Goal: Task Accomplishment & Management: Complete application form

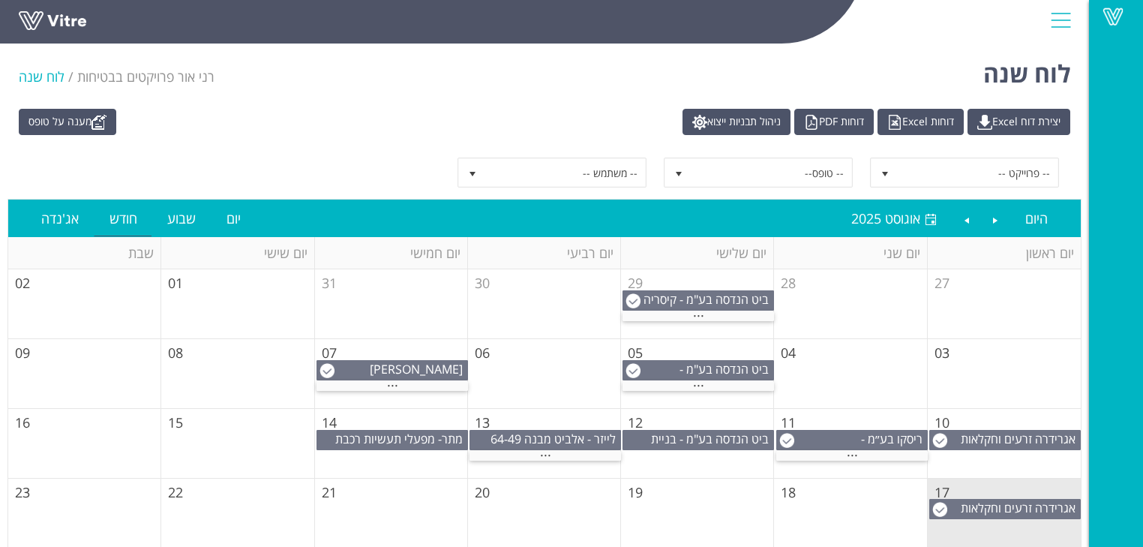
scroll to position [60, 0]
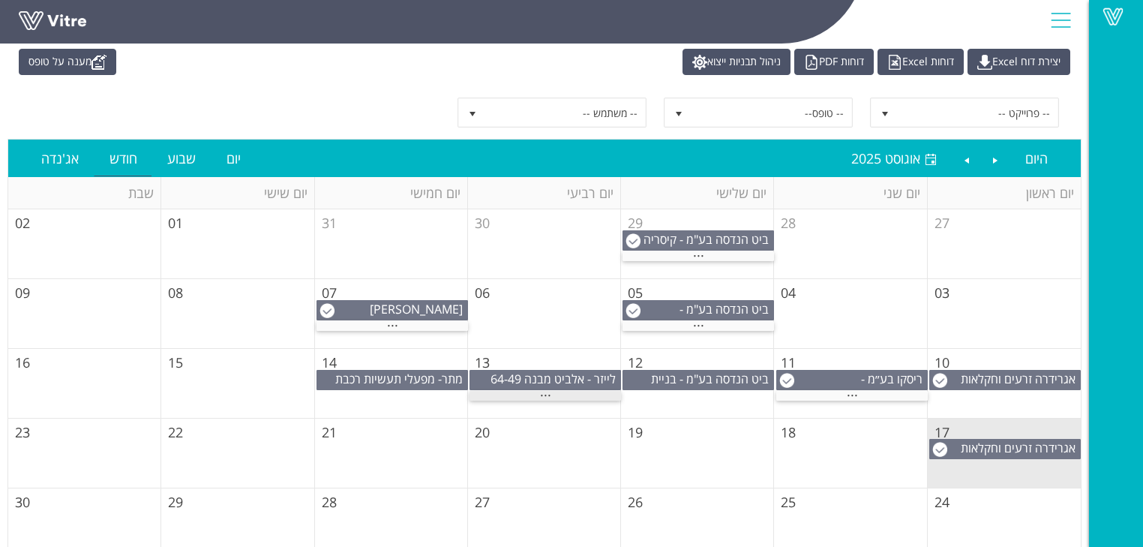
click at [542, 393] on span "..." at bounding box center [545, 391] width 11 height 16
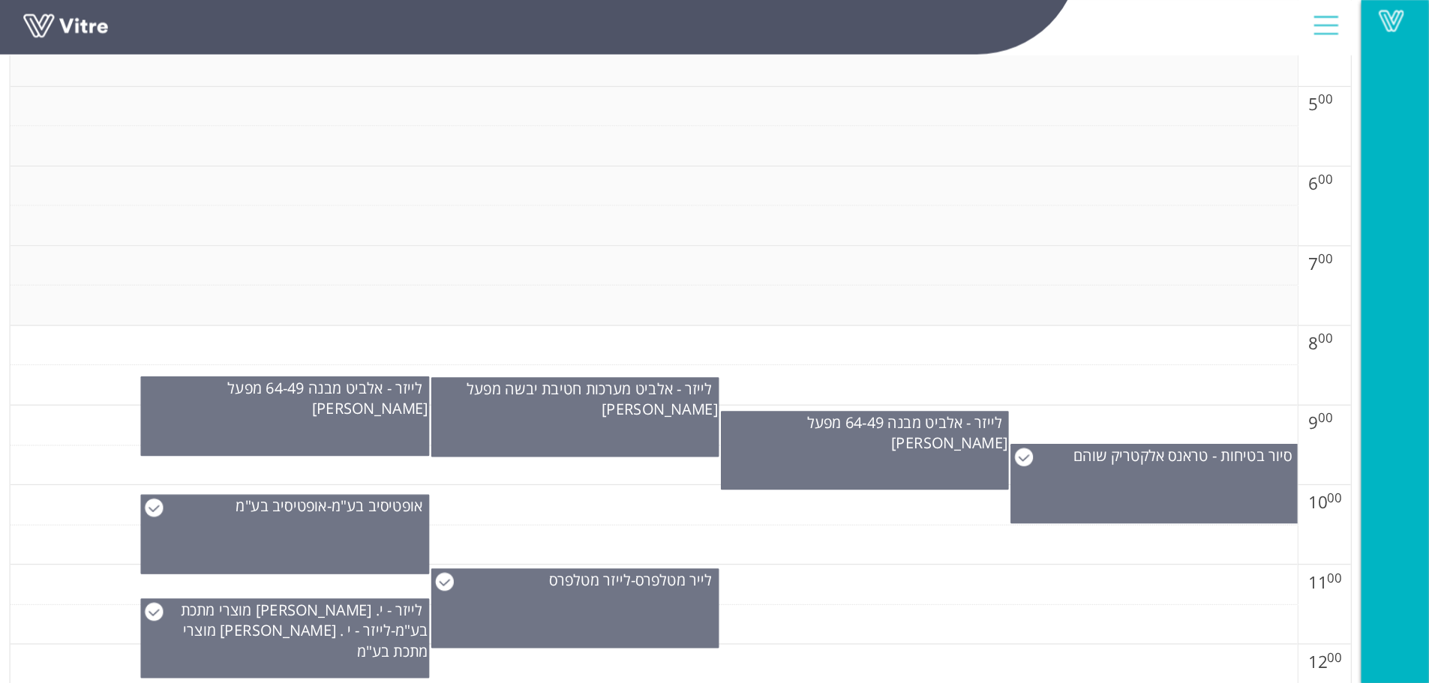
scroll to position [540, 0]
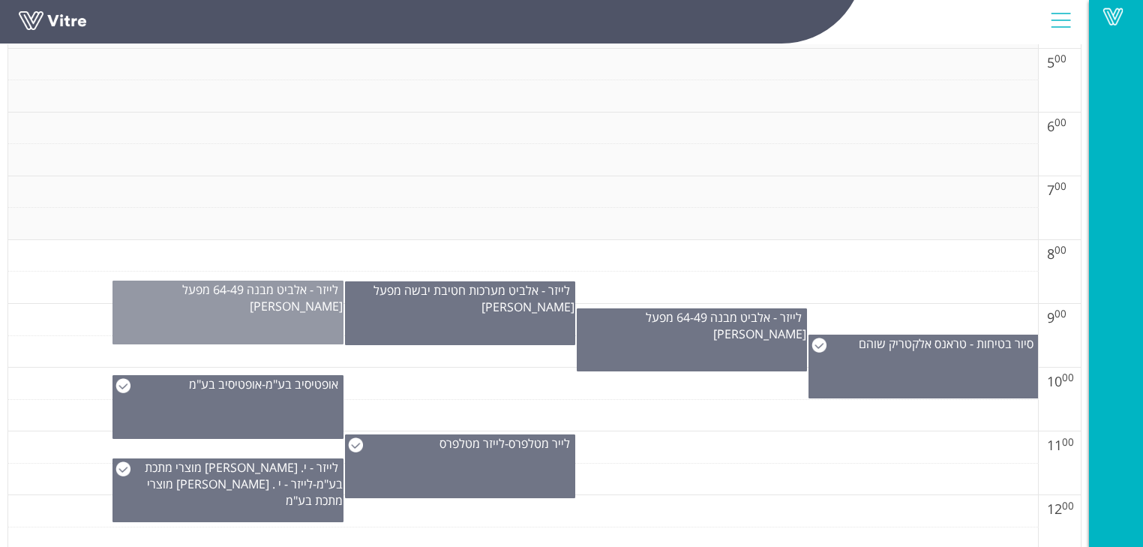
click at [236, 311] on div "לייזר - אלביט מבנה 64-49 מפעל גבעון" at bounding box center [227, 312] width 230 height 64
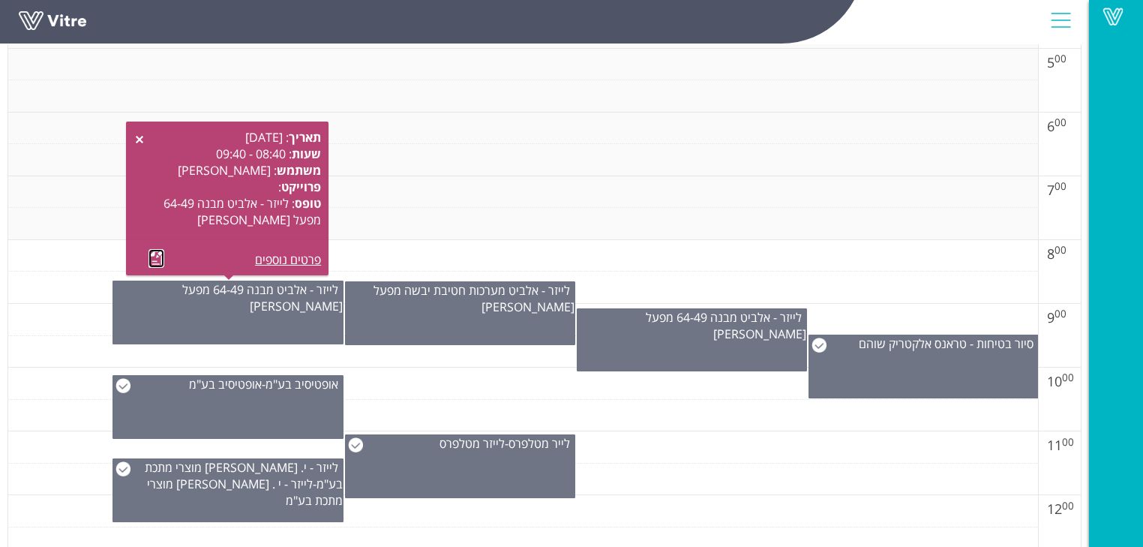
click at [156, 256] on link at bounding box center [156, 258] width 16 height 19
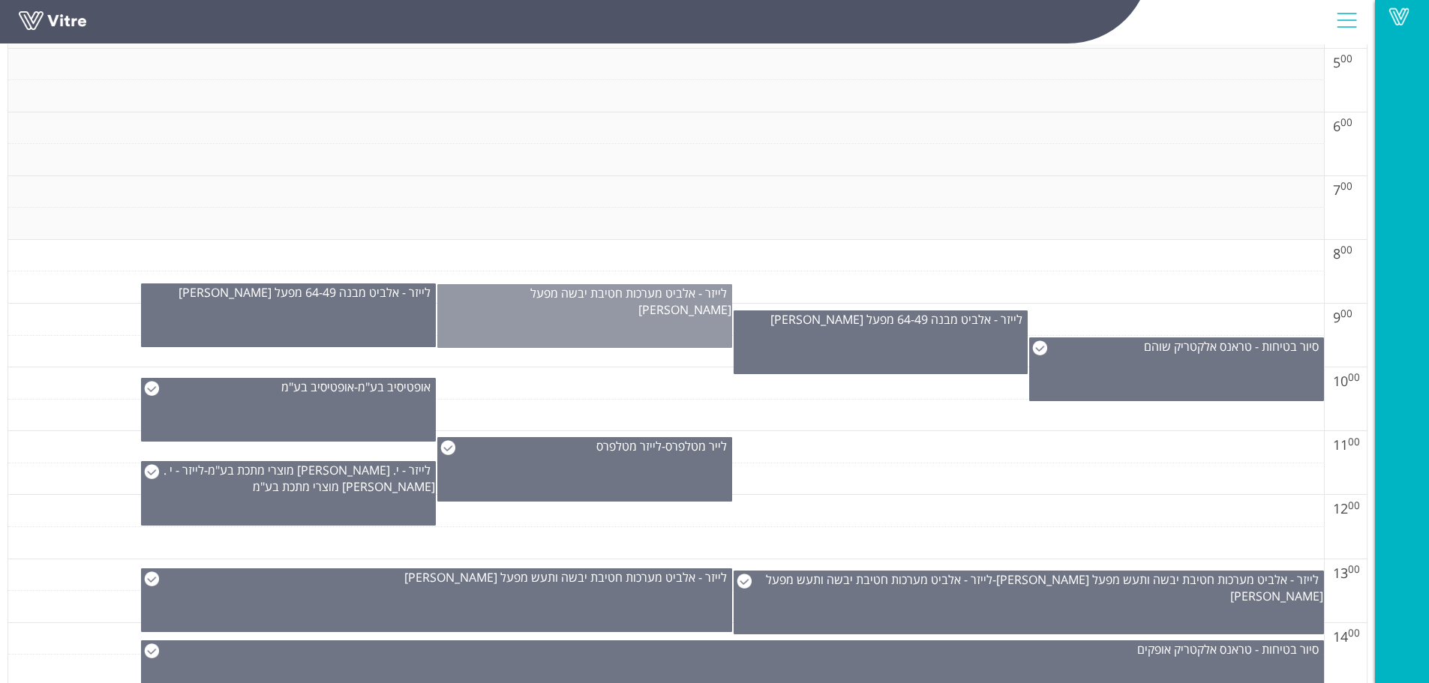
click at [553, 322] on div "לייזר - אלביט מערכות חטיבת יבשה מפעל גבעון" at bounding box center [584, 316] width 295 height 64
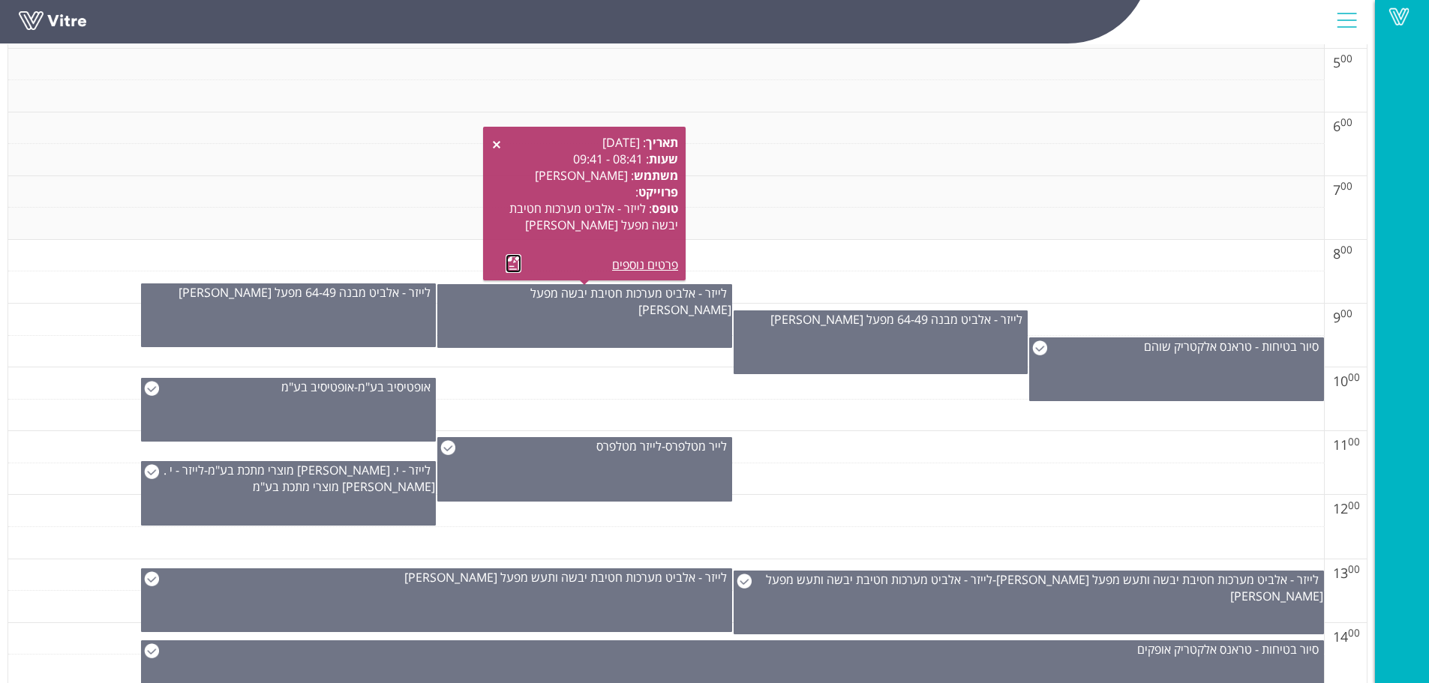
click at [514, 263] on link at bounding box center [513, 263] width 16 height 19
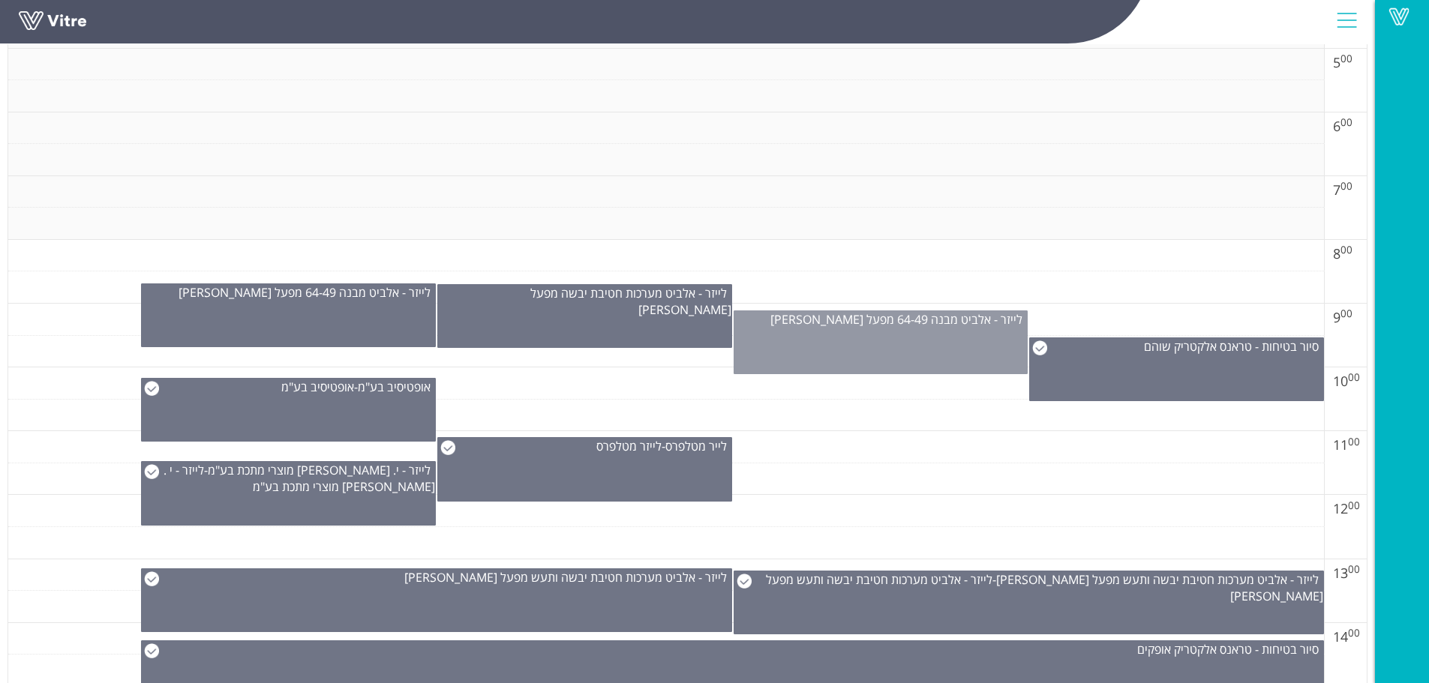
click at [829, 354] on div "לייזר - אלביט מבנה 64-49 מפעל גבעון" at bounding box center [880, 342] width 295 height 64
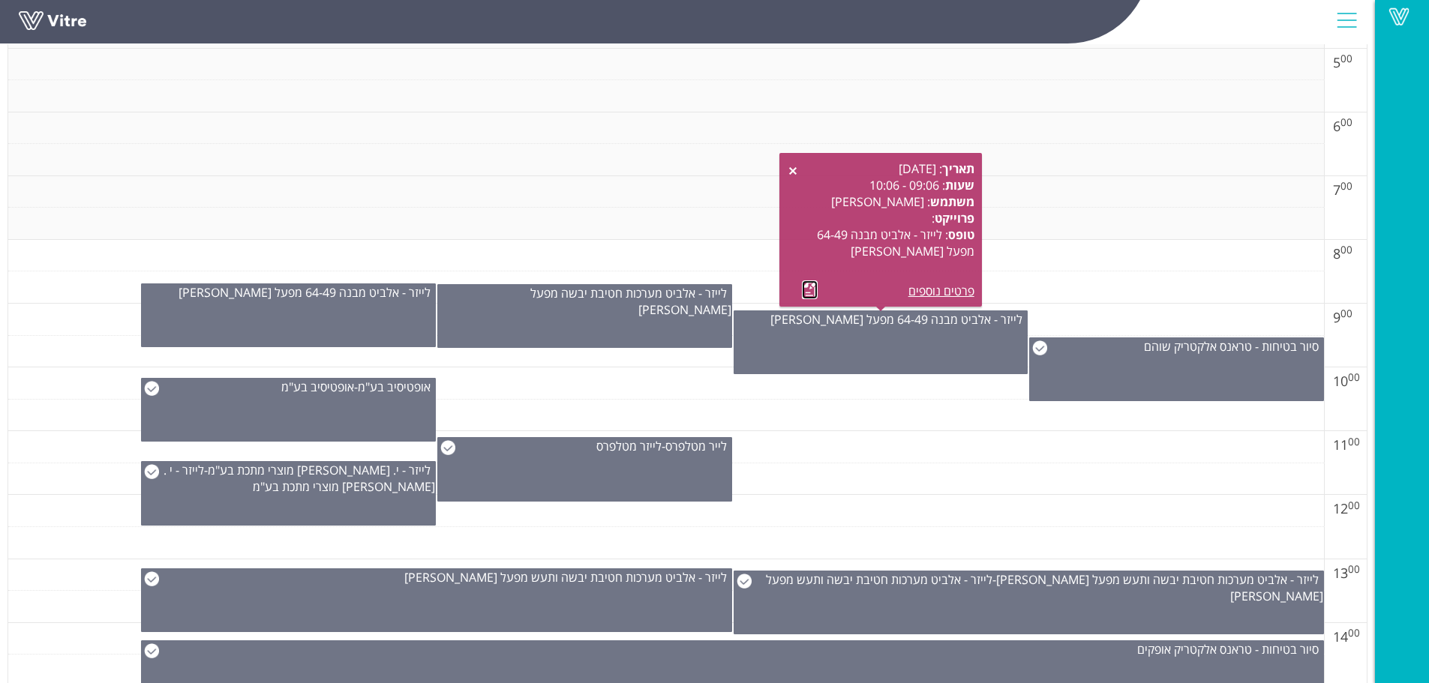
click at [810, 287] on link at bounding box center [810, 289] width 16 height 19
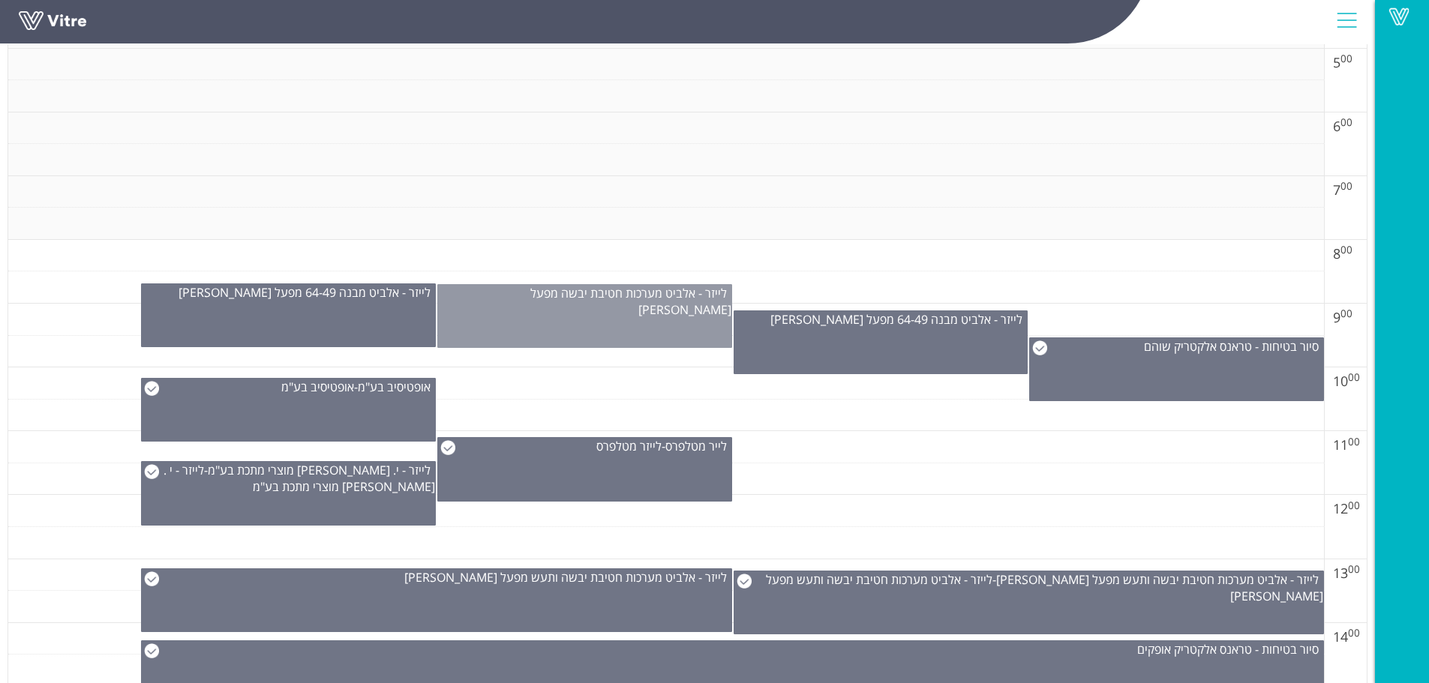
click at [535, 315] on div "לייזר - אלביט מערכות חטיבת יבשה מפעל גבעון" at bounding box center [584, 316] width 295 height 64
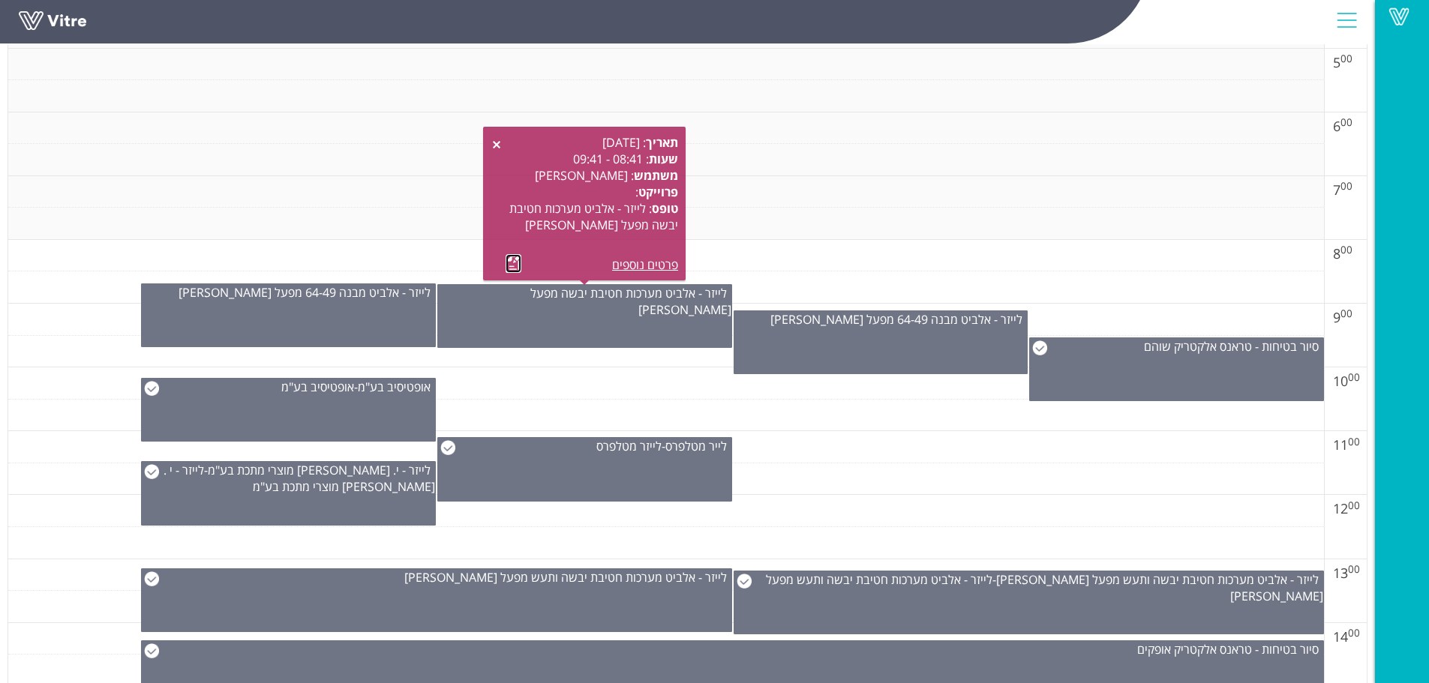
click at [512, 256] on link at bounding box center [513, 263] width 16 height 19
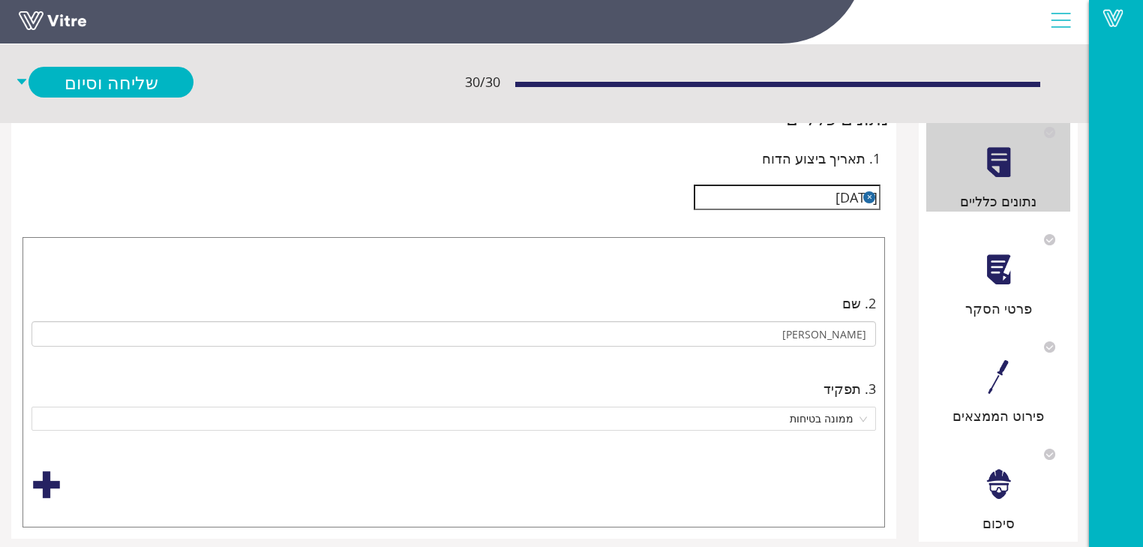
scroll to position [120, 0]
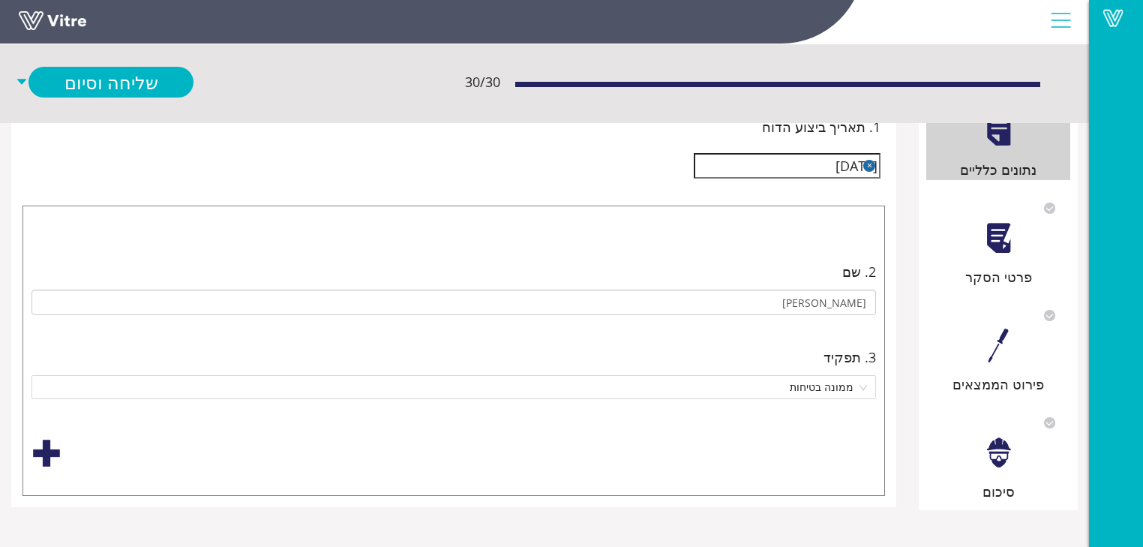
click at [1001, 232] on div at bounding box center [999, 238] width 34 height 34
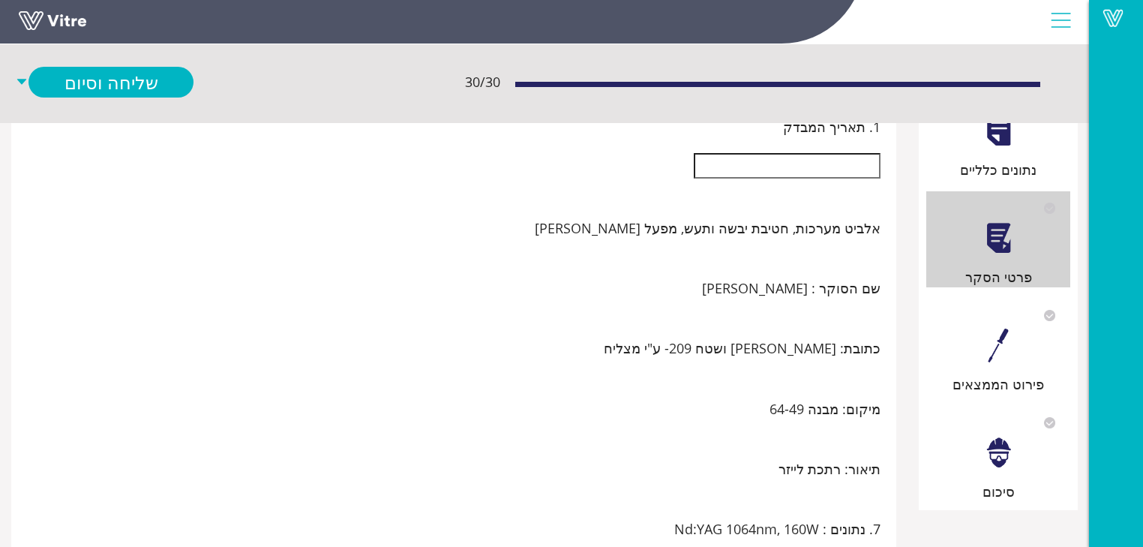
scroll to position [0, 0]
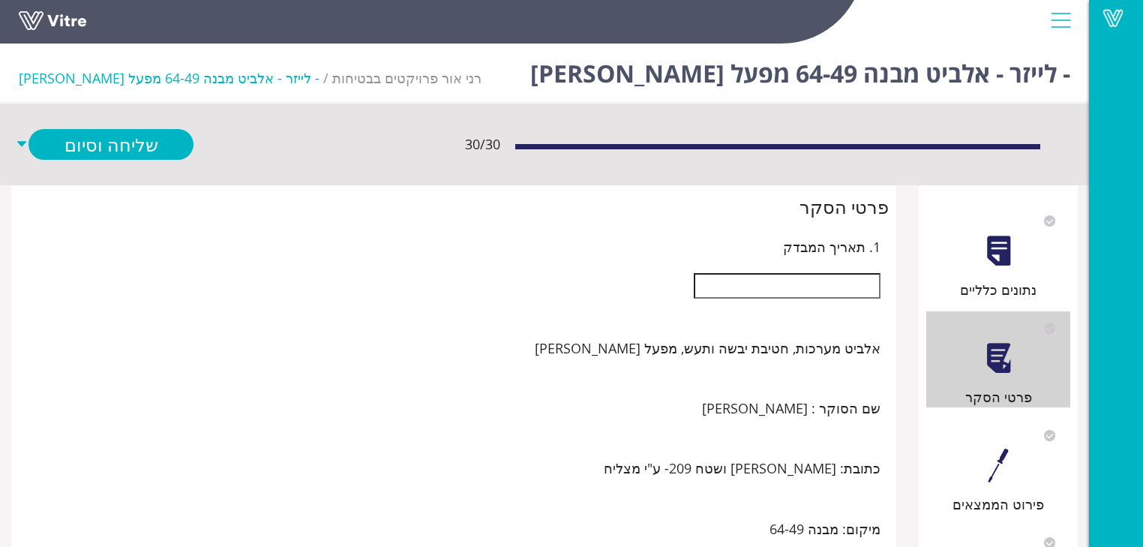
click at [838, 292] on input "text" at bounding box center [787, 285] width 187 height 25
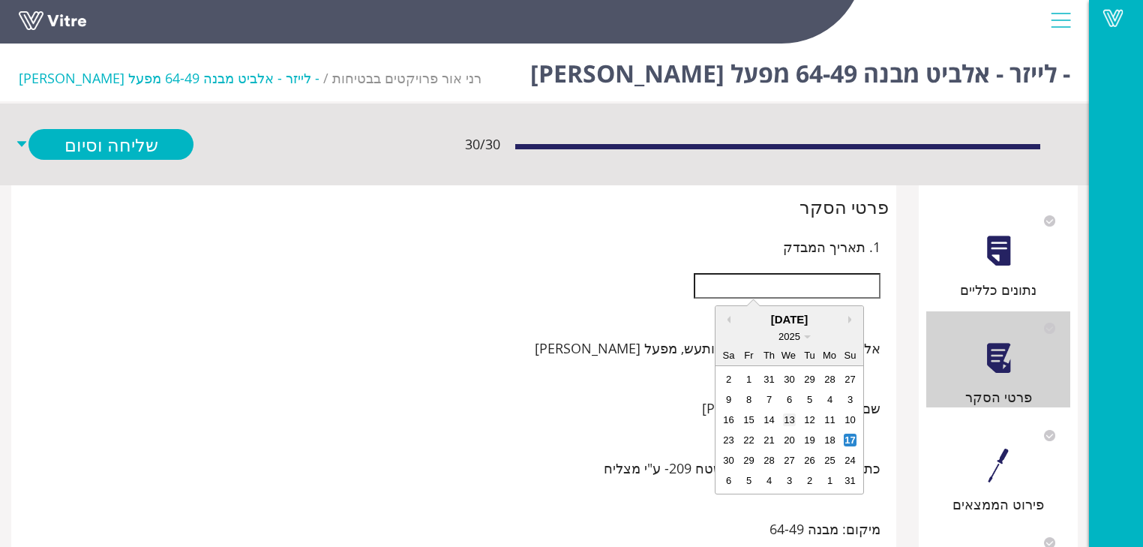
click at [790, 415] on div "13" at bounding box center [789, 419] width 13 height 13
type input "[DATE]"
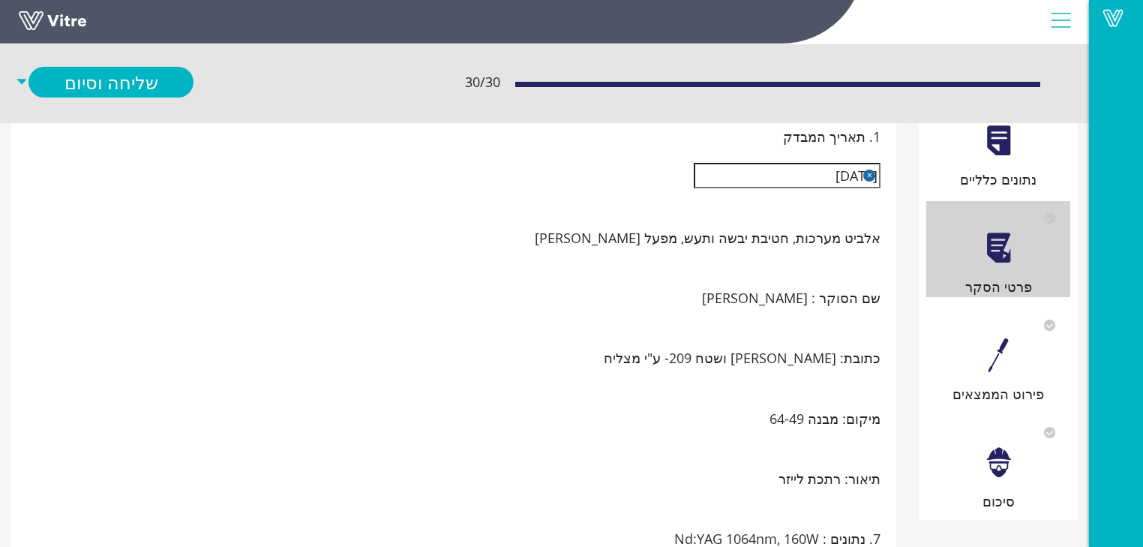
scroll to position [109, 0]
click at [992, 344] on div at bounding box center [999, 357] width 34 height 34
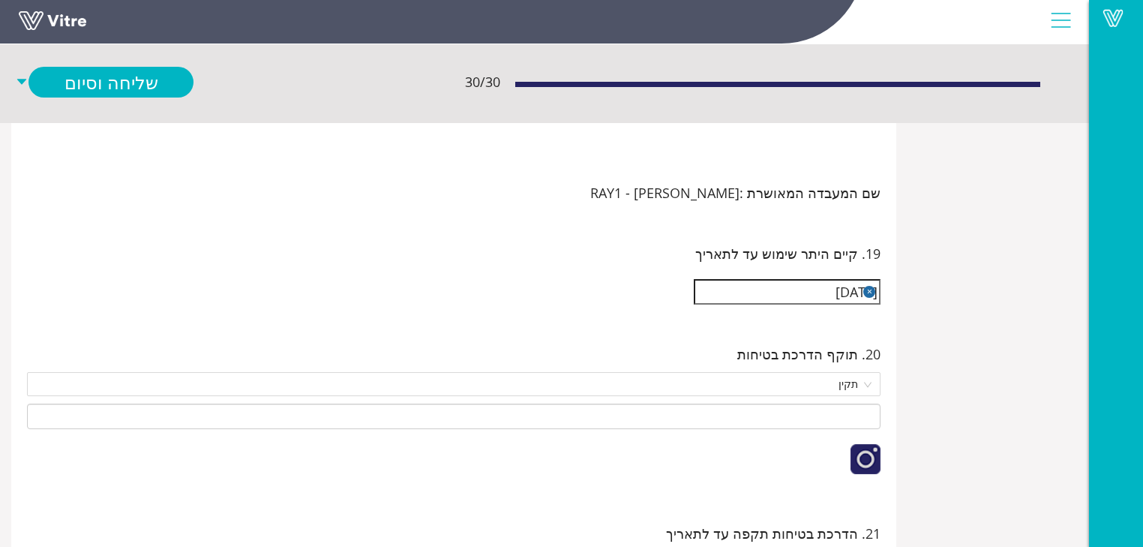
scroll to position [2880, 0]
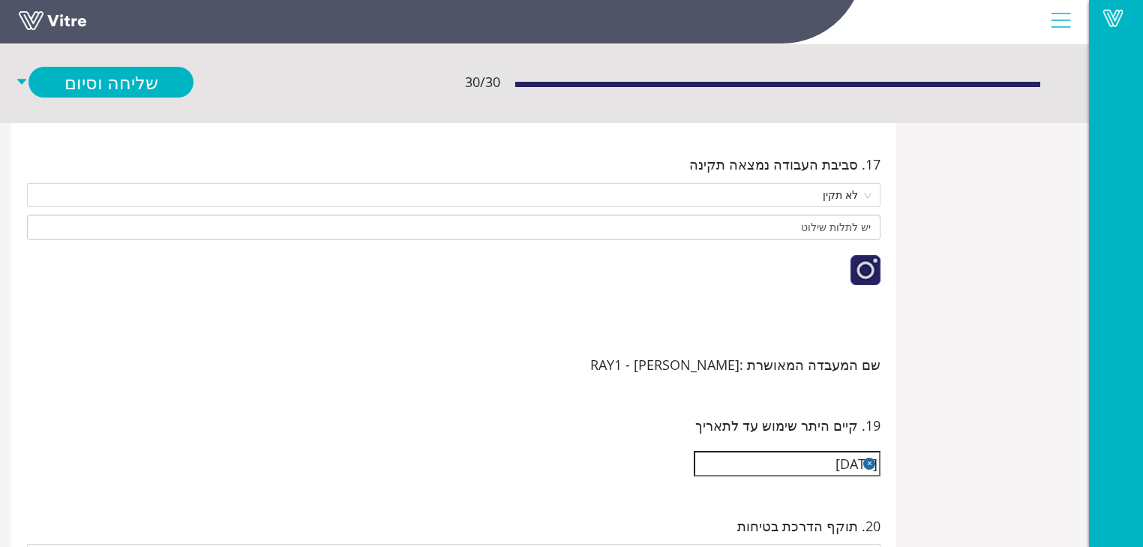
type input "ה"
type input "אין בקרת כניסה לדלתאין שילוט"
type input "הע"
type input "אין בקרת כניסה לדלתאין שילוט"
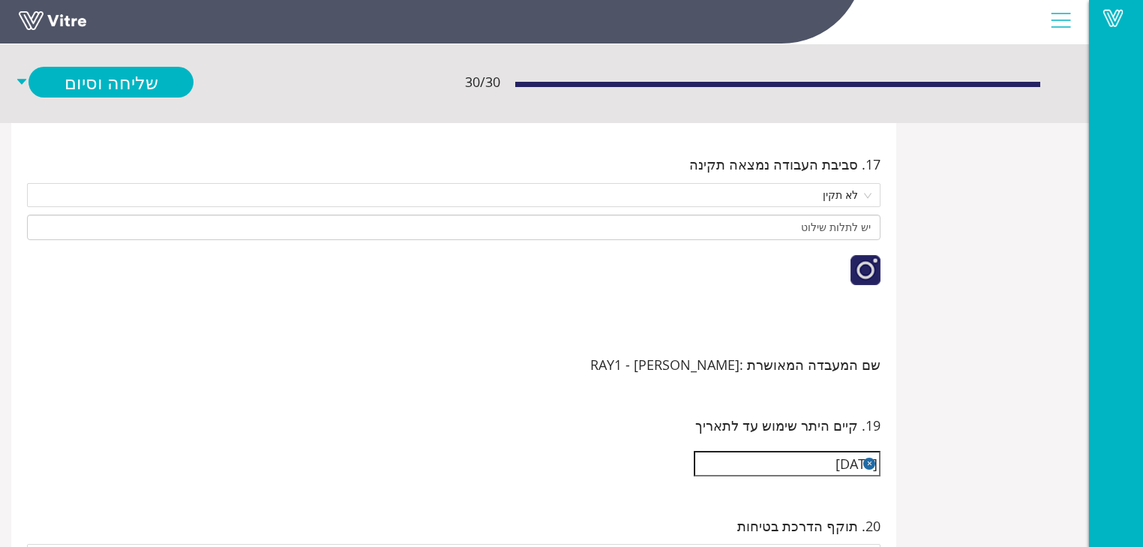
type input "הער"
type input "אין בקרת כניסה לדלתאין שילוט"
type input "הערה"
type input "אין בקרת כניסה לדלתאין שילוט"
type input "הערה"
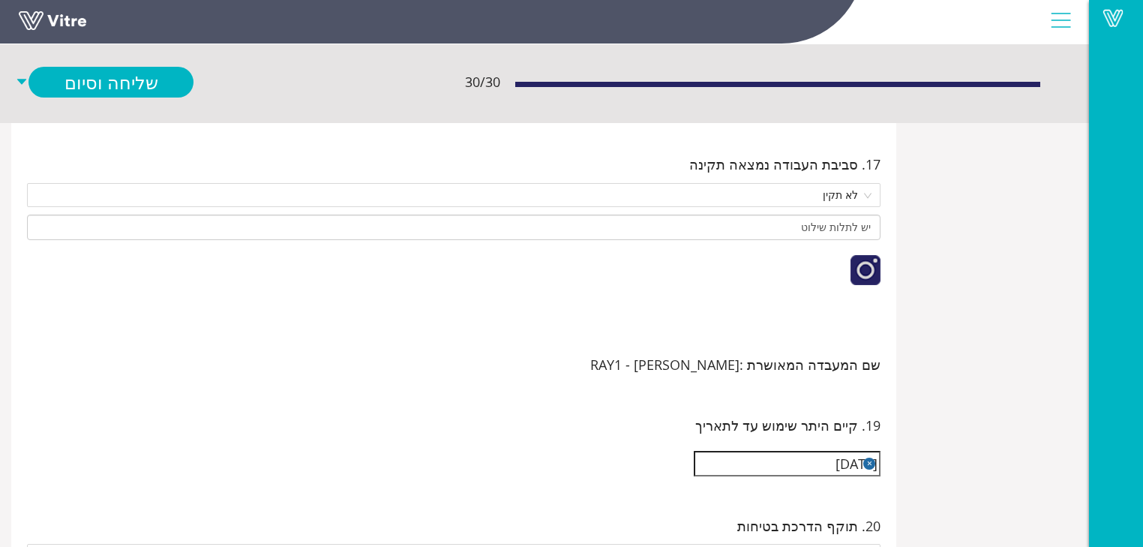
type input "אין בקרת כניסה לדלתאין שילוט"
type input "הערה ח"
type input "אין בקרת כניסה לדלתאין שילוט"
type input "הערה חו"
type input "אין בקרת כניסה לדלתאין שילוט"
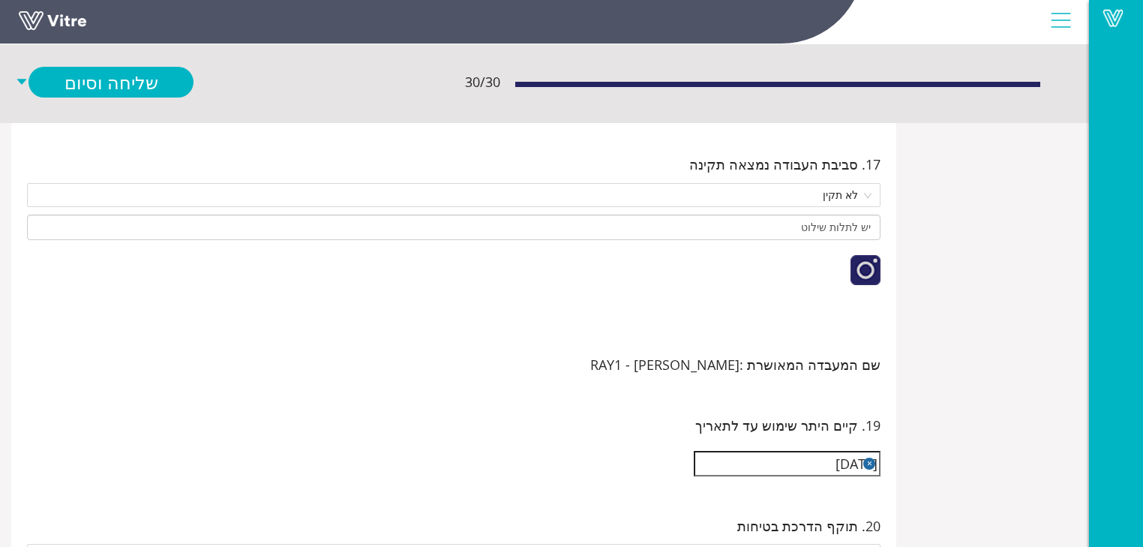
type input "הערה חוז"
type input "אין בקרת כניסה לדלתאין שילוט"
type input "הערה חוזר"
type input "אין בקרת כניסה לדלתאין שילוט"
type input "הערה חוזרת"
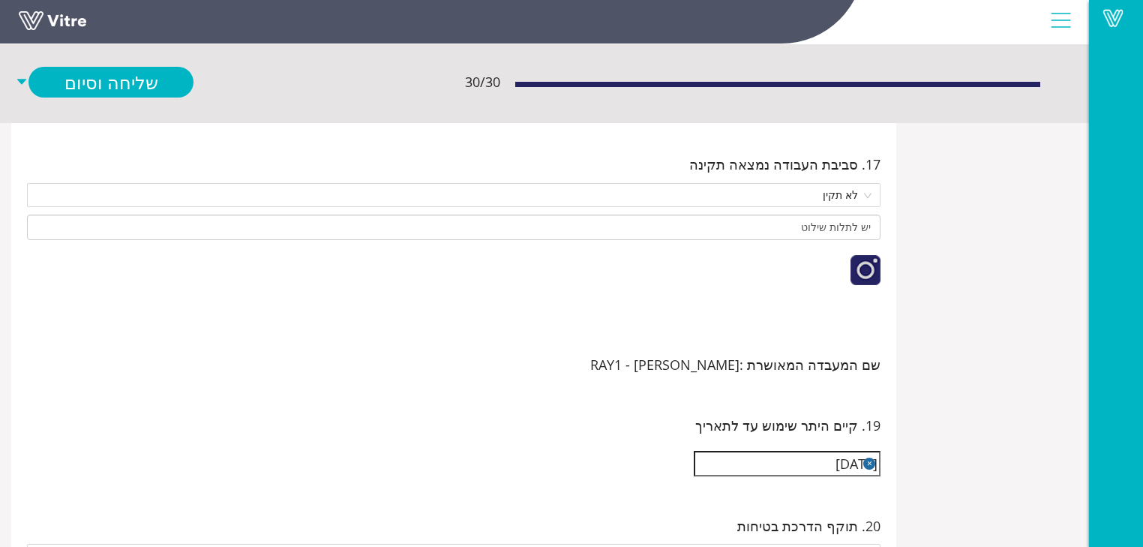
type input "אין בקרת כניסה לדלתאין שילוט"
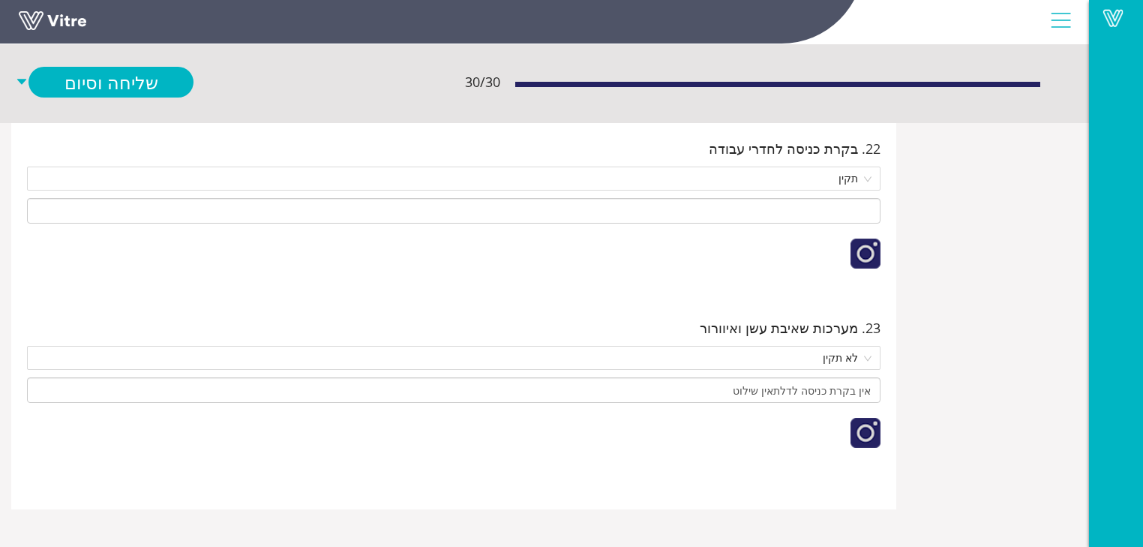
scroll to position [10020, 0]
type input "הערה חוזרת"
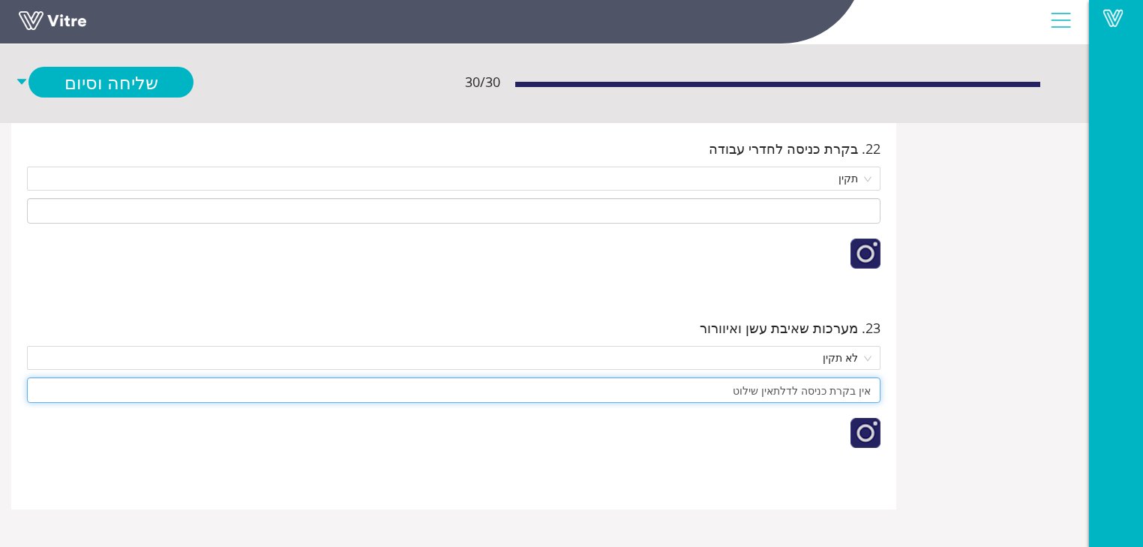
drag, startPoint x: 727, startPoint y: 372, endPoint x: 906, endPoint y: 361, distance: 179.6
click at [726, 377] on input at bounding box center [453, 389] width 853 height 25
paste input "אין בקרת כניסה לדלתאין שילוט"
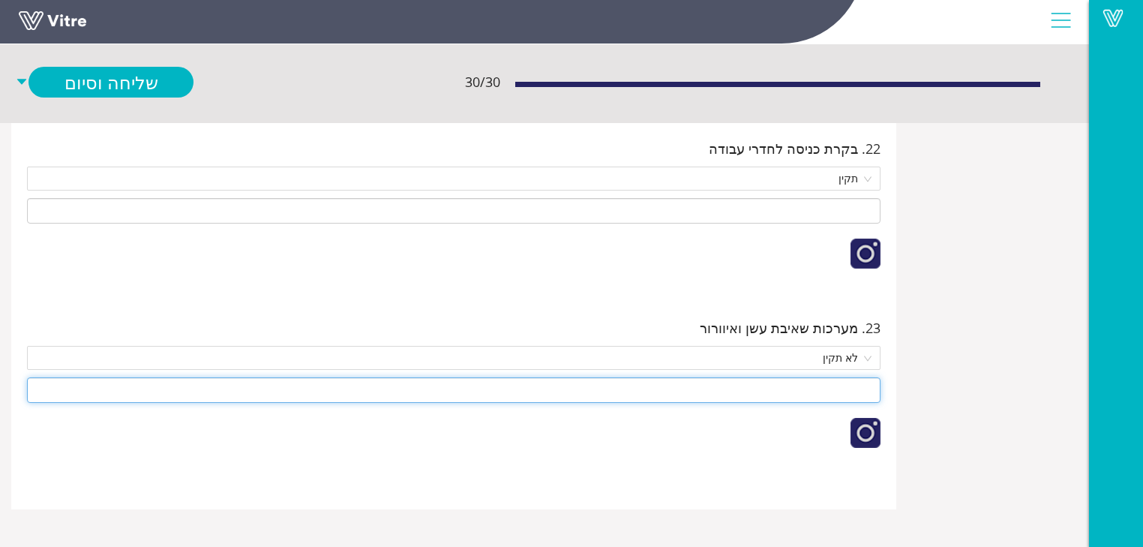
type input "אין בקרת כניסה לדלתאין שילוט"
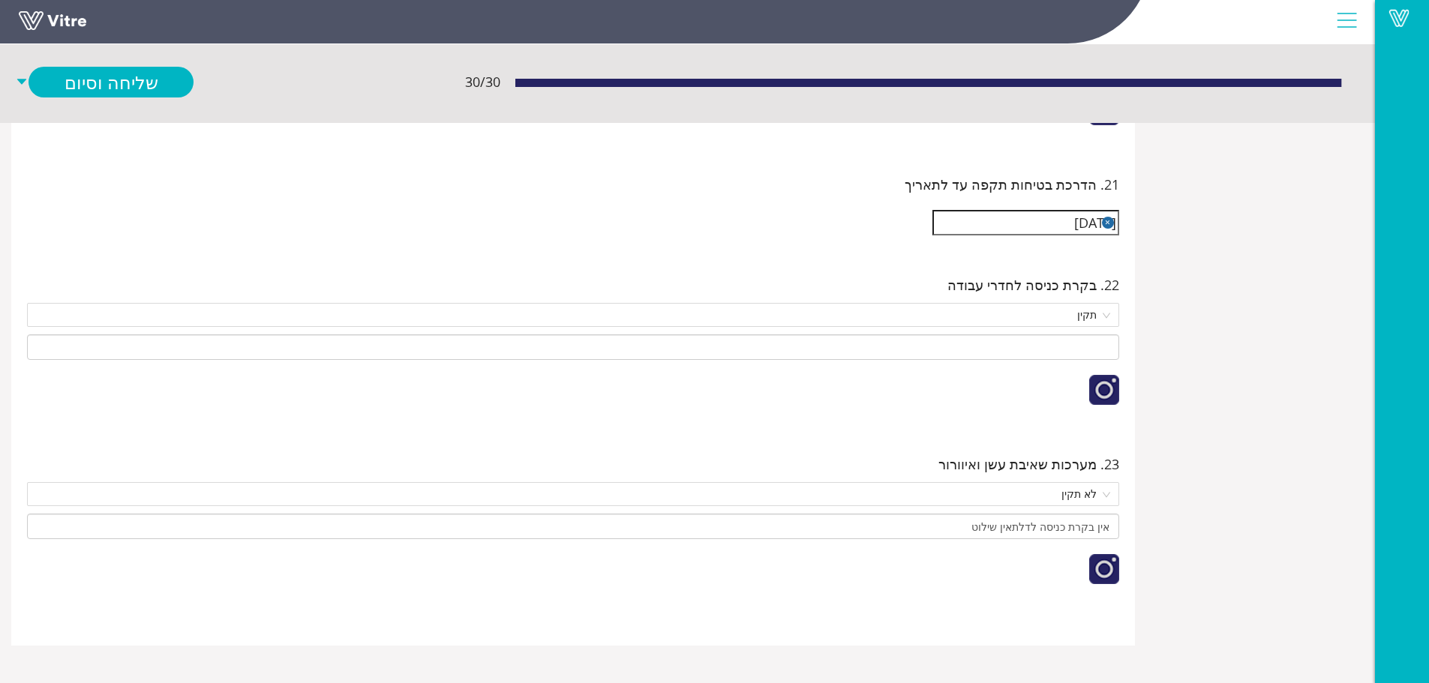
scroll to position [10520, 0]
click at [1105, 375] on div at bounding box center [1104, 390] width 30 height 30
click at [1096, 375] on div at bounding box center [1104, 390] width 30 height 30
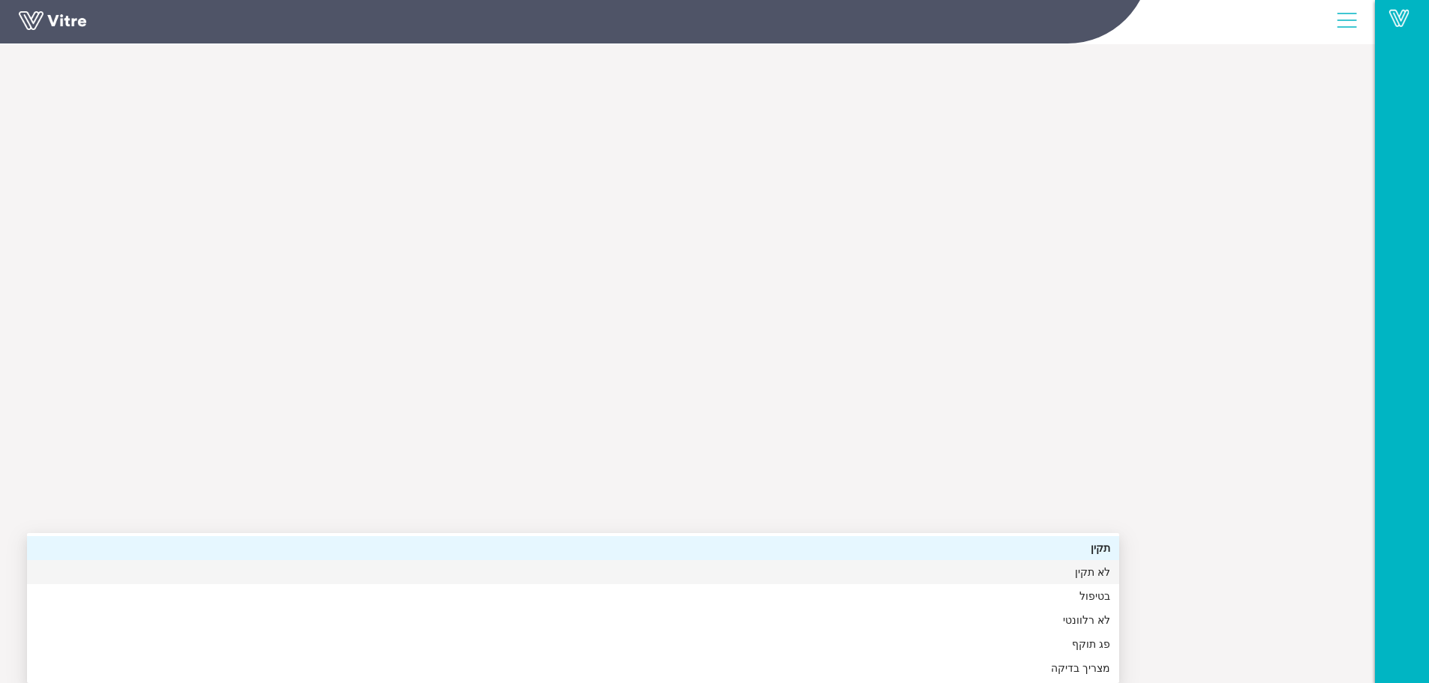
click at [1041, 546] on div "לא תקין" at bounding box center [573, 572] width 1074 height 16
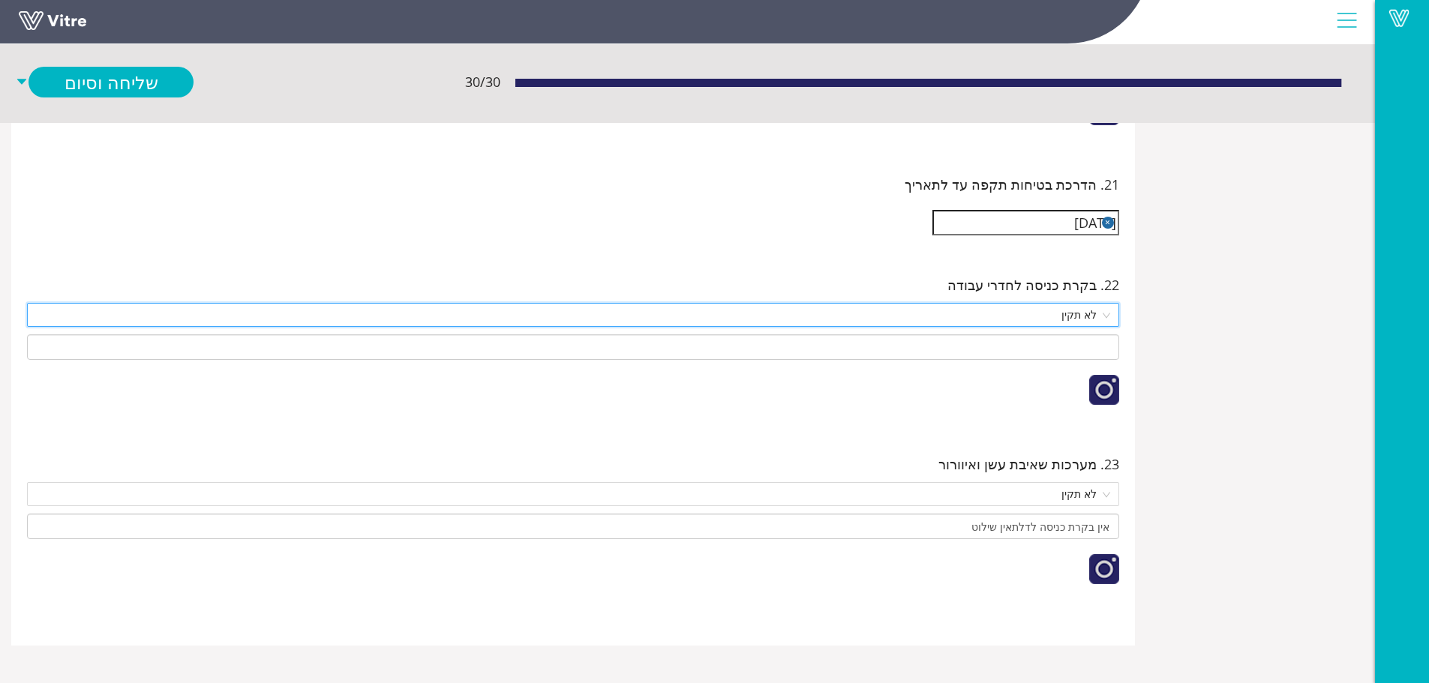
click at [1105, 375] on div at bounding box center [1104, 390] width 30 height 30
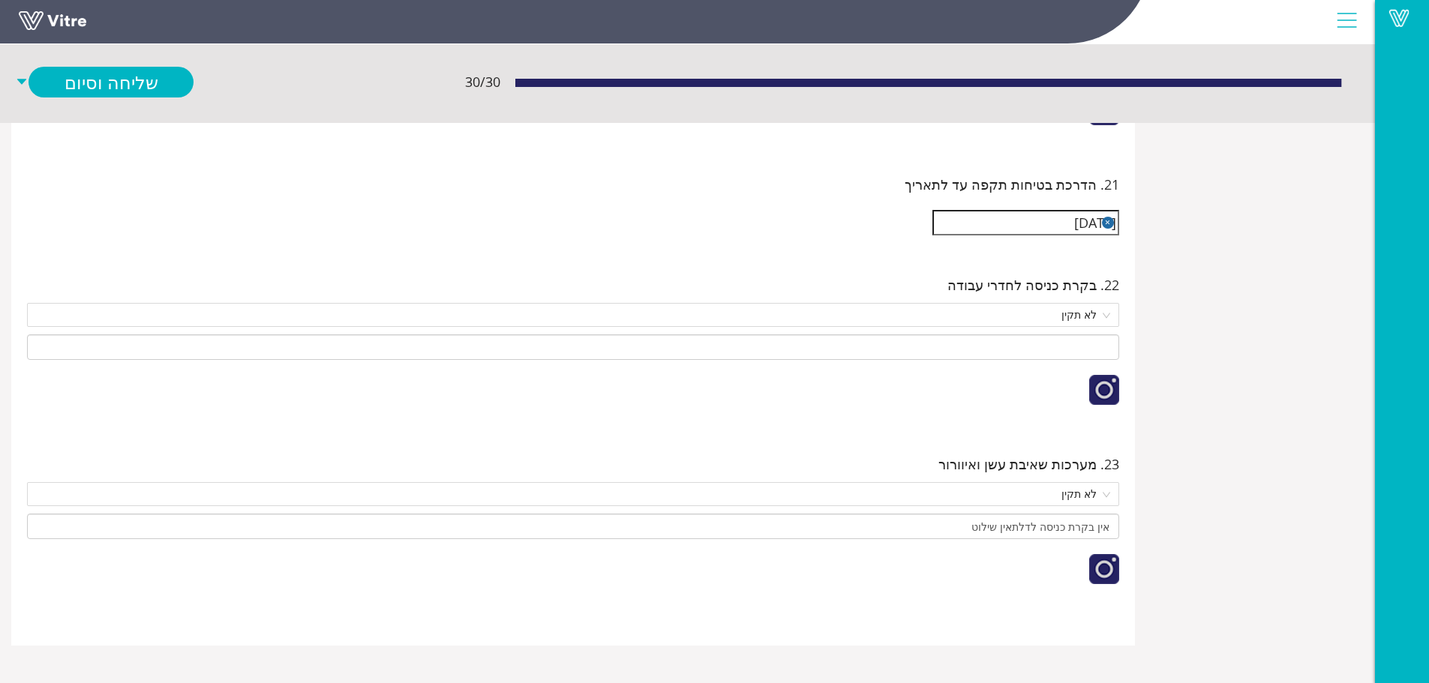
scroll to position [10745, 0]
click at [1096, 546] on img at bounding box center [1096, 613] width 0 height 0
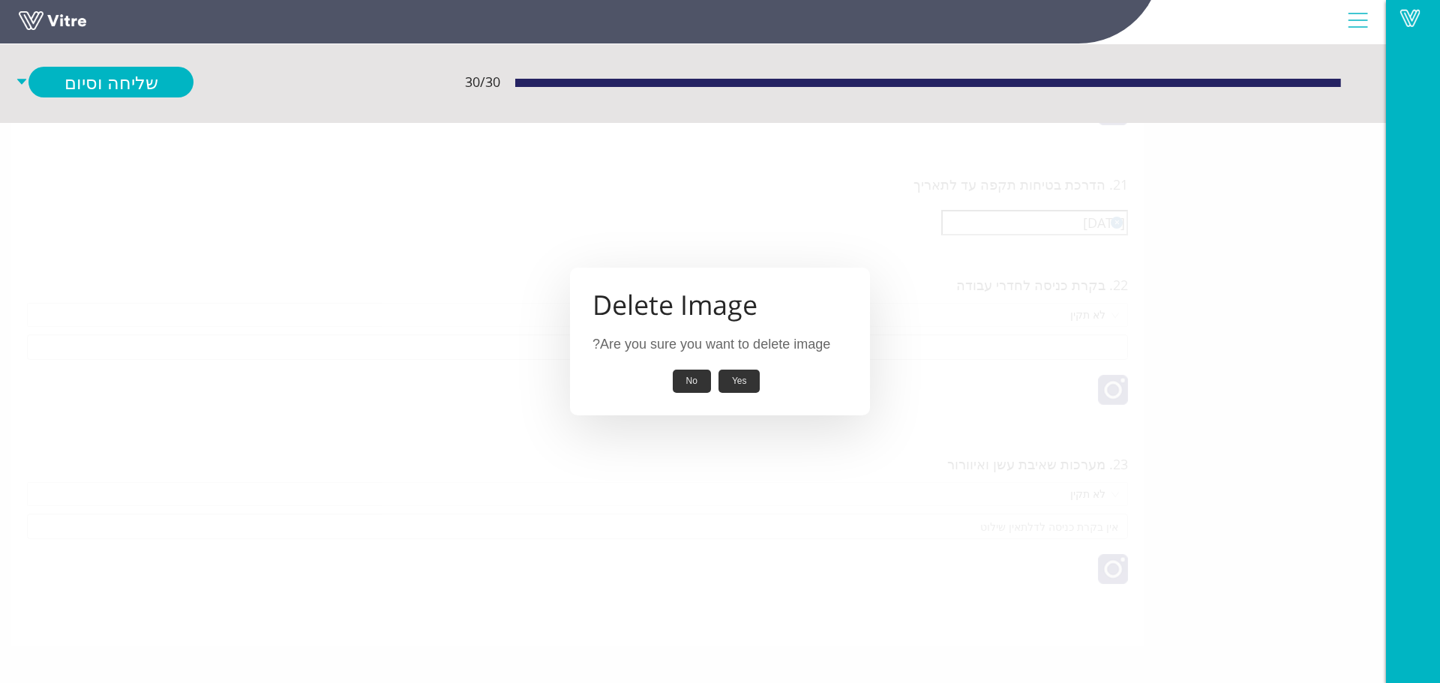
click at [689, 378] on button "No" at bounding box center [692, 381] width 38 height 23
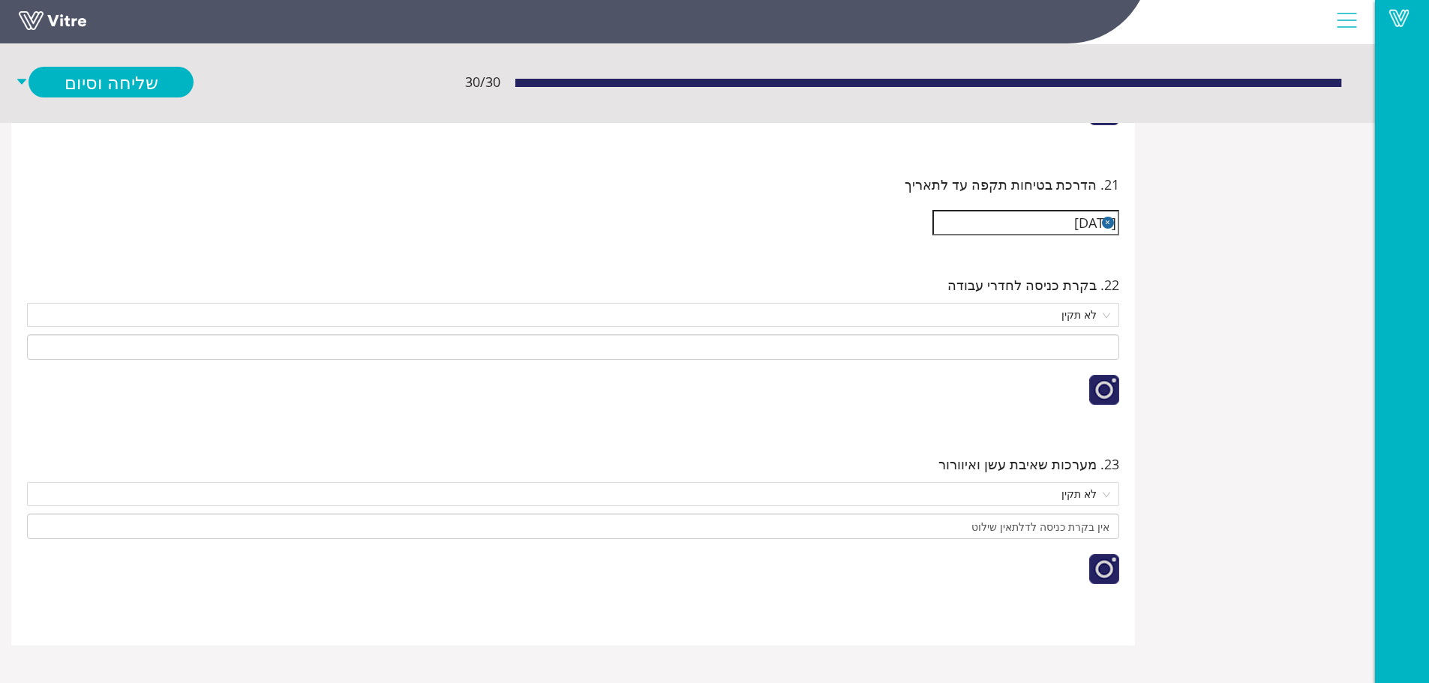
scroll to position [10595, 0]
click at [899, 546] on div at bounding box center [573, 585] width 1092 height 76
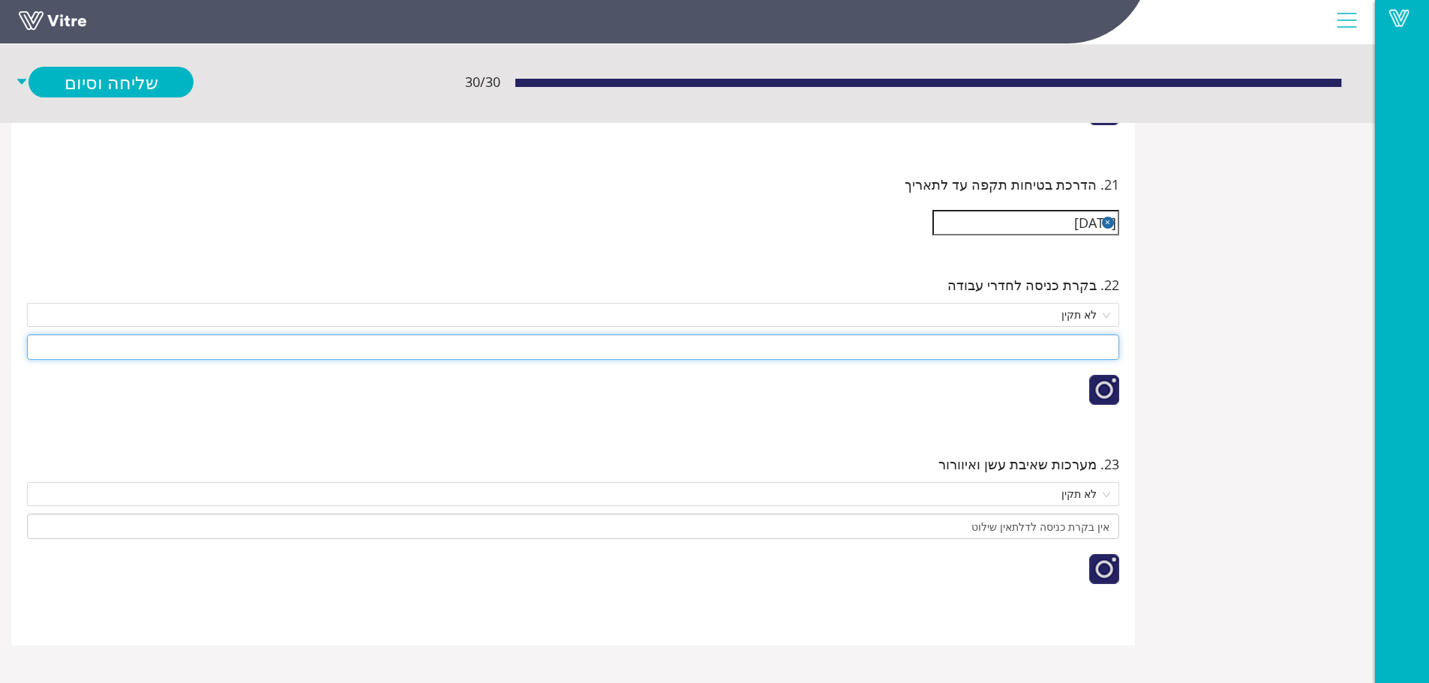
click at [930, 334] on input at bounding box center [573, 346] width 1092 height 25
paste input "אין בקרת כניסה לדלת אין שילוט"
type input "אין בקרת כניסה לדלת אין שילוט"
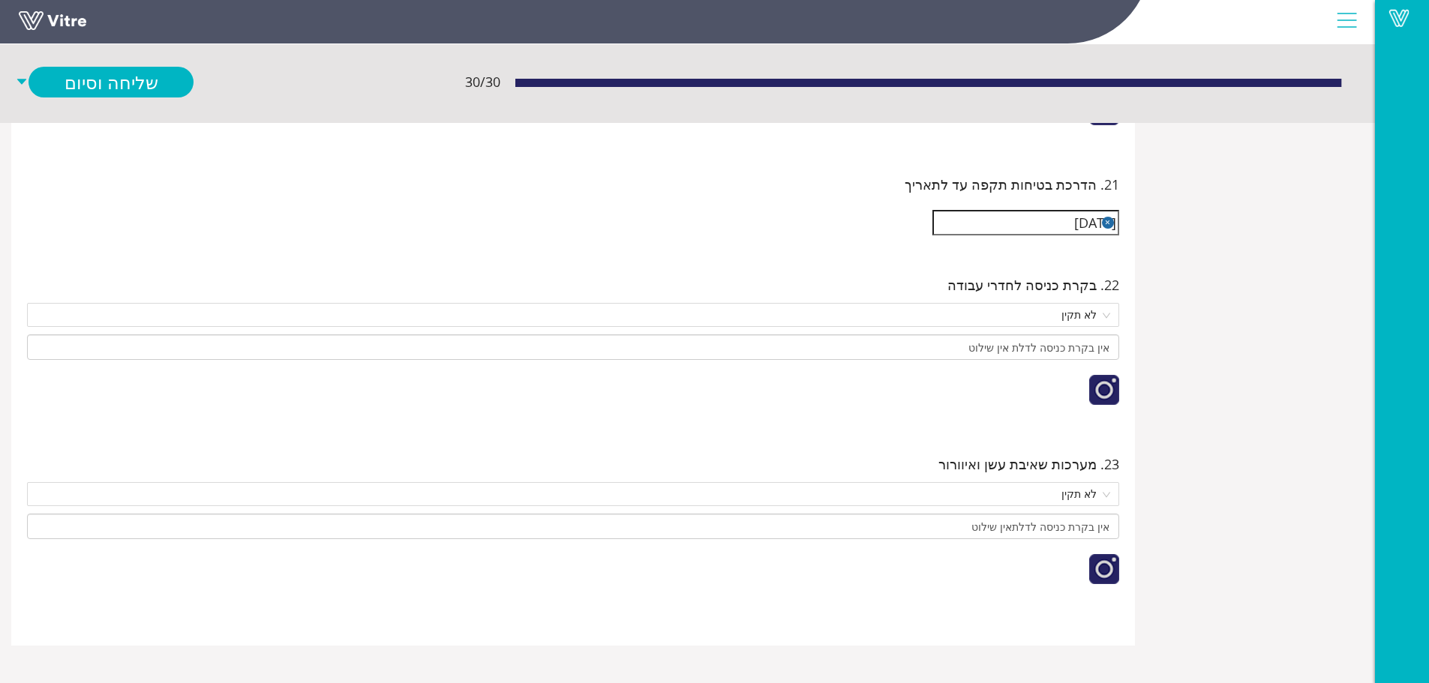
click at [931, 367] on div at bounding box center [573, 394] width 1092 height 54
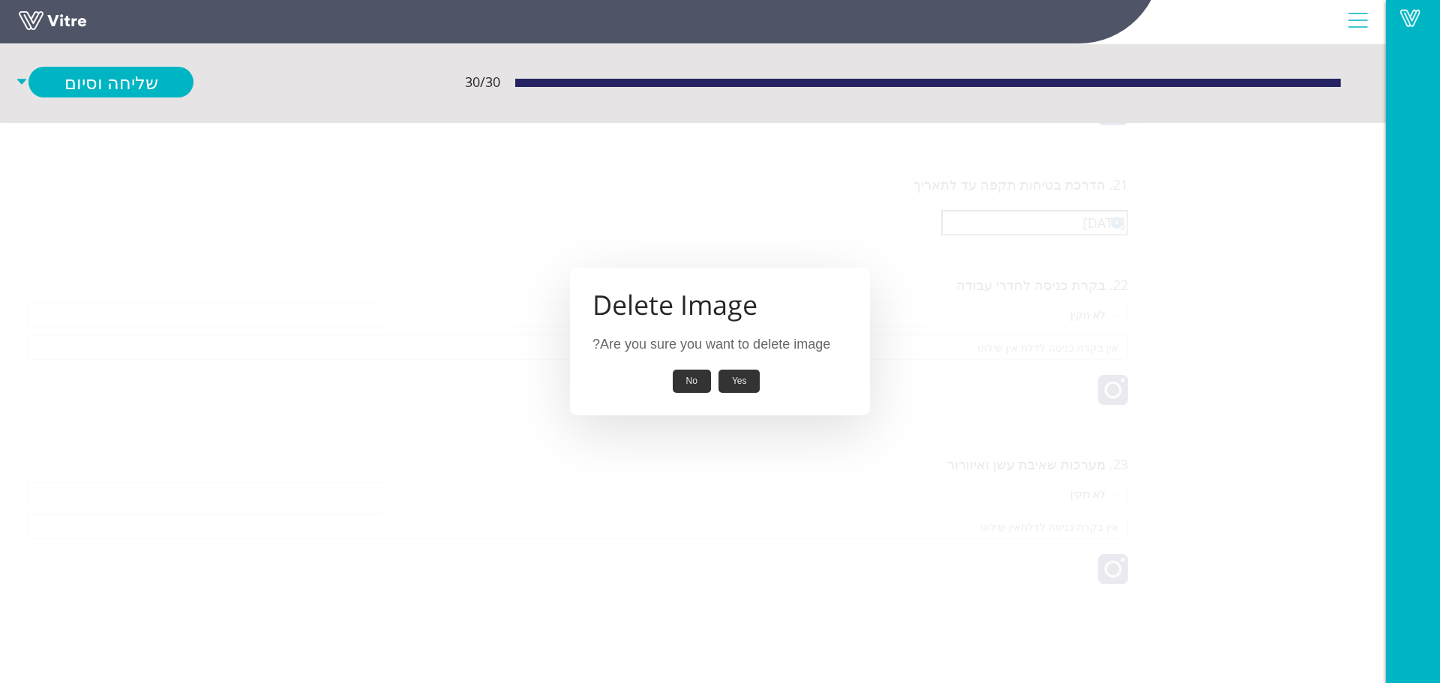
click at [700, 381] on button "No" at bounding box center [692, 381] width 38 height 23
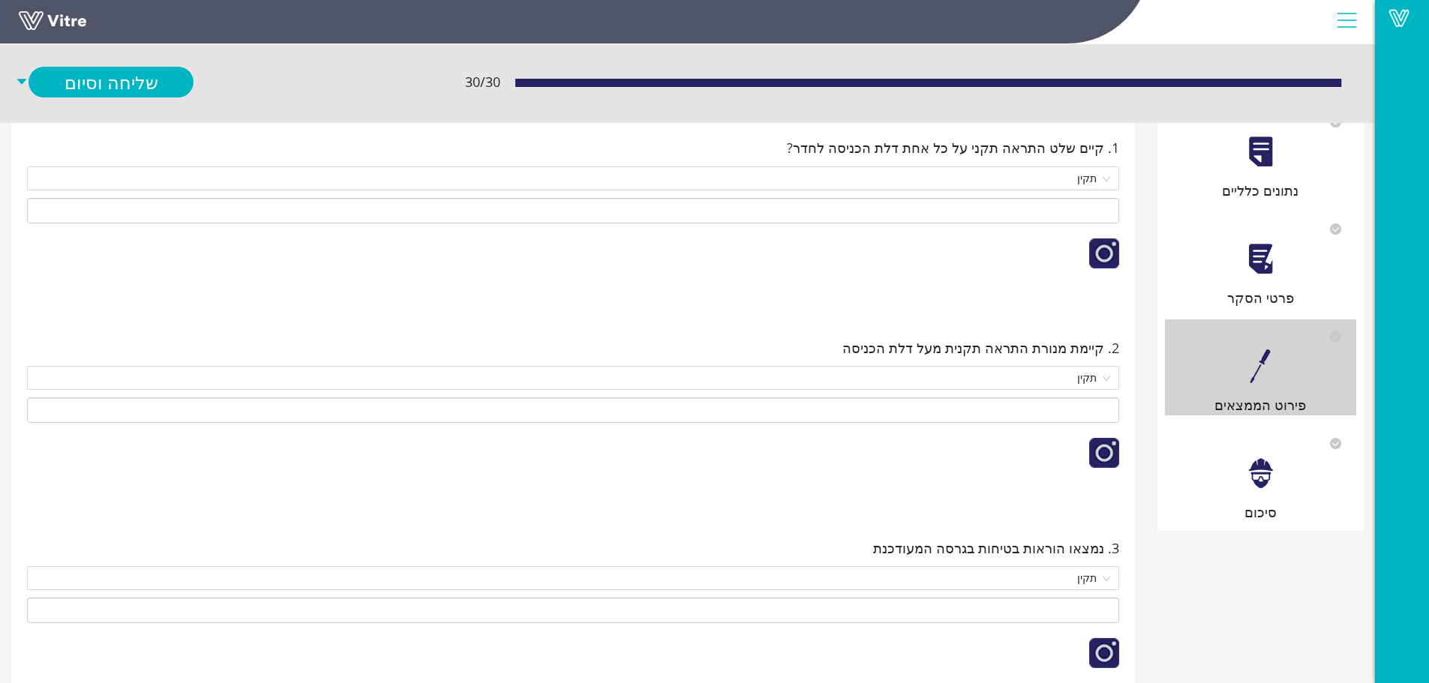
scroll to position [0, 0]
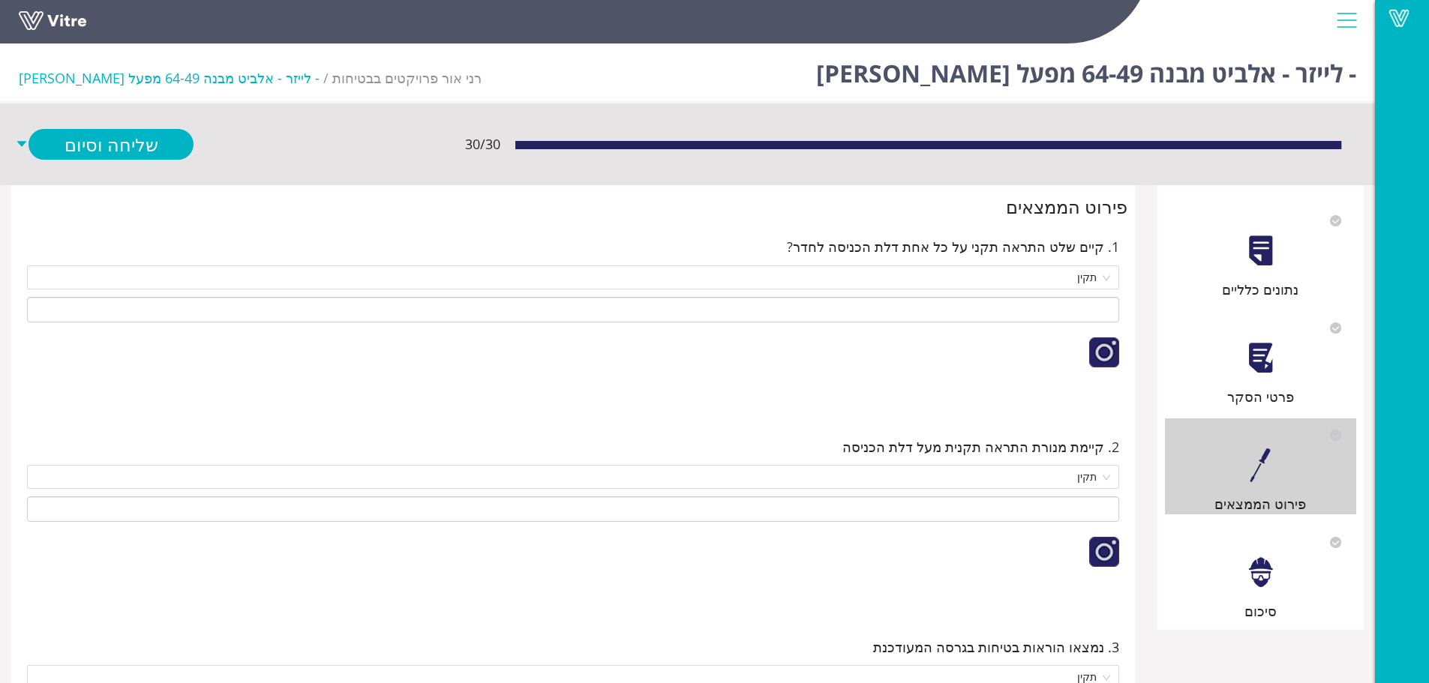
click at [1151, 359] on div at bounding box center [1260, 358] width 34 height 34
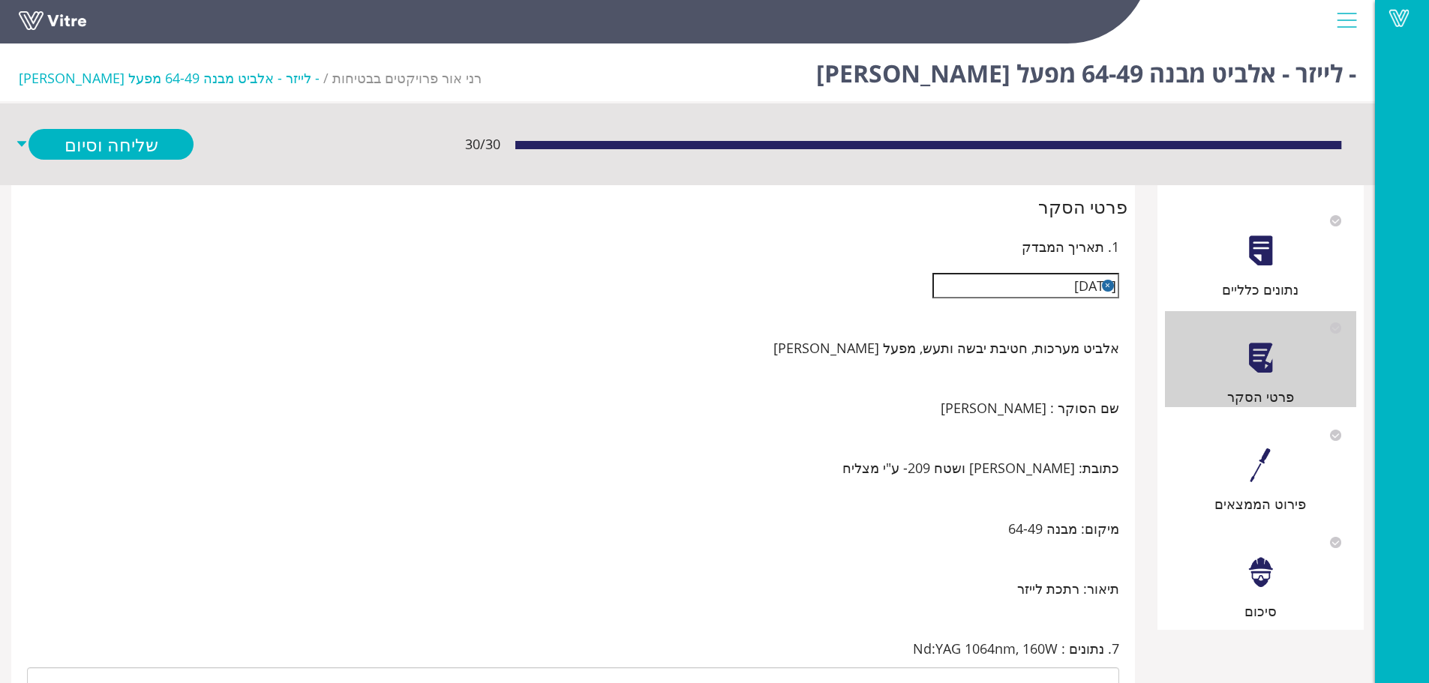
click at [1151, 250] on div at bounding box center [1260, 251] width 34 height 34
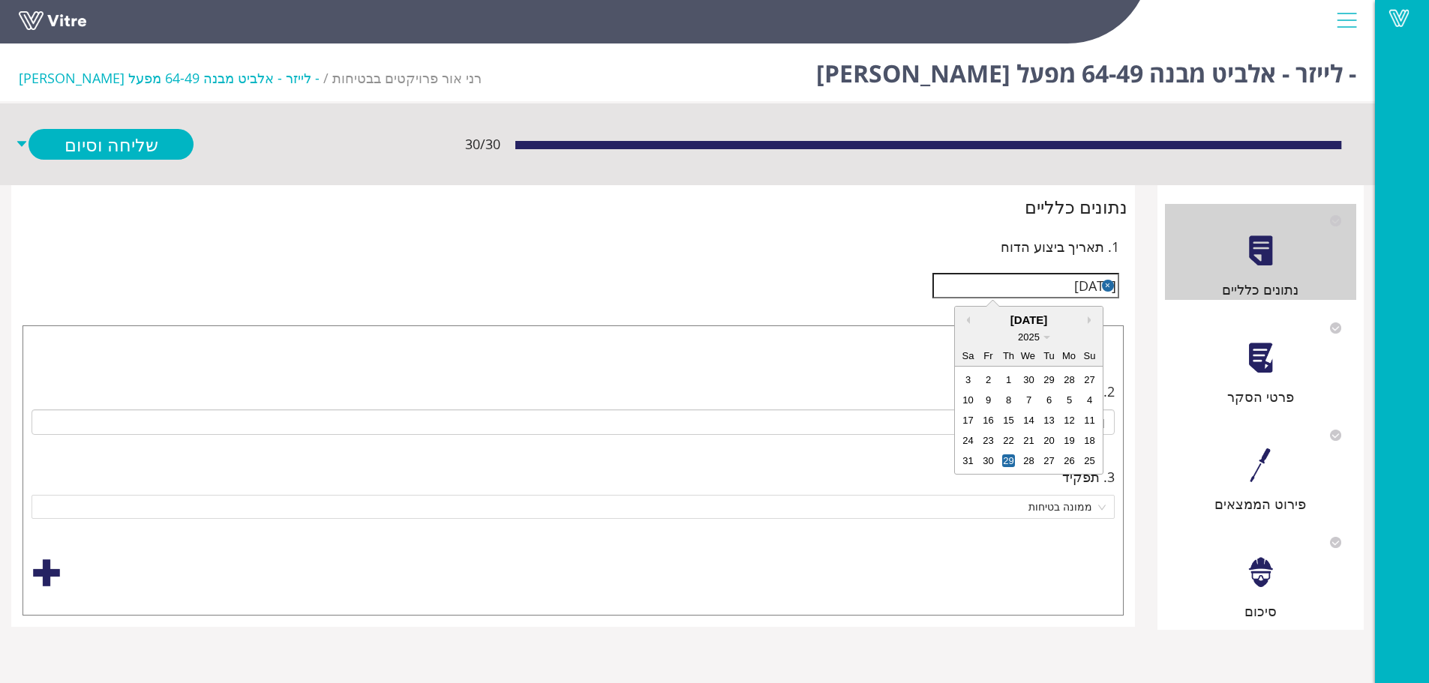
click at [1072, 284] on input "29/05/2025" at bounding box center [1025, 285] width 187 height 25
click at [1087, 317] on button "Next month" at bounding box center [1090, 319] width 7 height 7
click at [1027, 416] on div "13" at bounding box center [1028, 420] width 13 height 13
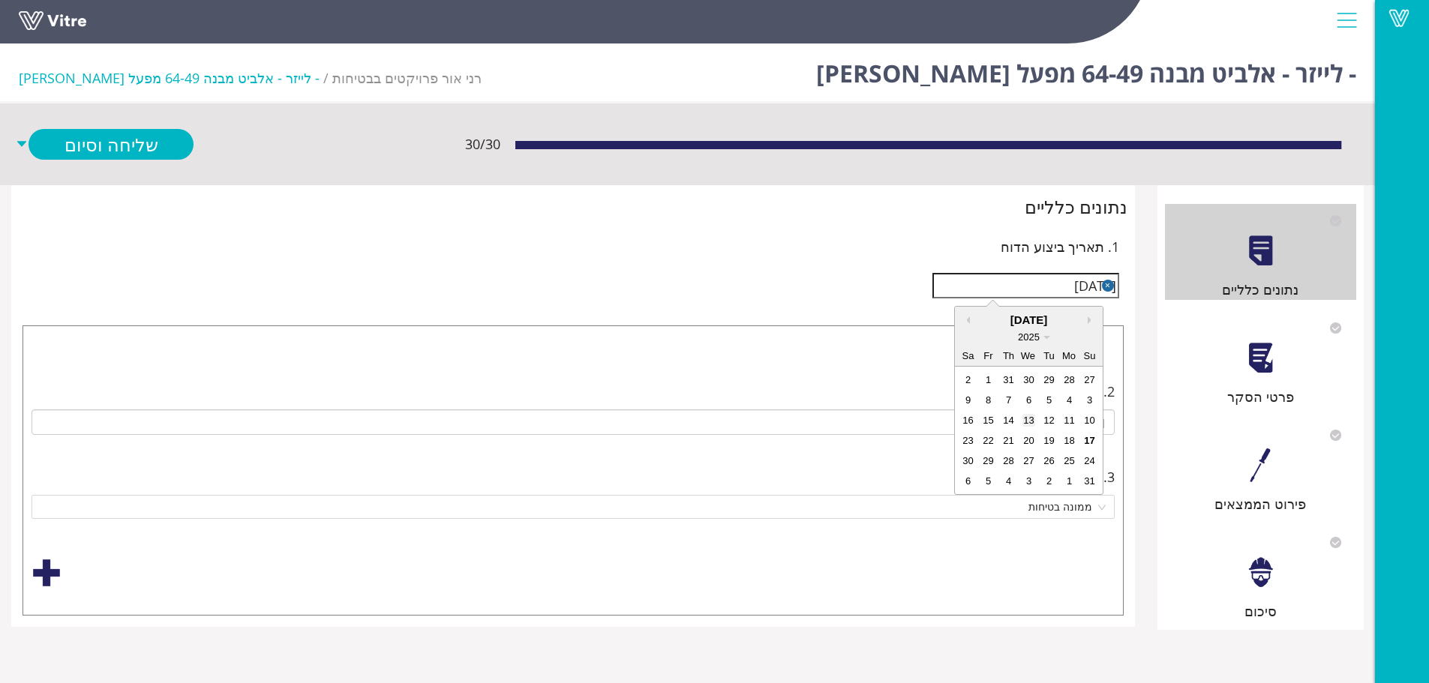
type input "[DATE]"
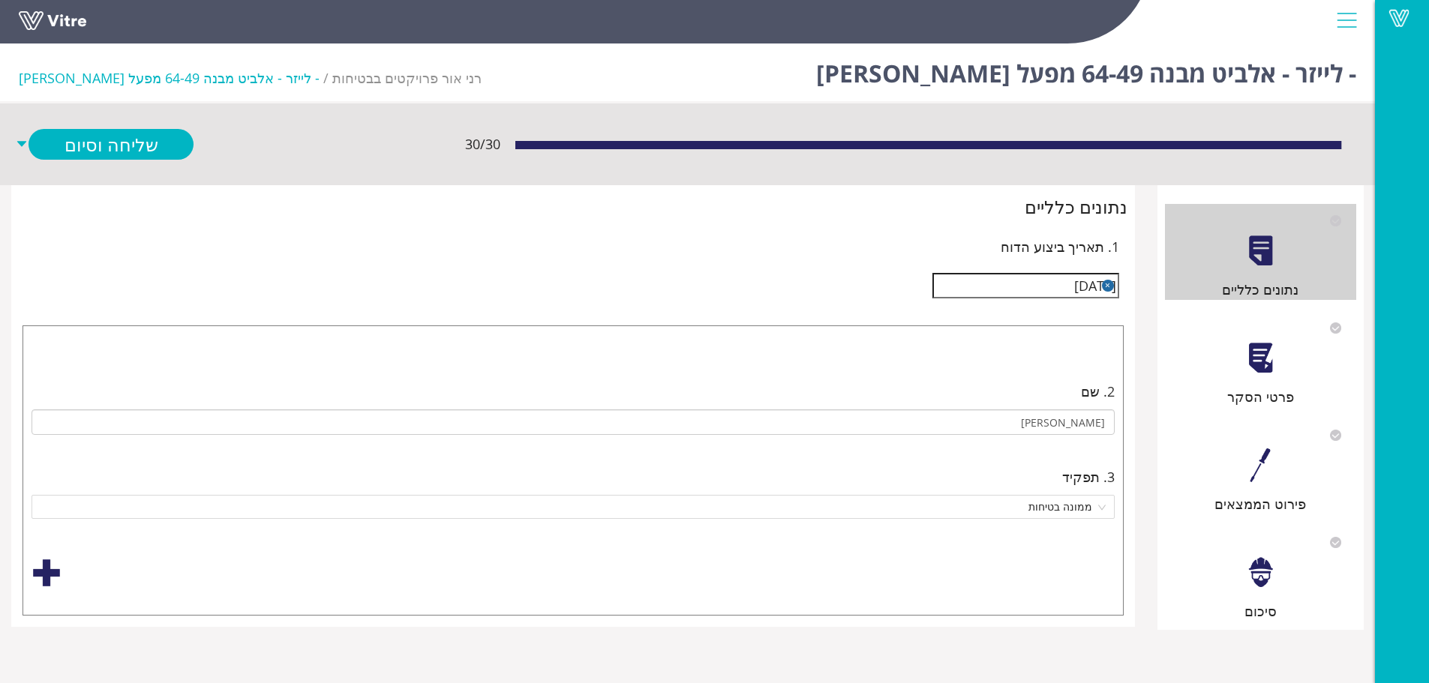
click at [1151, 361] on div at bounding box center [1260, 358] width 34 height 34
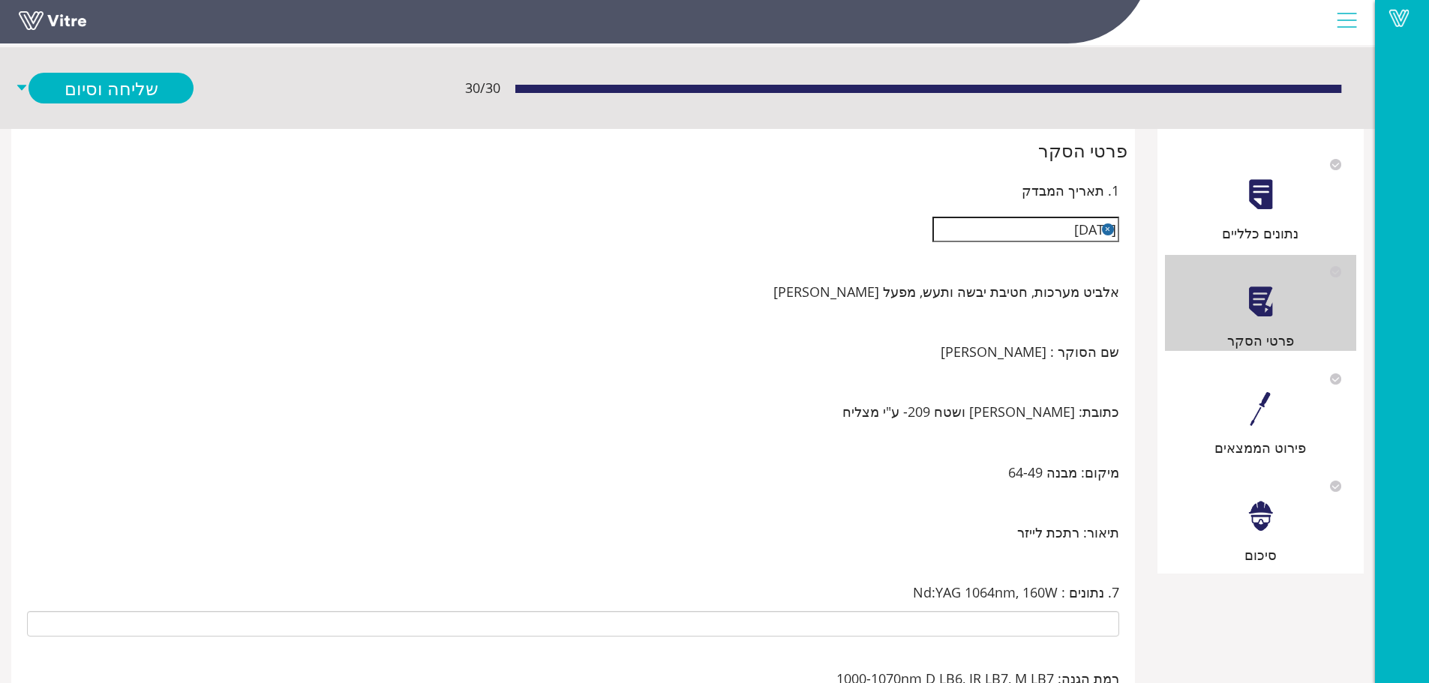
scroll to position [216, 0]
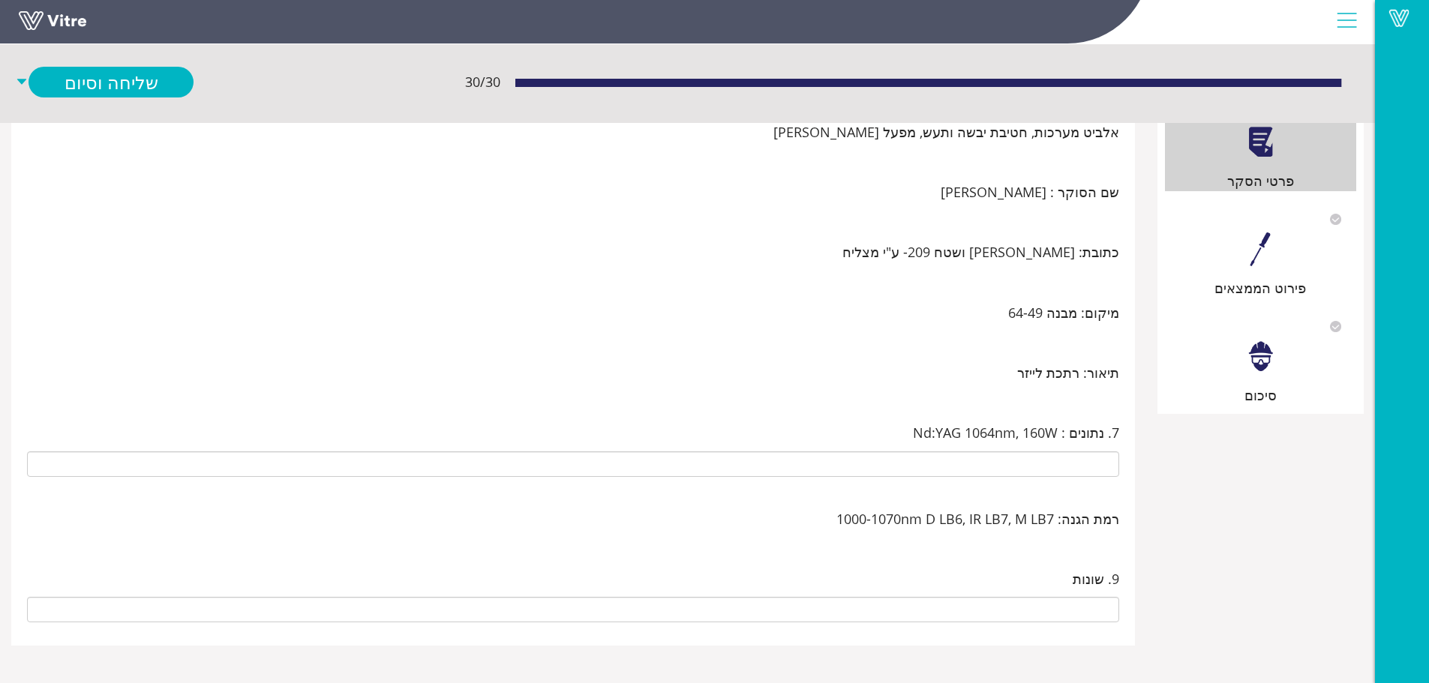
click at [1151, 244] on div at bounding box center [1260, 249] width 34 height 34
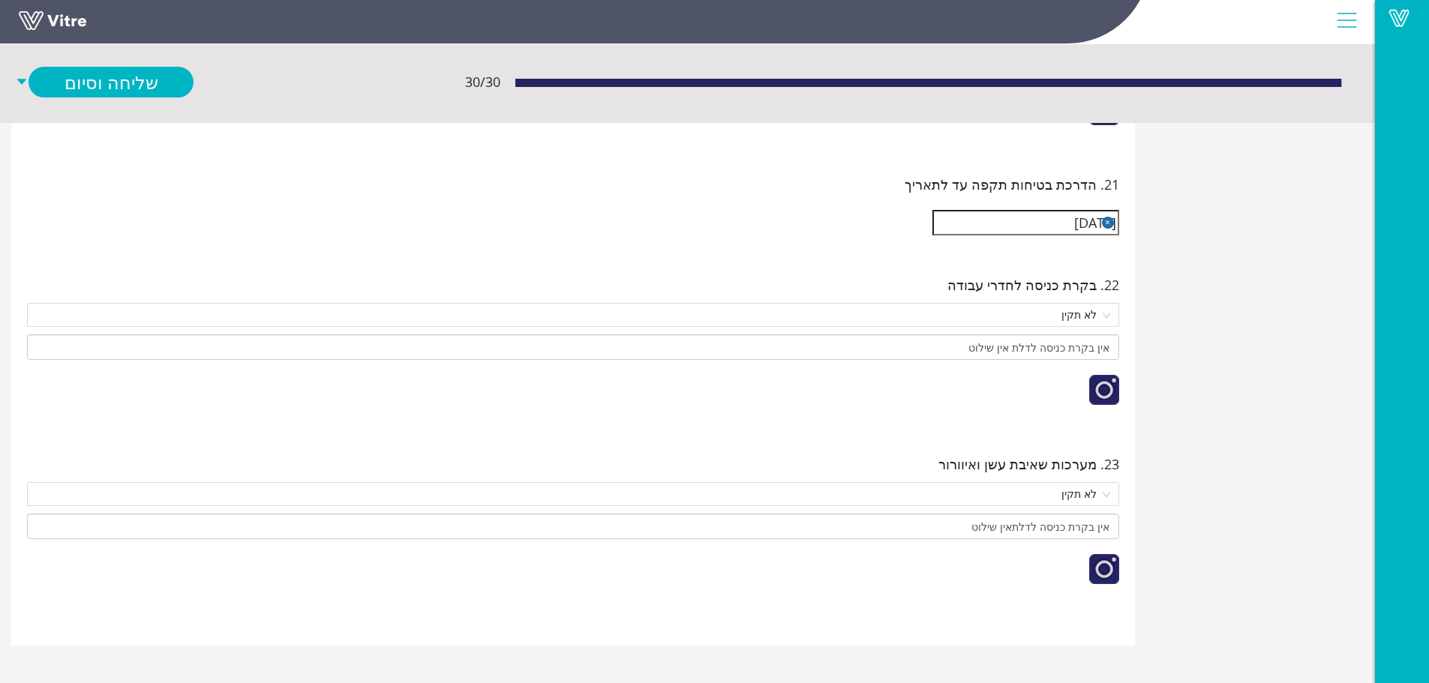
scroll to position [10125, 0]
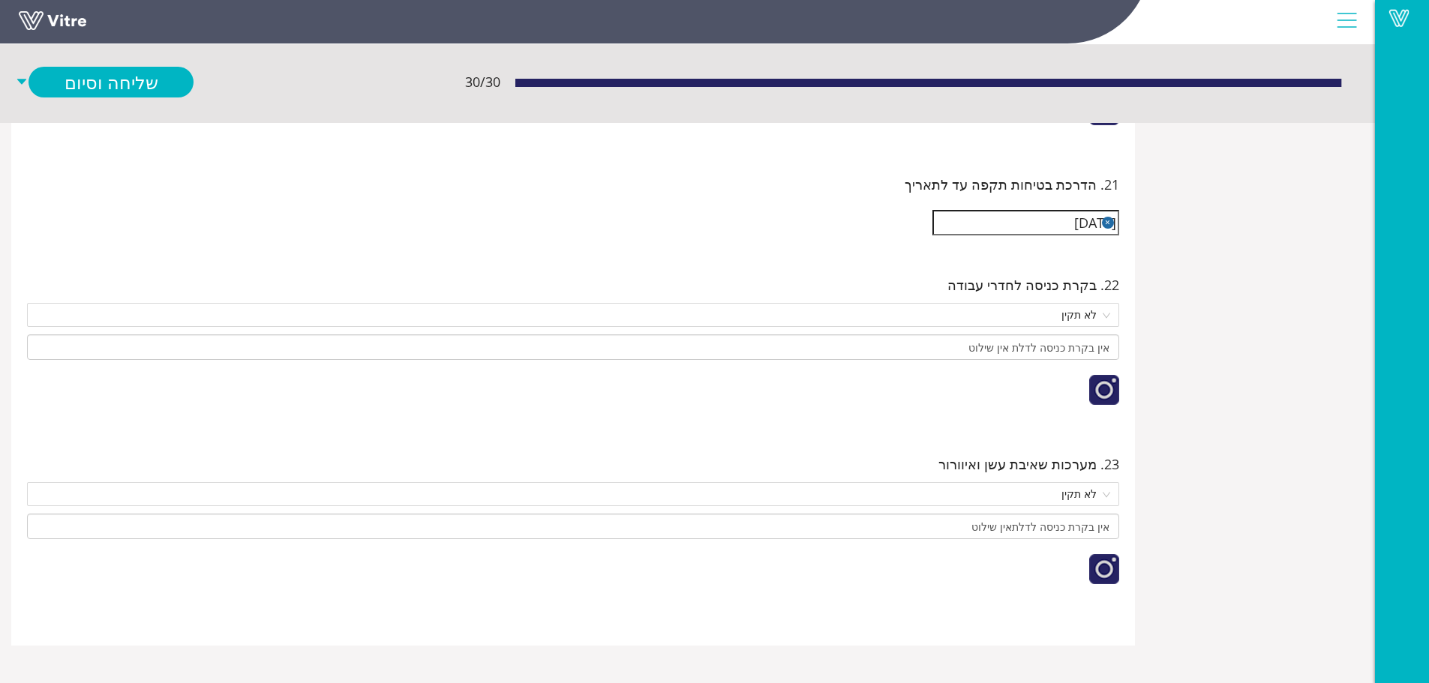
scroll to position [10522, 0]
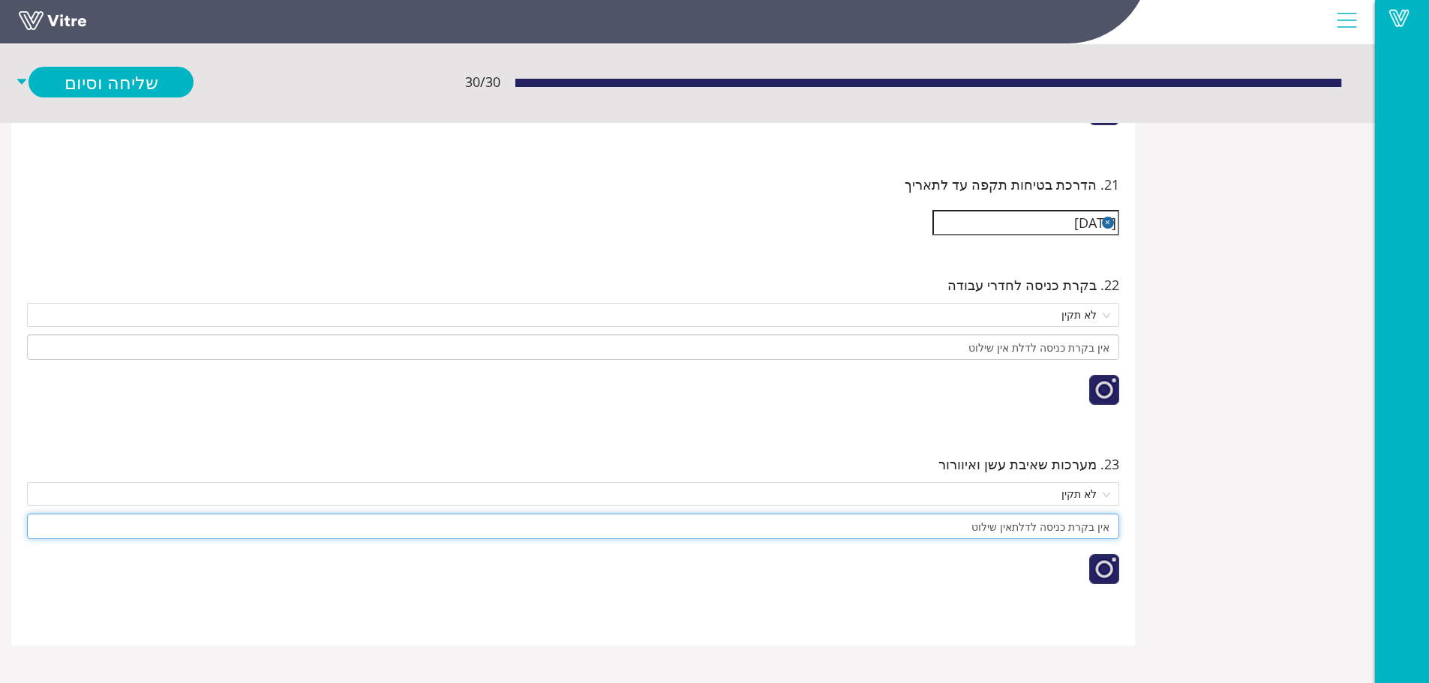
click at [817, 514] on input "אין בקרת כניסה לדלתאין שילוט" at bounding box center [573, 526] width 1092 height 25
type input "א"
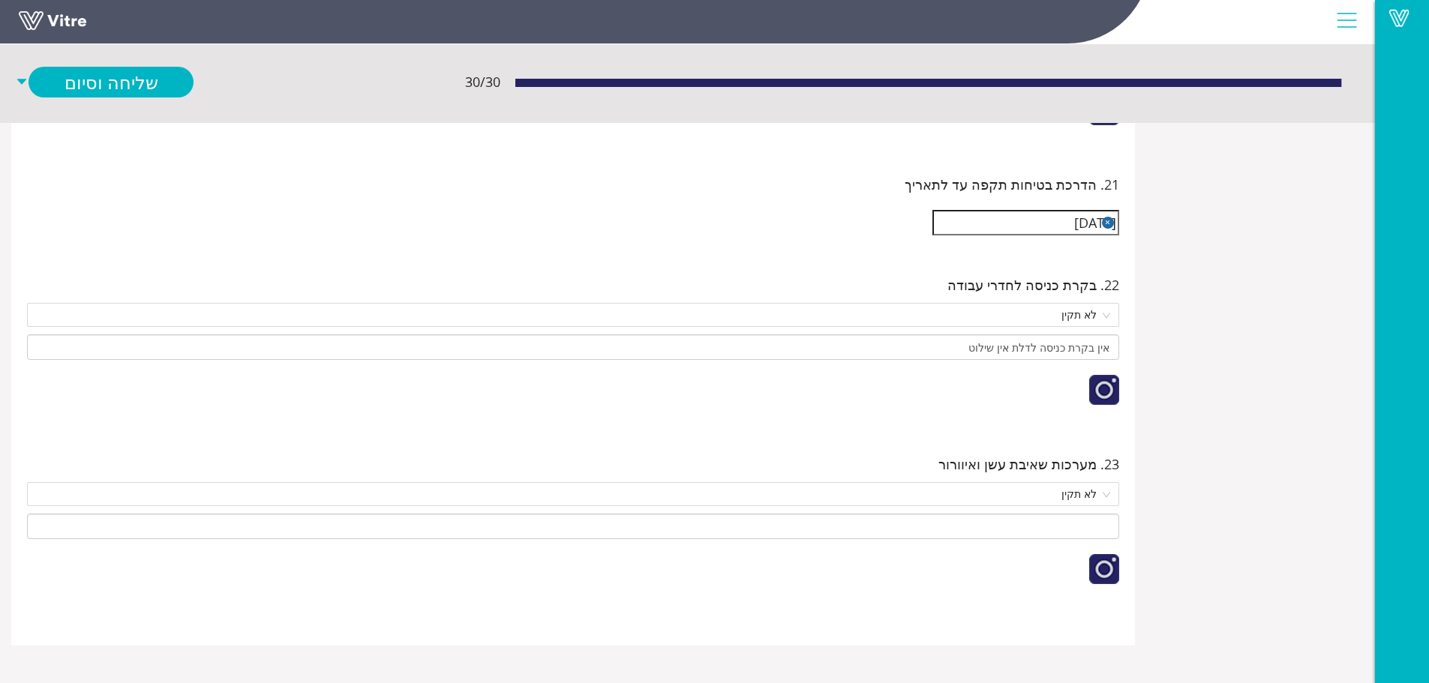
scroll to position [10672, 0]
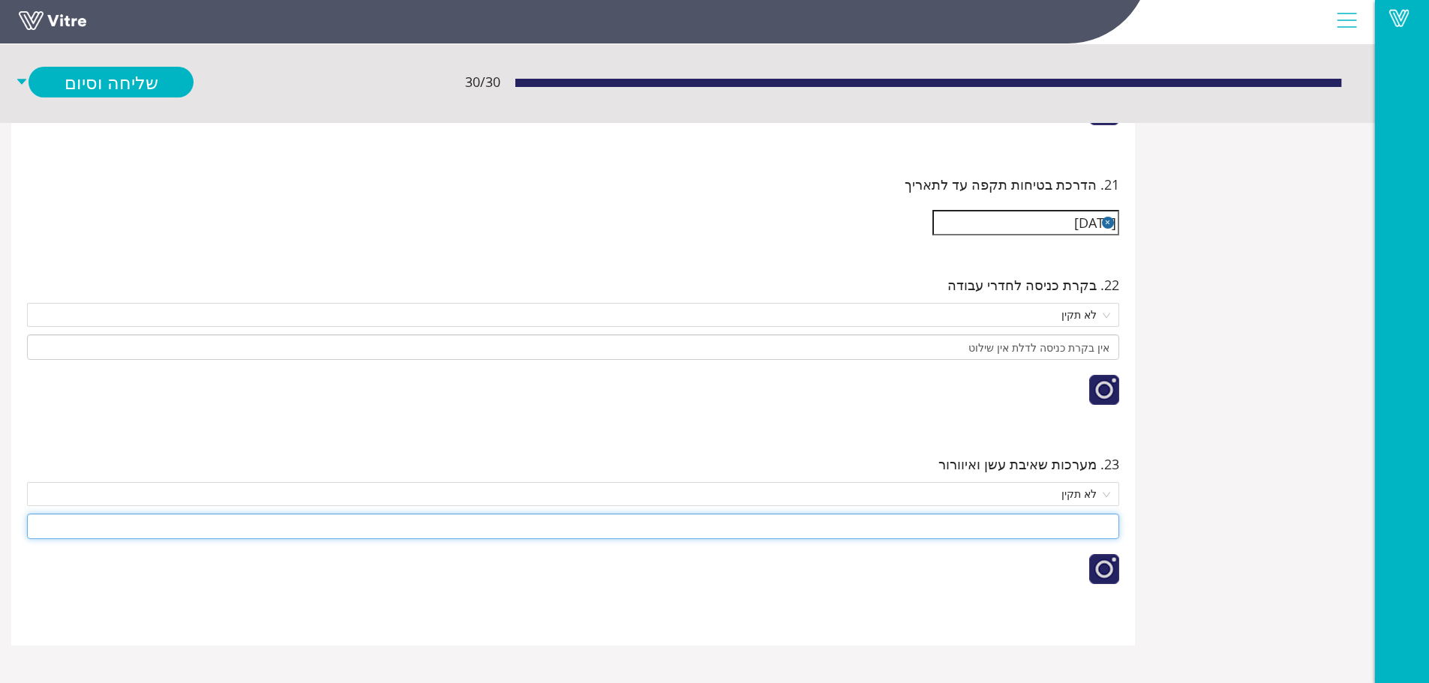
click at [962, 514] on input at bounding box center [573, 526] width 1092 height 25
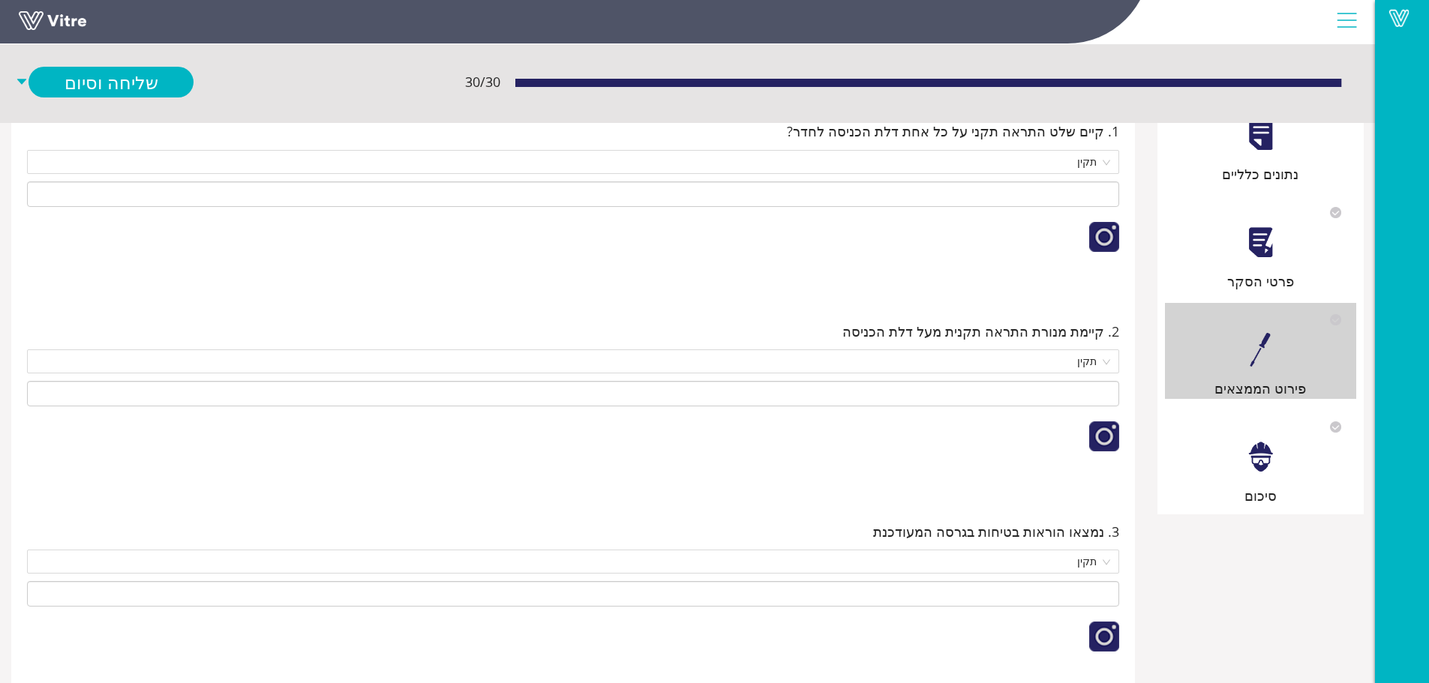
scroll to position [225, 0]
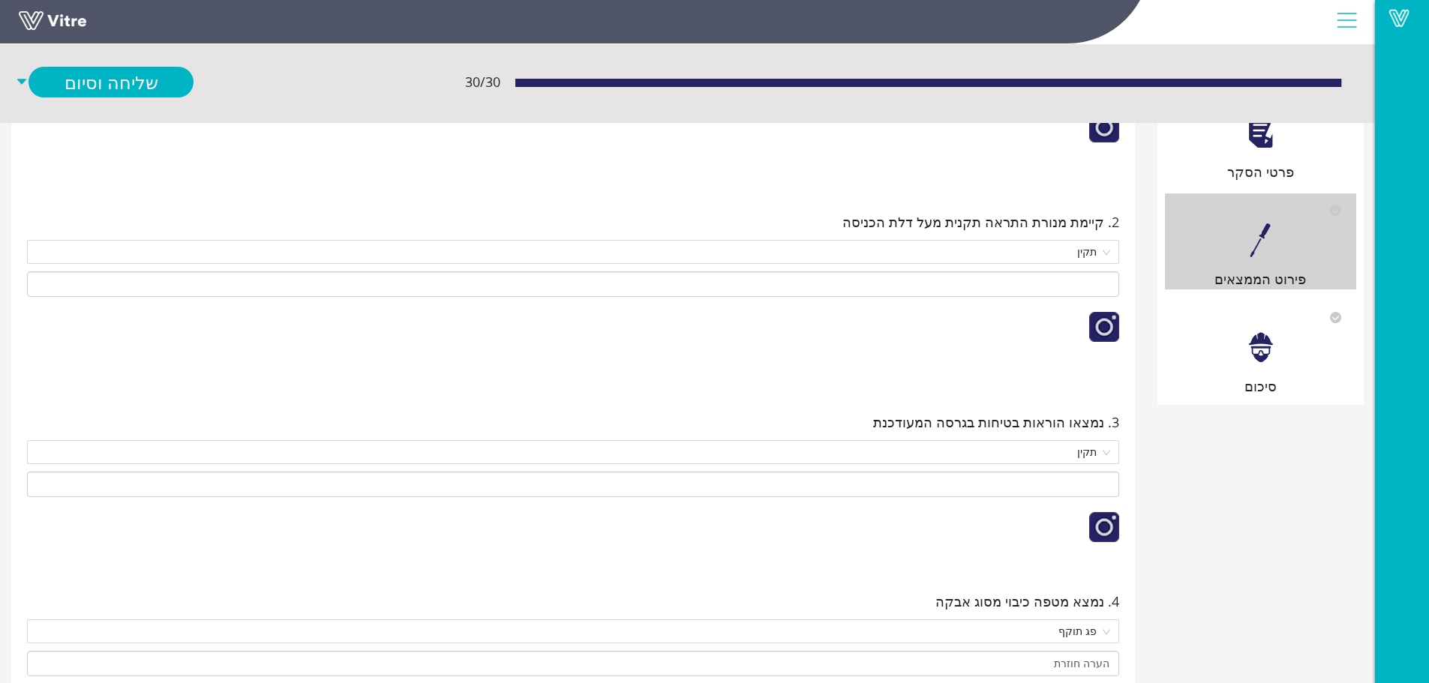
type input "אין מערכת יניקה"
click at [1151, 346] on div at bounding box center [1260, 348] width 34 height 34
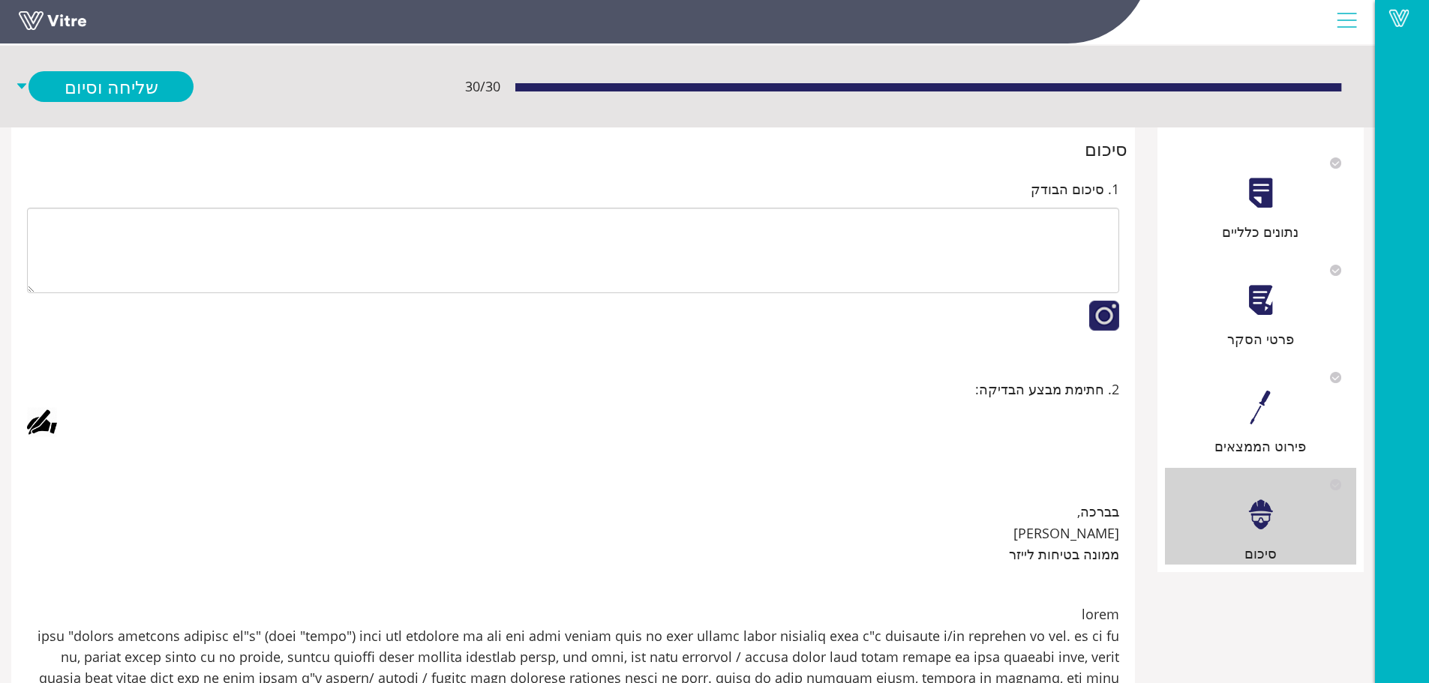
scroll to position [153, 0]
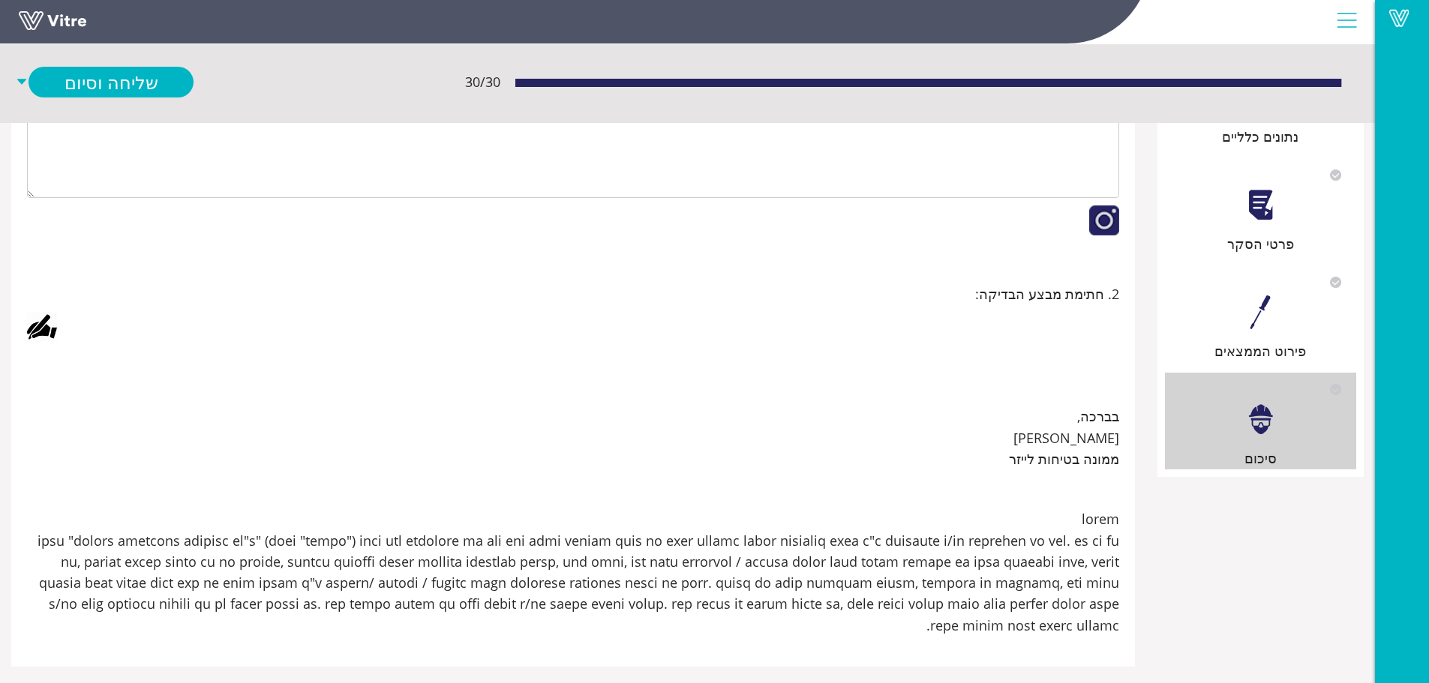
click at [34, 328] on div at bounding box center [42, 327] width 30 height 30
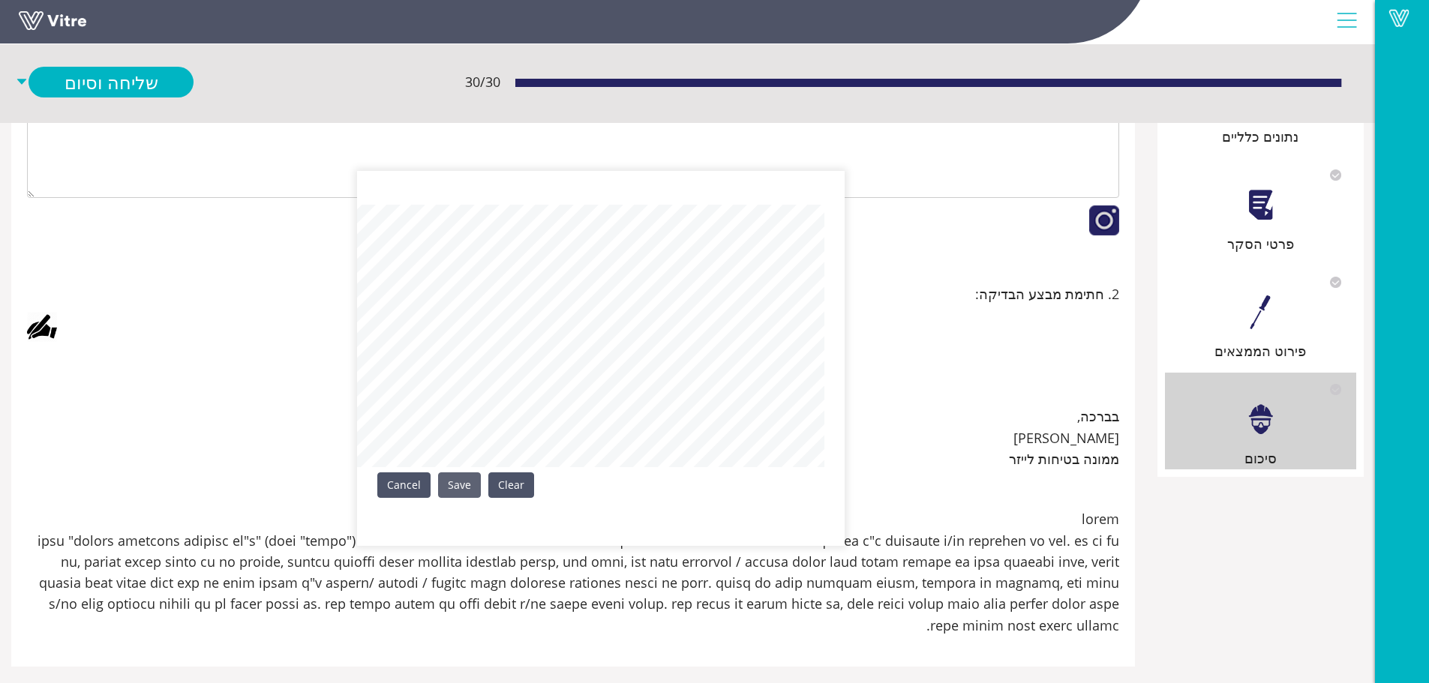
click at [455, 485] on link "Save" at bounding box center [459, 484] width 43 height 25
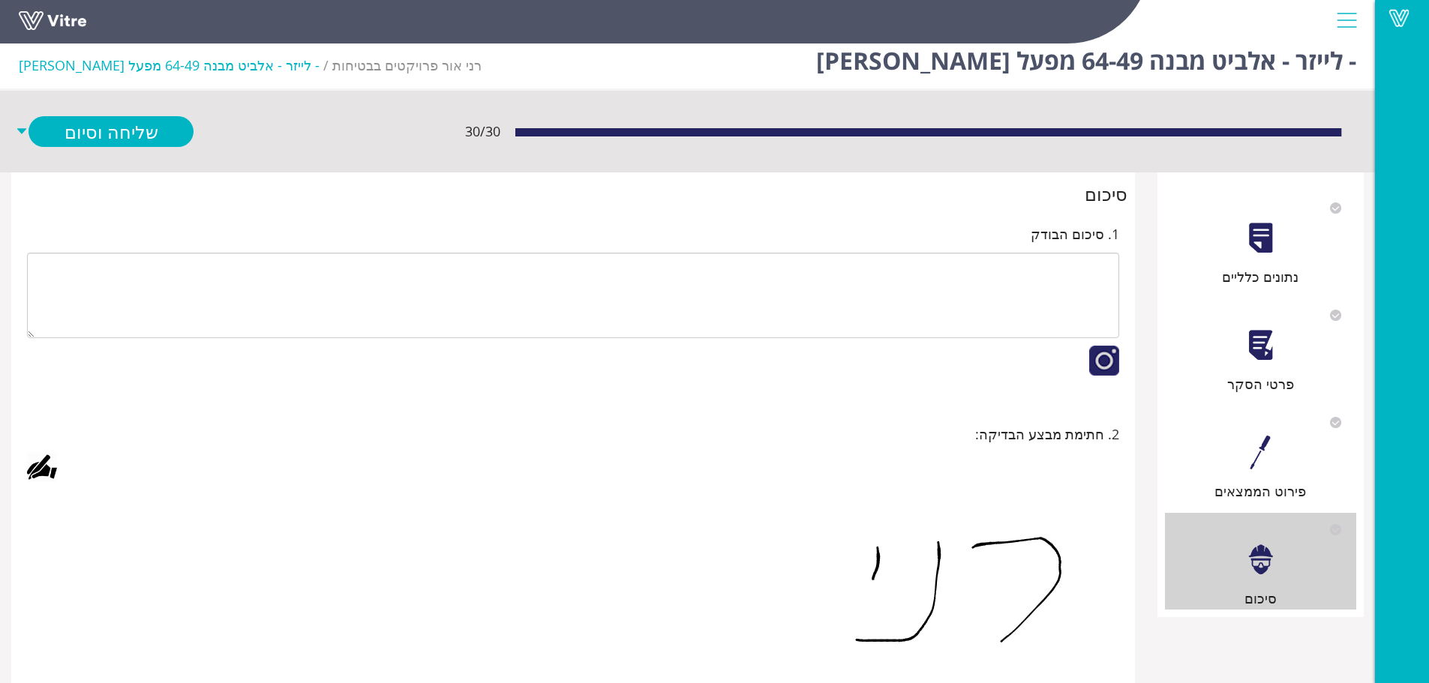
scroll to position [0, 0]
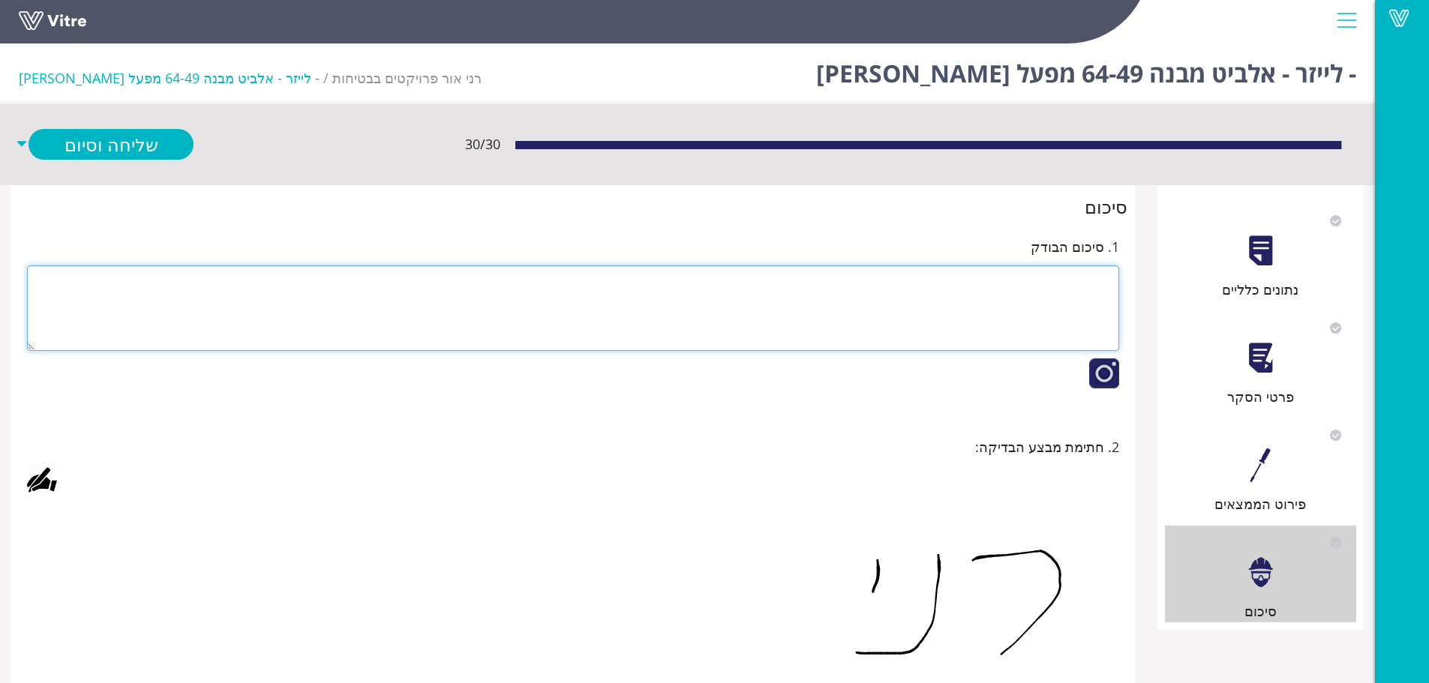
click at [958, 292] on textarea at bounding box center [573, 307] width 1092 height 85
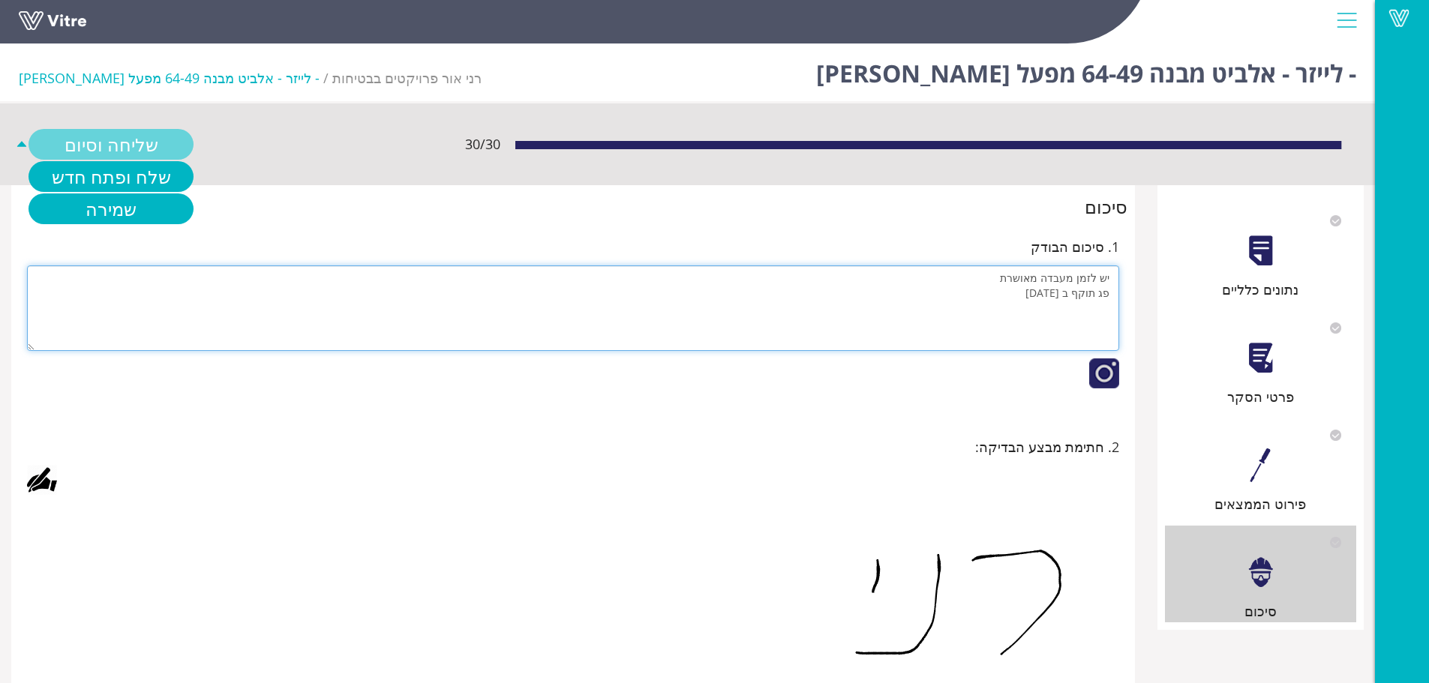
type textarea "יש לזמן מעבדה מאושרת פג תוקף ב 26.08.2025"
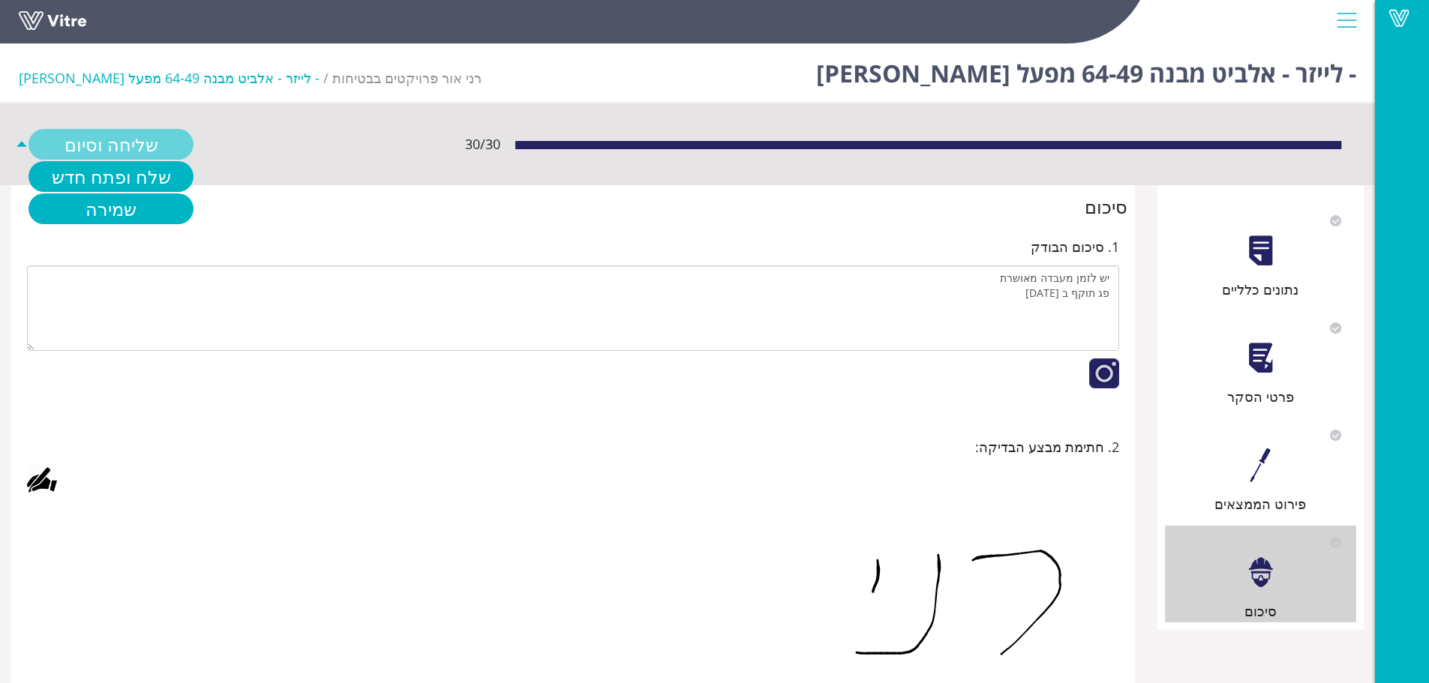
click at [87, 136] on link "שליחה וסיום" at bounding box center [110, 144] width 165 height 31
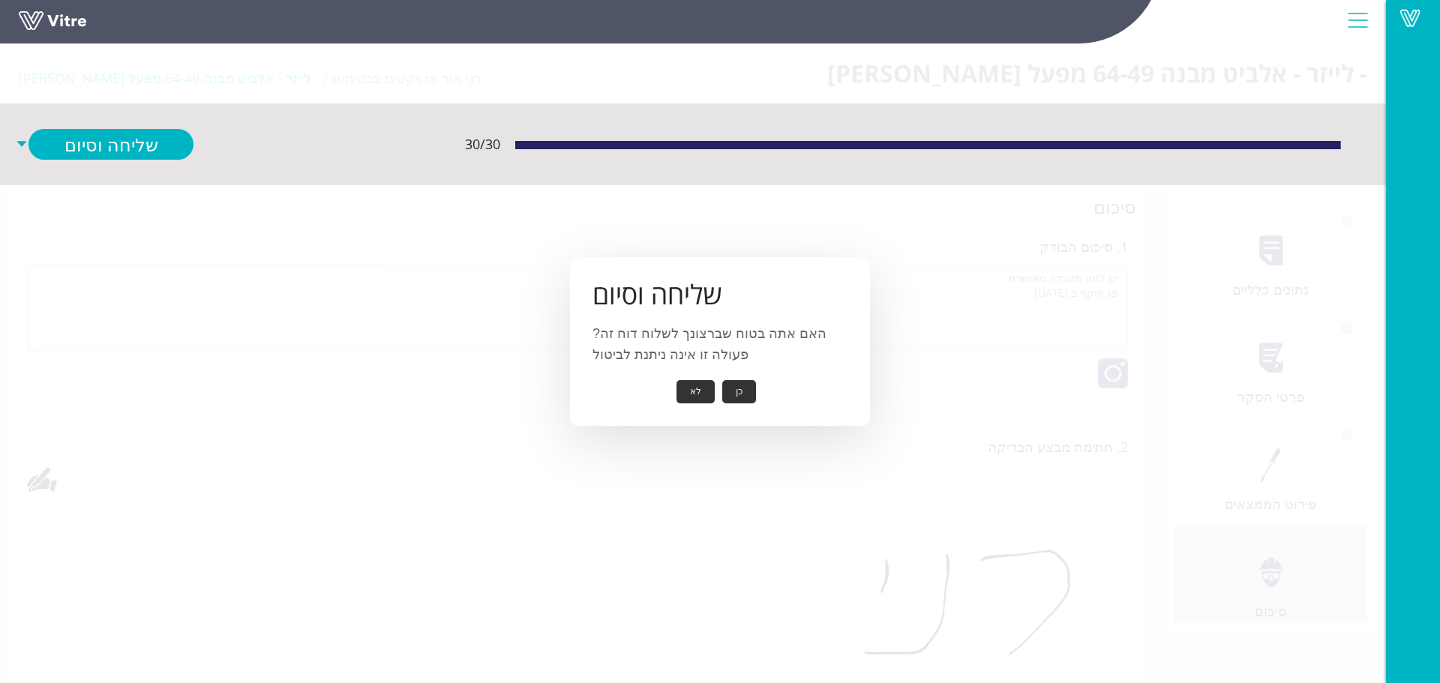
click at [742, 393] on button "כן" at bounding box center [739, 391] width 34 height 23
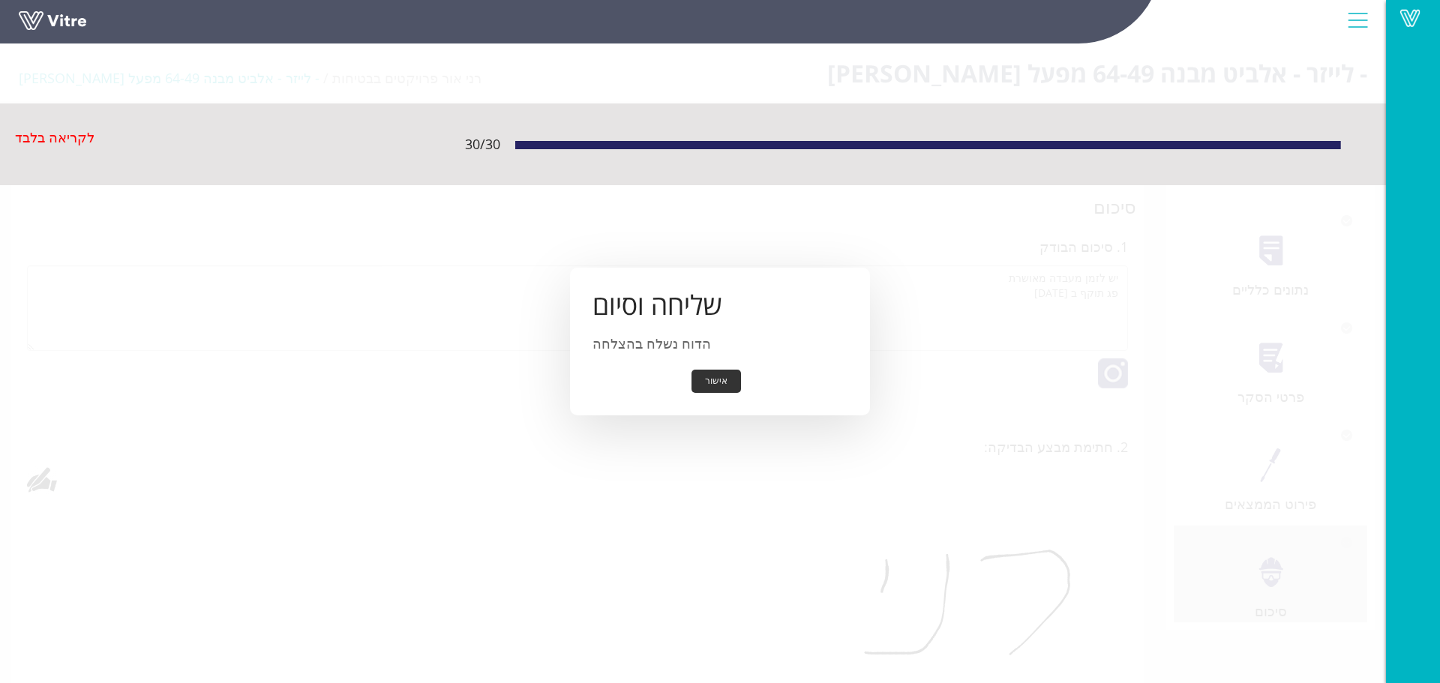
click at [721, 390] on button "אישור" at bounding box center [715, 381] width 49 height 23
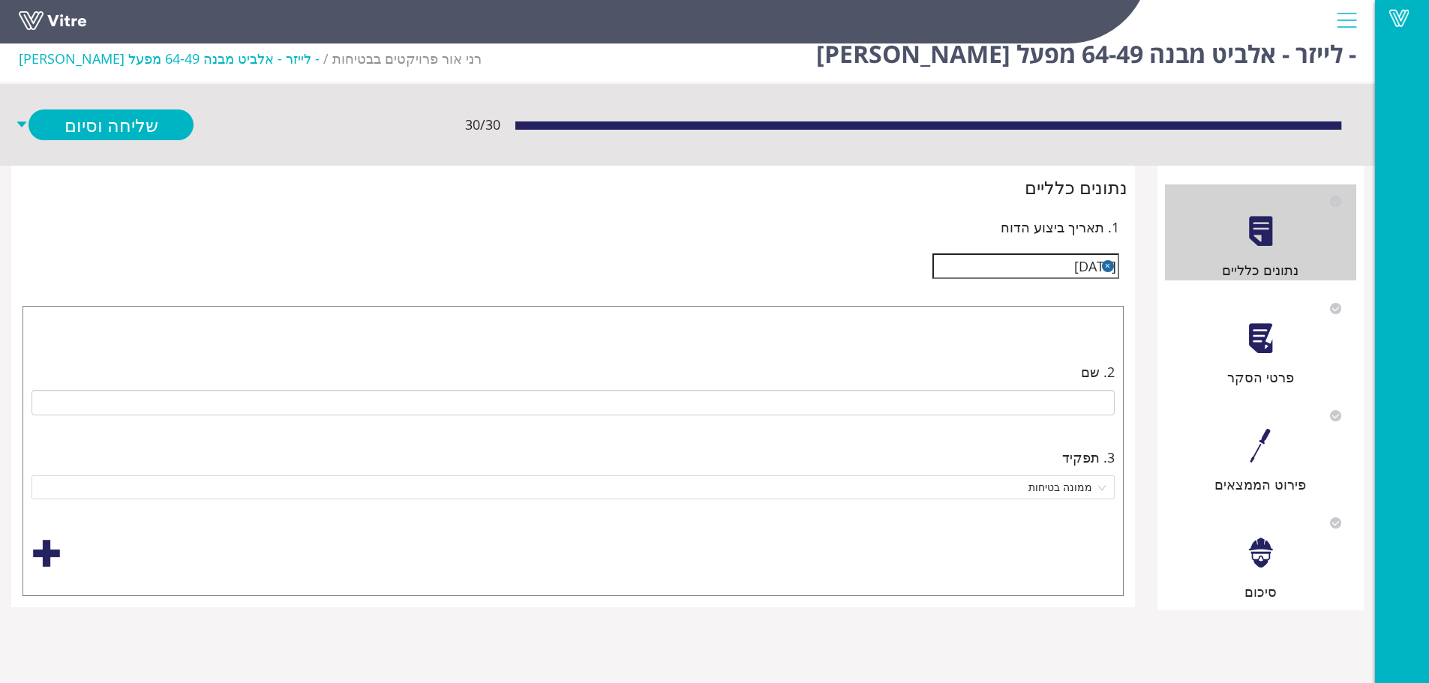
scroll to position [37, 0]
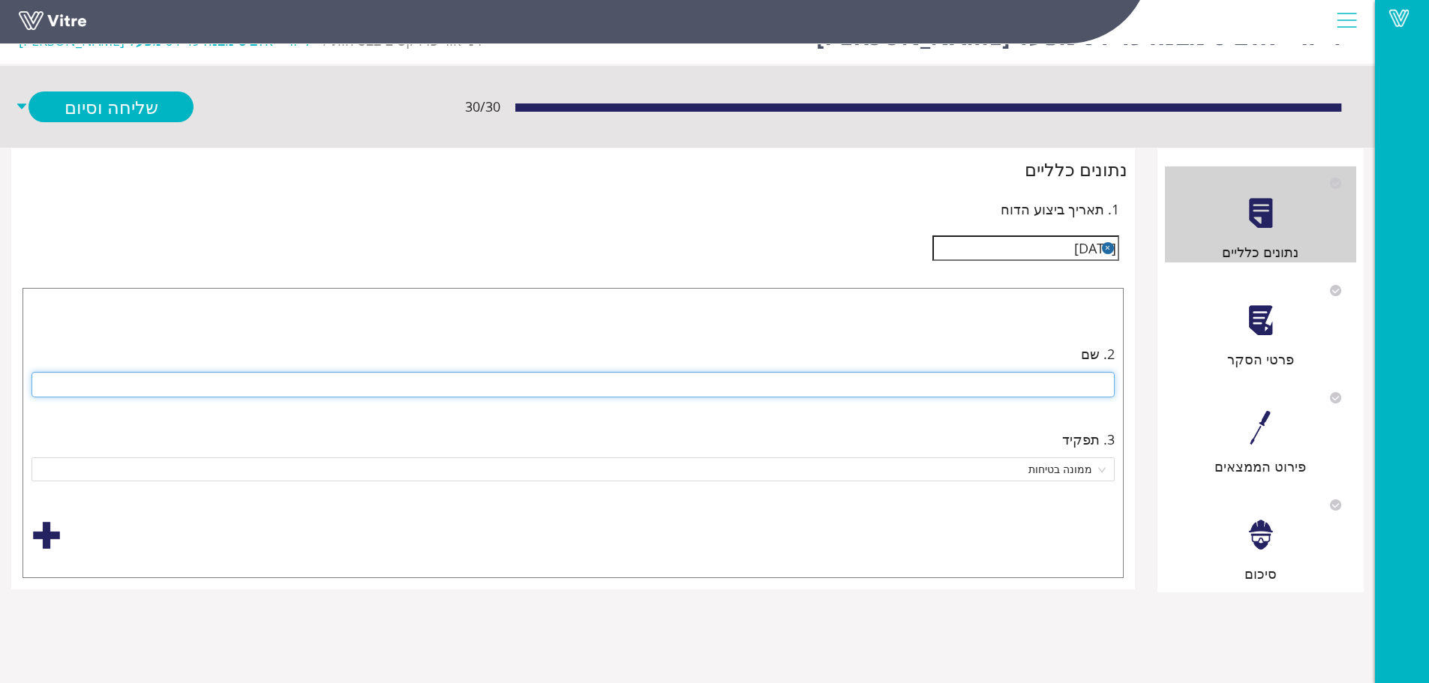
click at [938, 391] on input "text" at bounding box center [572, 384] width 1083 height 25
drag, startPoint x: 1054, startPoint y: 381, endPoint x: 1133, endPoint y: 385, distance: 78.8
click at [1133, 385] on div "נתונים כלליים 1. תאריך ביצוע הדוח [DATE] 2. שם [PERSON_NAME] 3. תפקיד ממונה בטי…" at bounding box center [572, 369] width 1123 height 442
paste input "[PERSON_NAME]"
type input "[PERSON_NAME]"
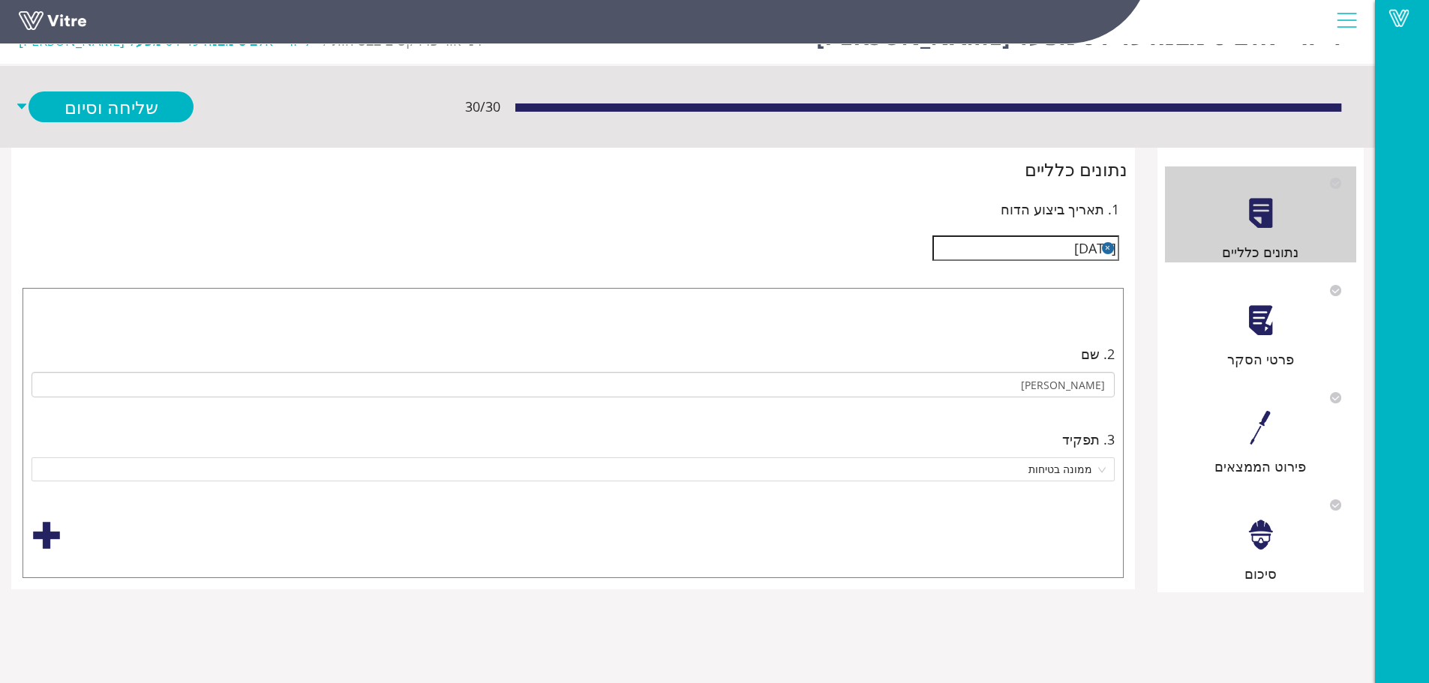
click at [1237, 331] on div "פרטי הסקר" at bounding box center [1260, 322] width 191 height 96
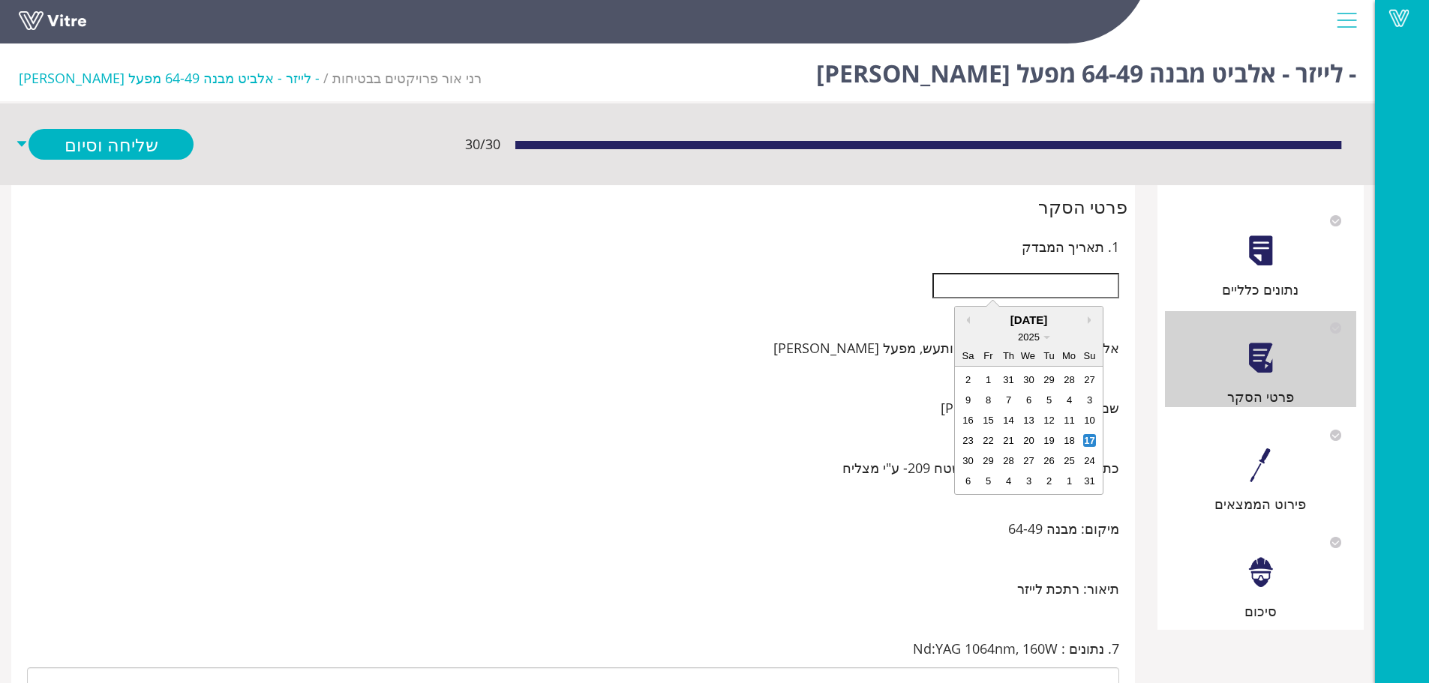
click at [1079, 284] on input "text" at bounding box center [1025, 285] width 187 height 25
click at [1030, 421] on div "13" at bounding box center [1028, 420] width 13 height 13
type input "[DATE]"
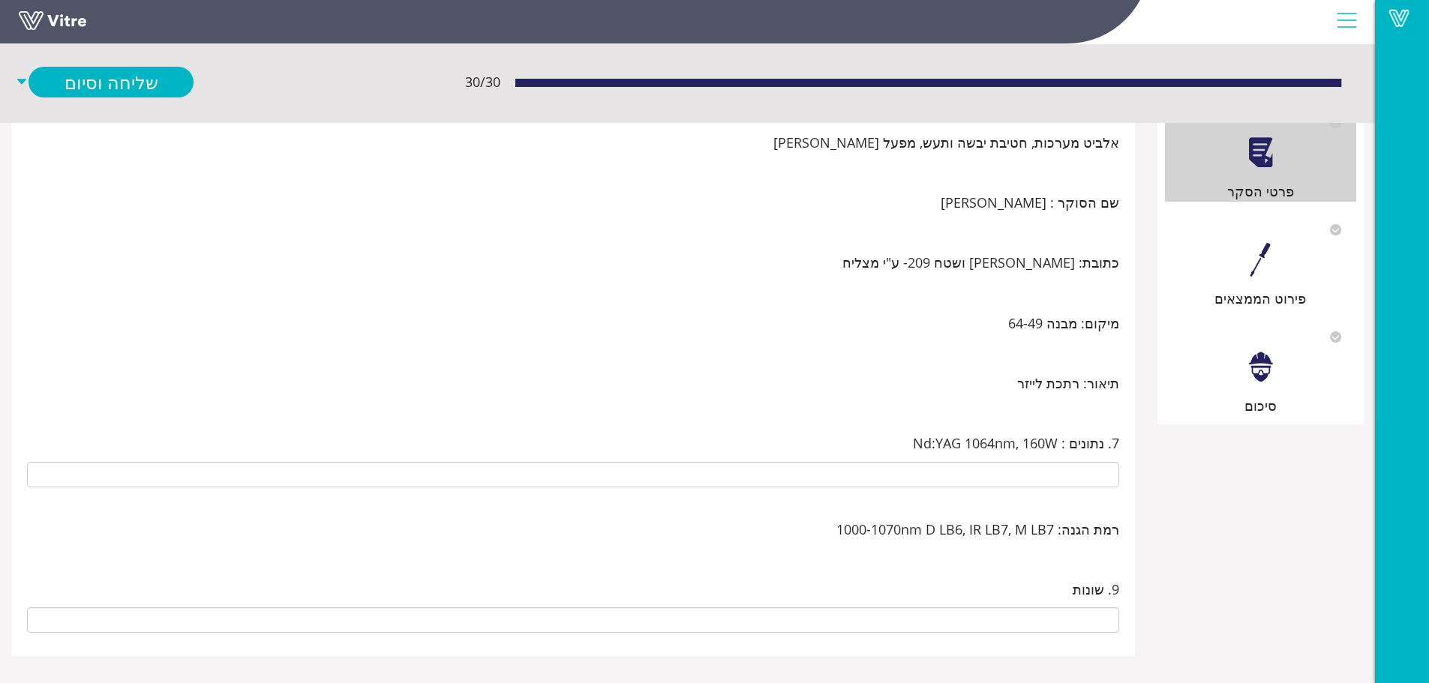
scroll to position [216, 0]
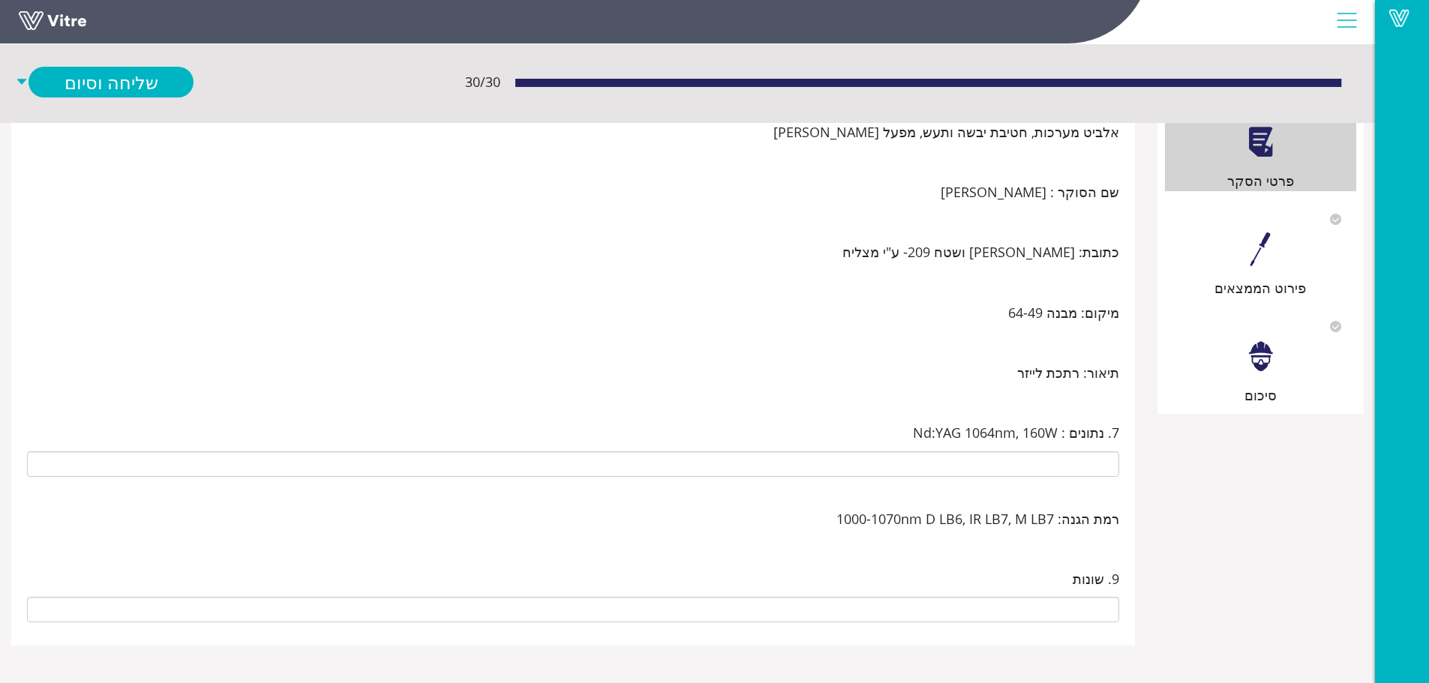
click at [1258, 247] on div at bounding box center [1260, 249] width 34 height 34
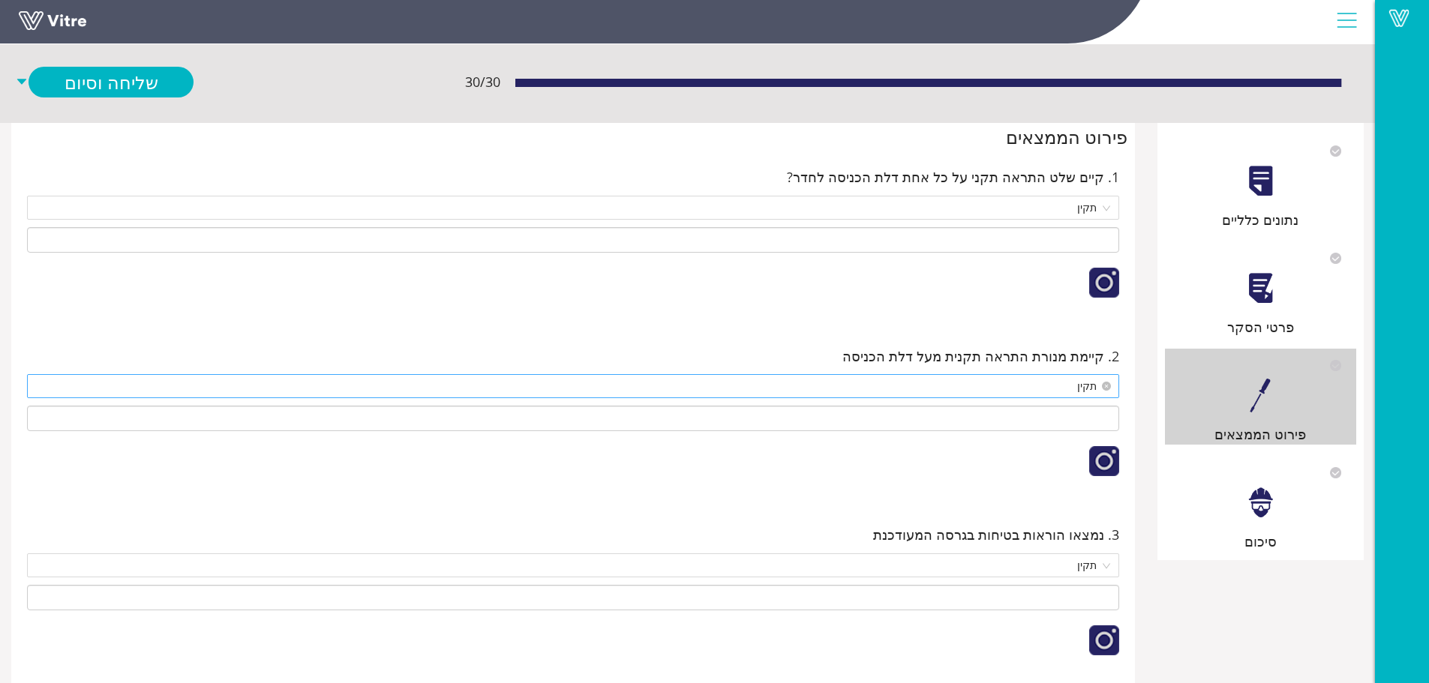
scroll to position [0, 0]
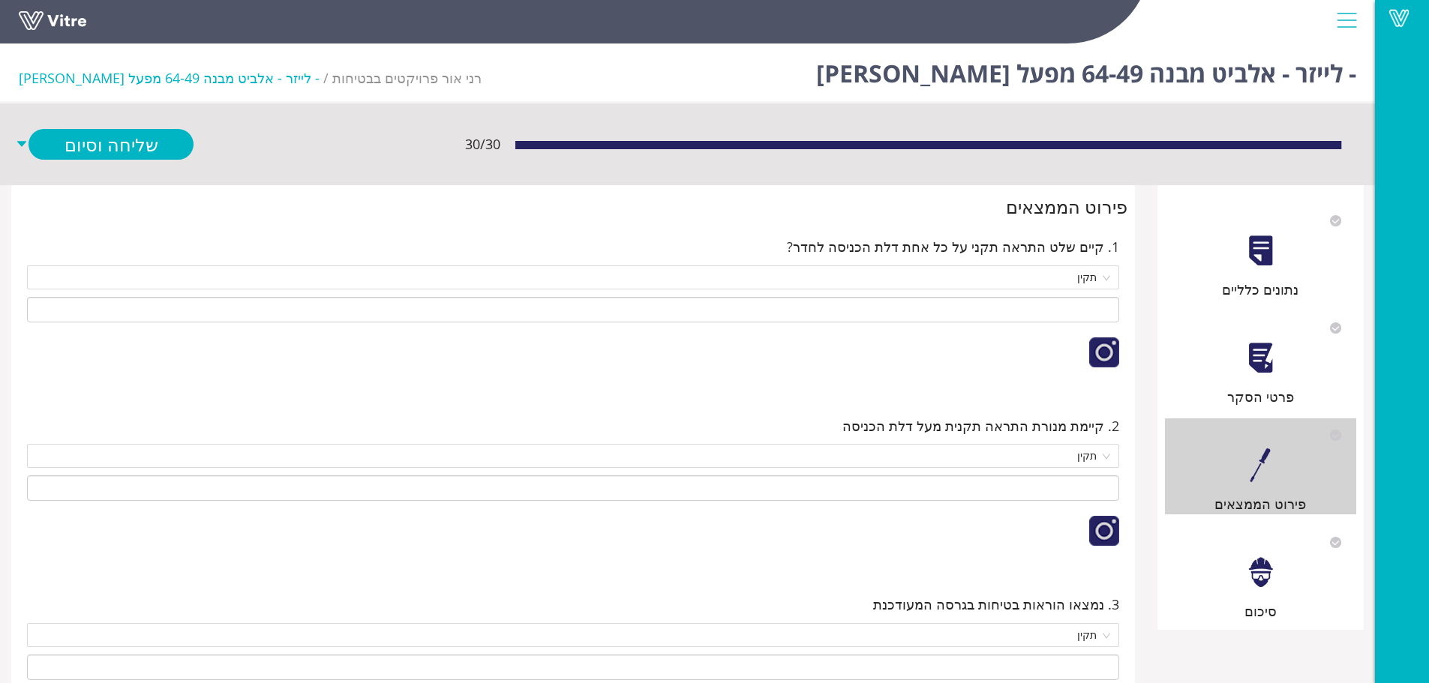
click at [1243, 346] on div at bounding box center [1260, 358] width 34 height 34
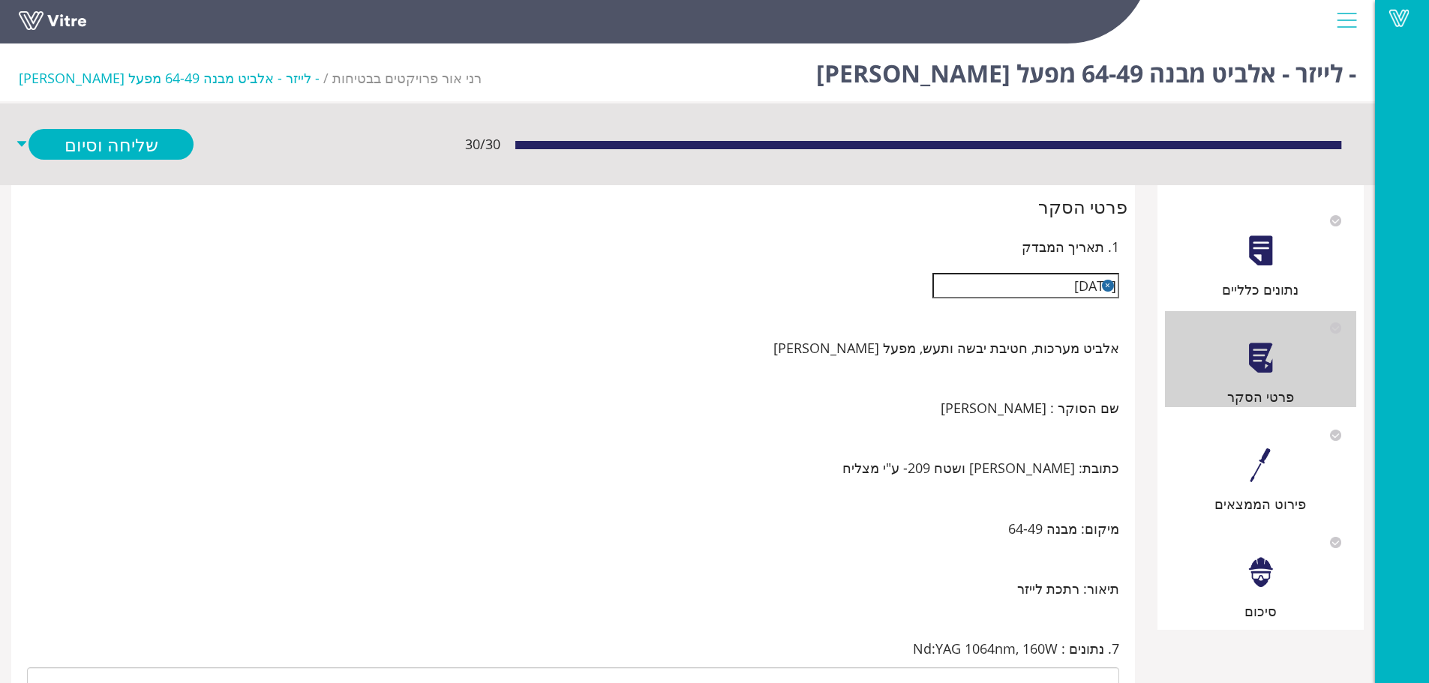
click at [1267, 266] on div at bounding box center [1260, 251] width 34 height 34
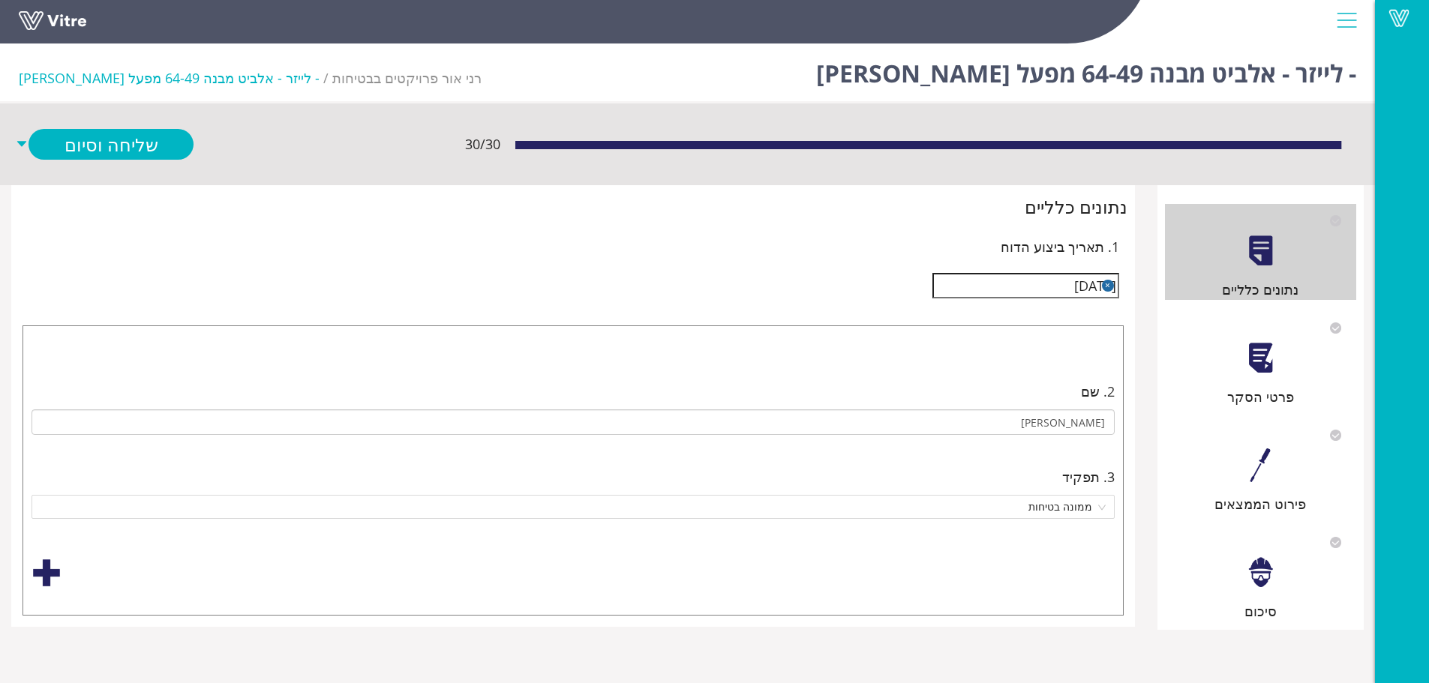
click at [1244, 354] on div at bounding box center [1260, 358] width 34 height 34
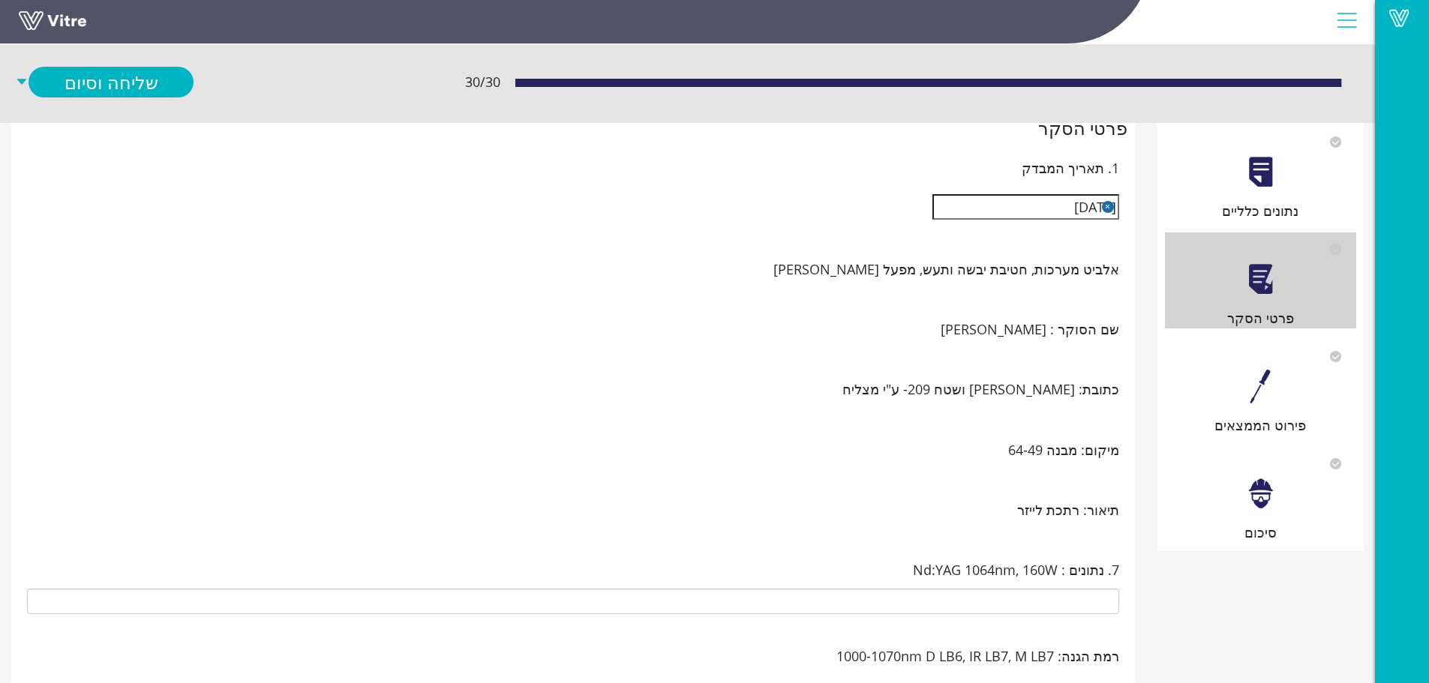
scroll to position [216, 0]
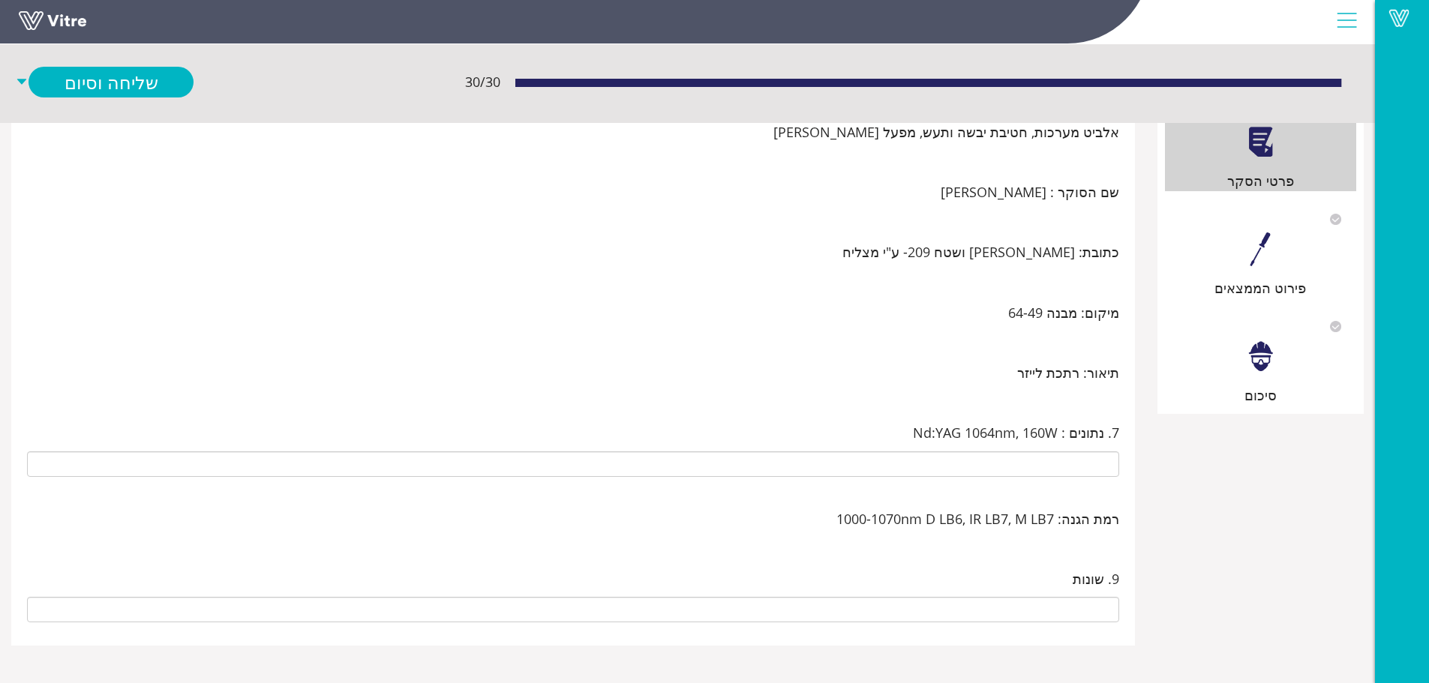
click at [1271, 265] on div at bounding box center [1260, 249] width 34 height 34
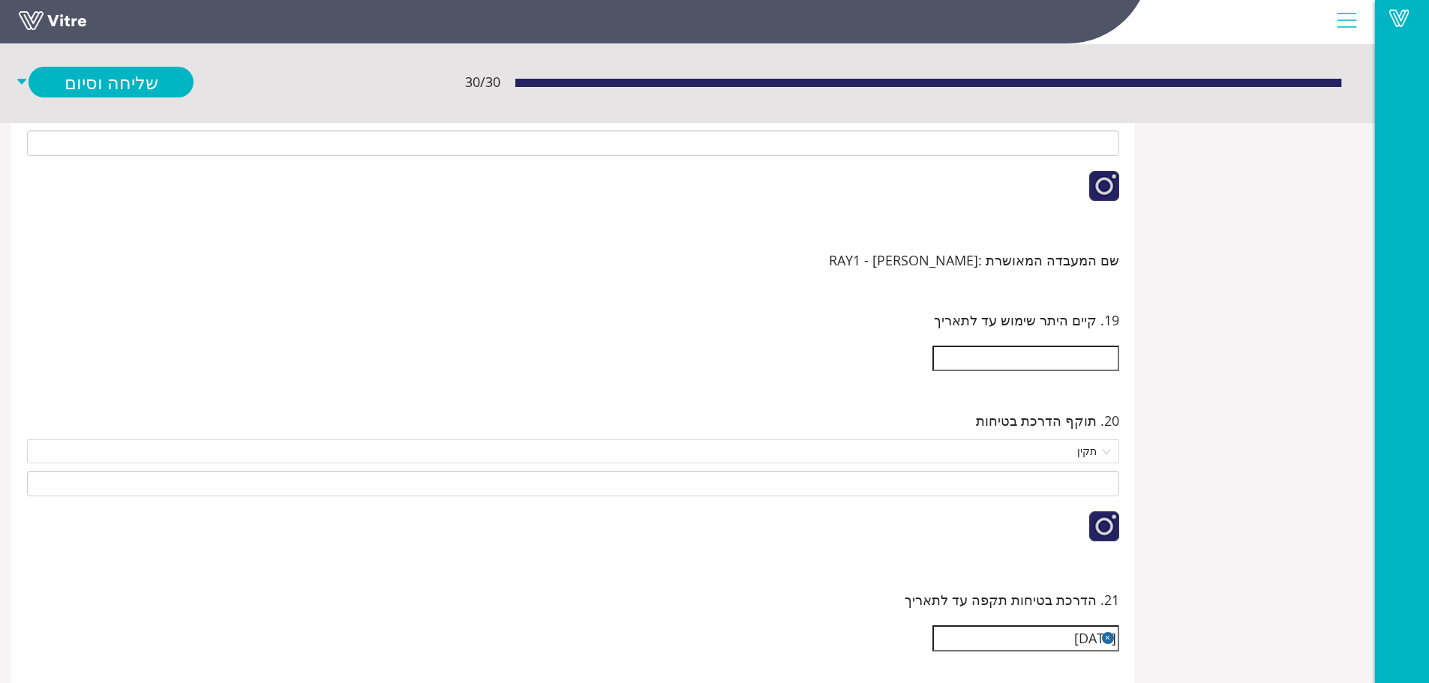
scroll to position [2857, 0]
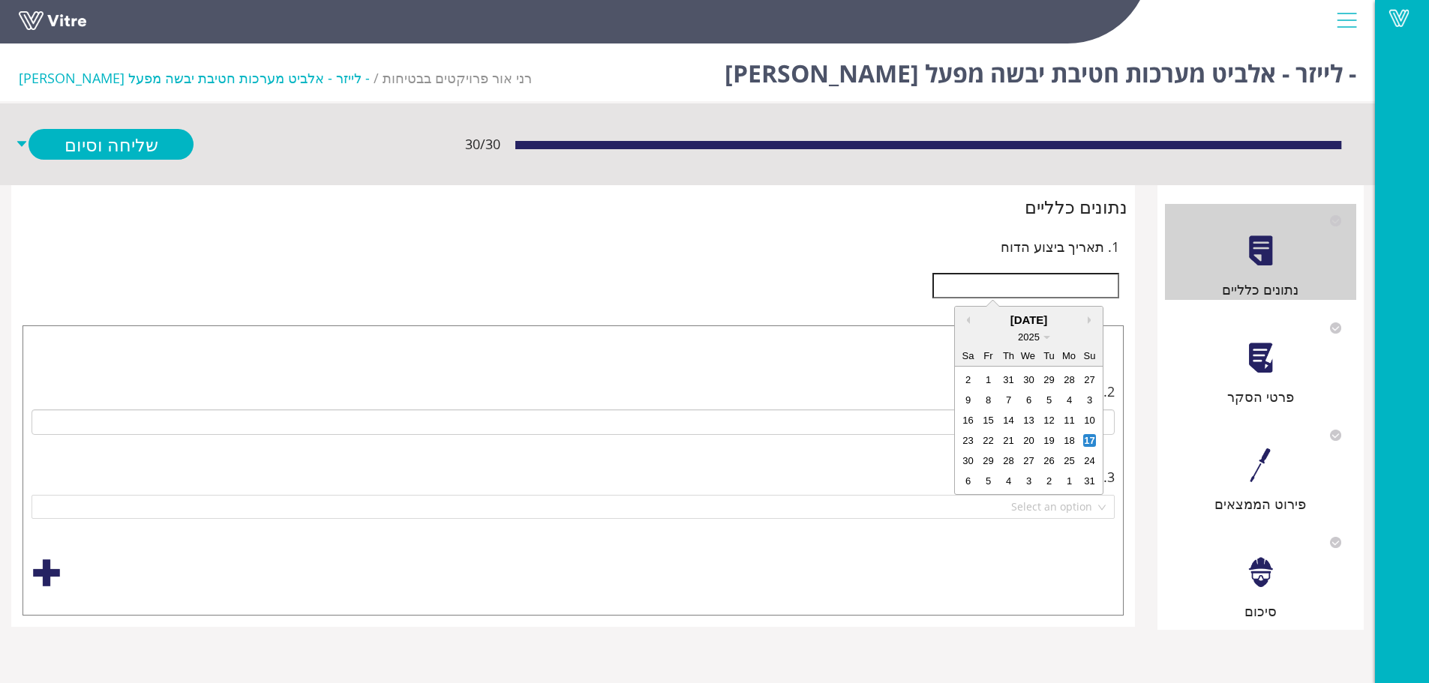
click at [1039, 283] on input "text" at bounding box center [1025, 285] width 187 height 25
click at [1028, 418] on div "13" at bounding box center [1028, 420] width 13 height 13
type input "[DATE]"
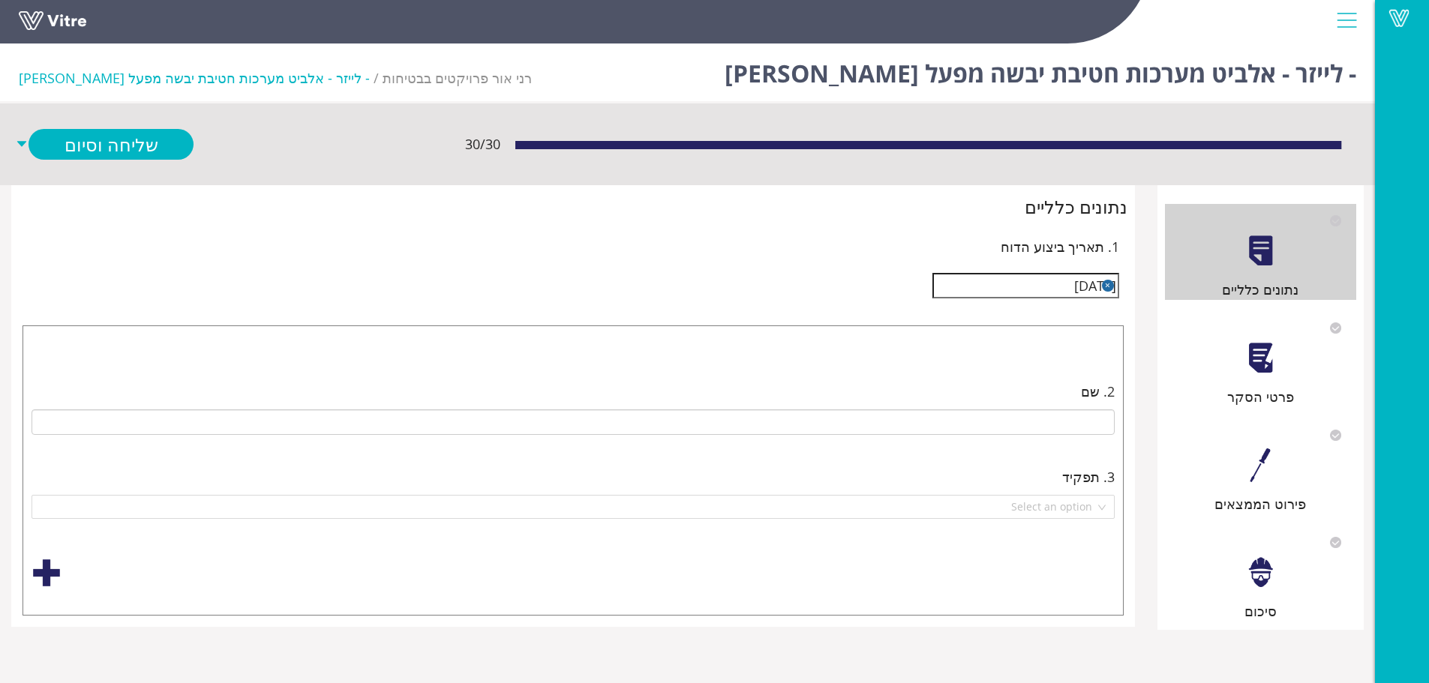
click at [1246, 364] on div at bounding box center [1260, 358] width 34 height 34
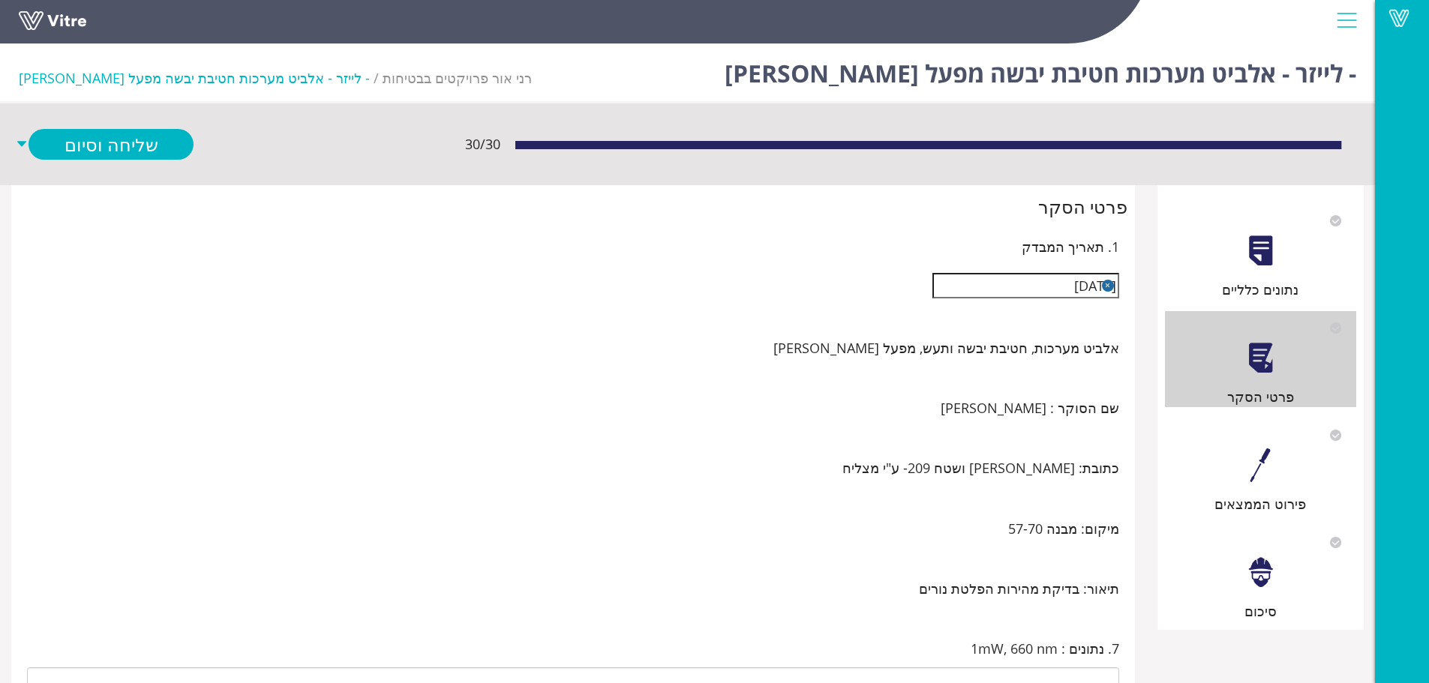
click at [1265, 480] on div at bounding box center [1260, 465] width 34 height 34
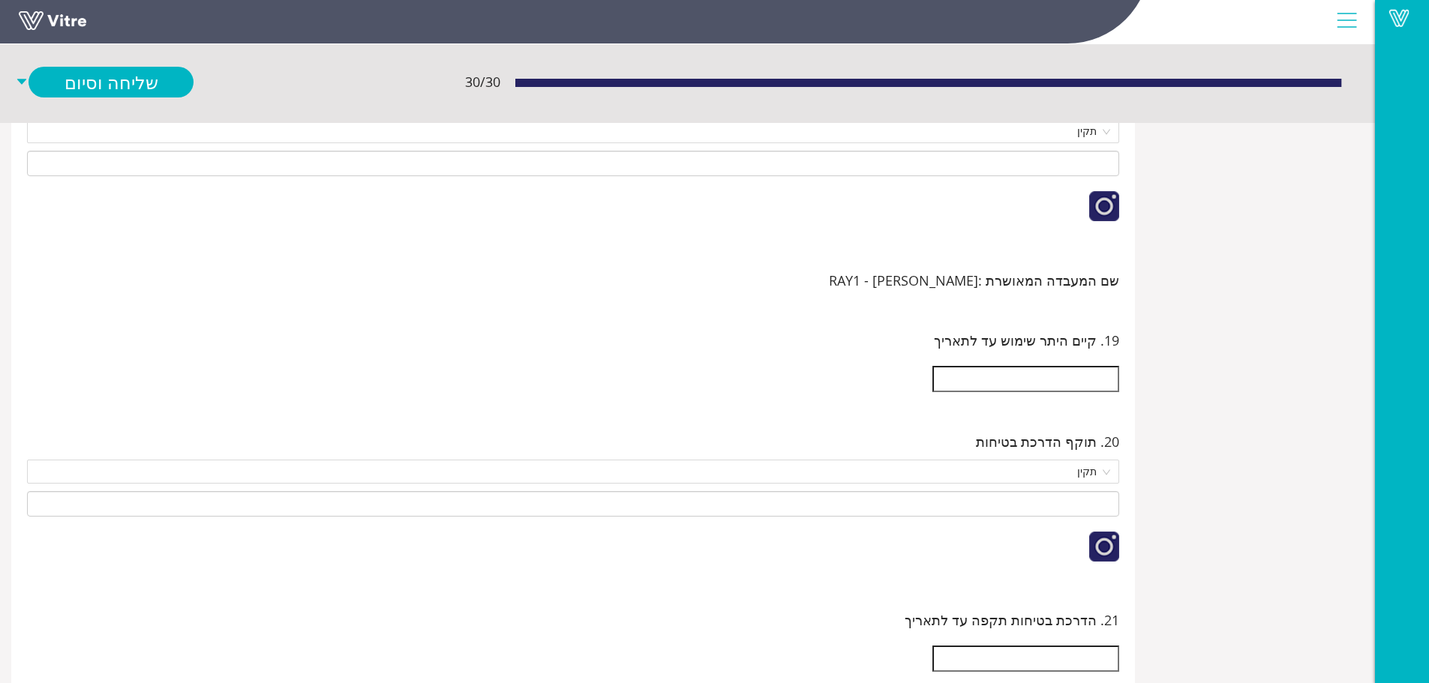
scroll to position [2478, 0]
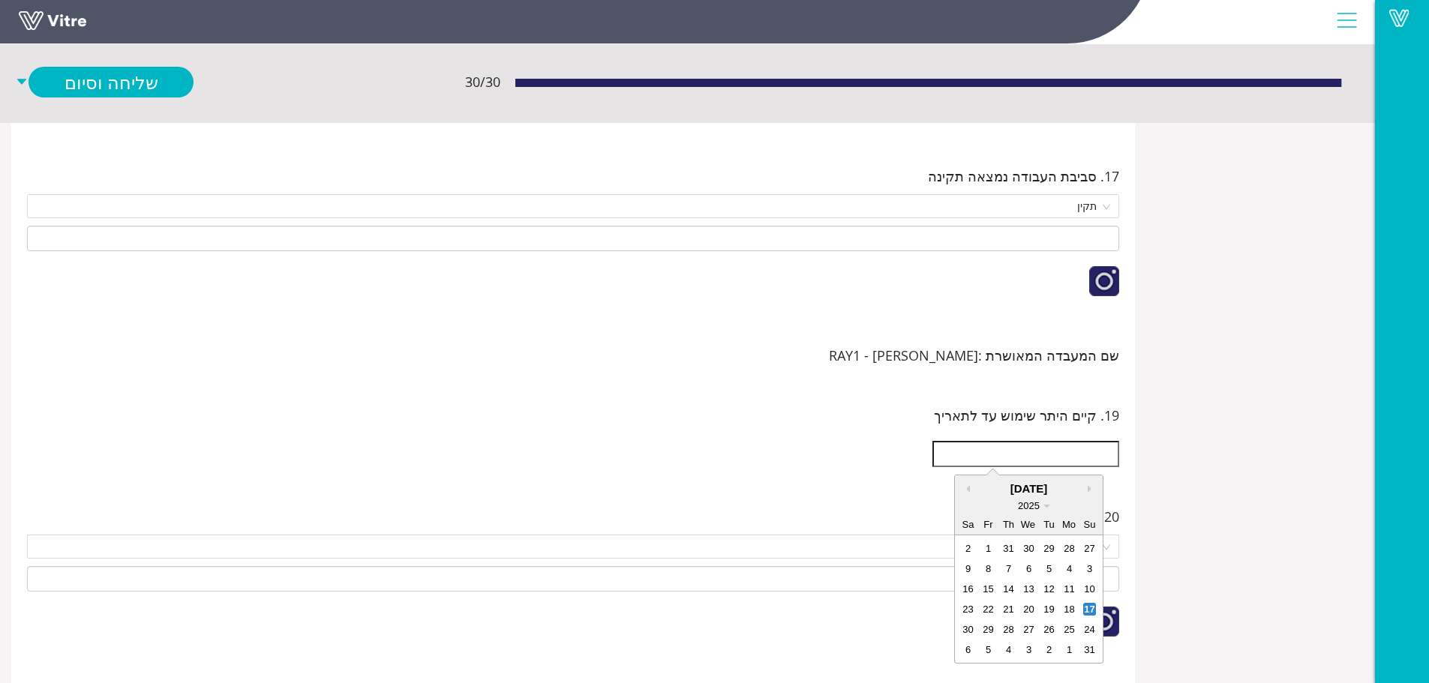
click at [1018, 455] on input "text" at bounding box center [1025, 453] width 187 height 25
click at [1045, 625] on div "26" at bounding box center [1048, 629] width 13 height 13
type input "[DATE]"
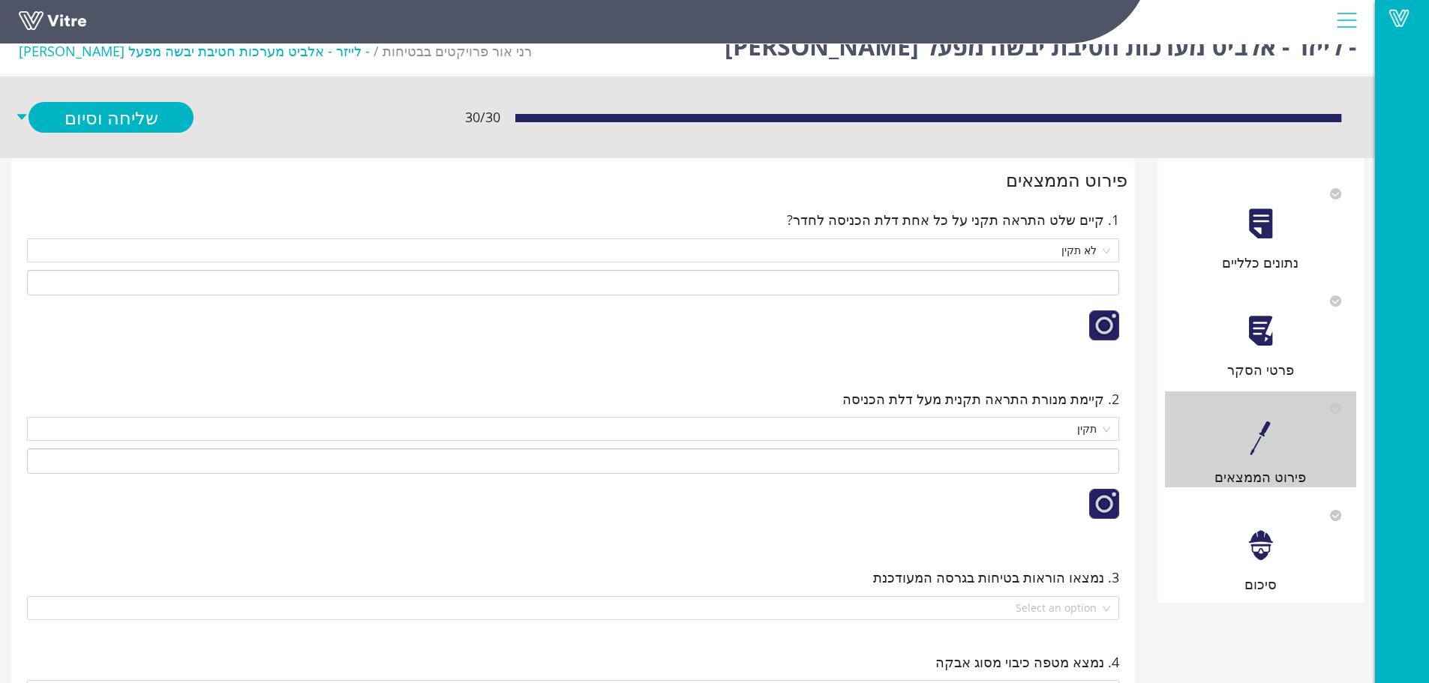
scroll to position [0, 0]
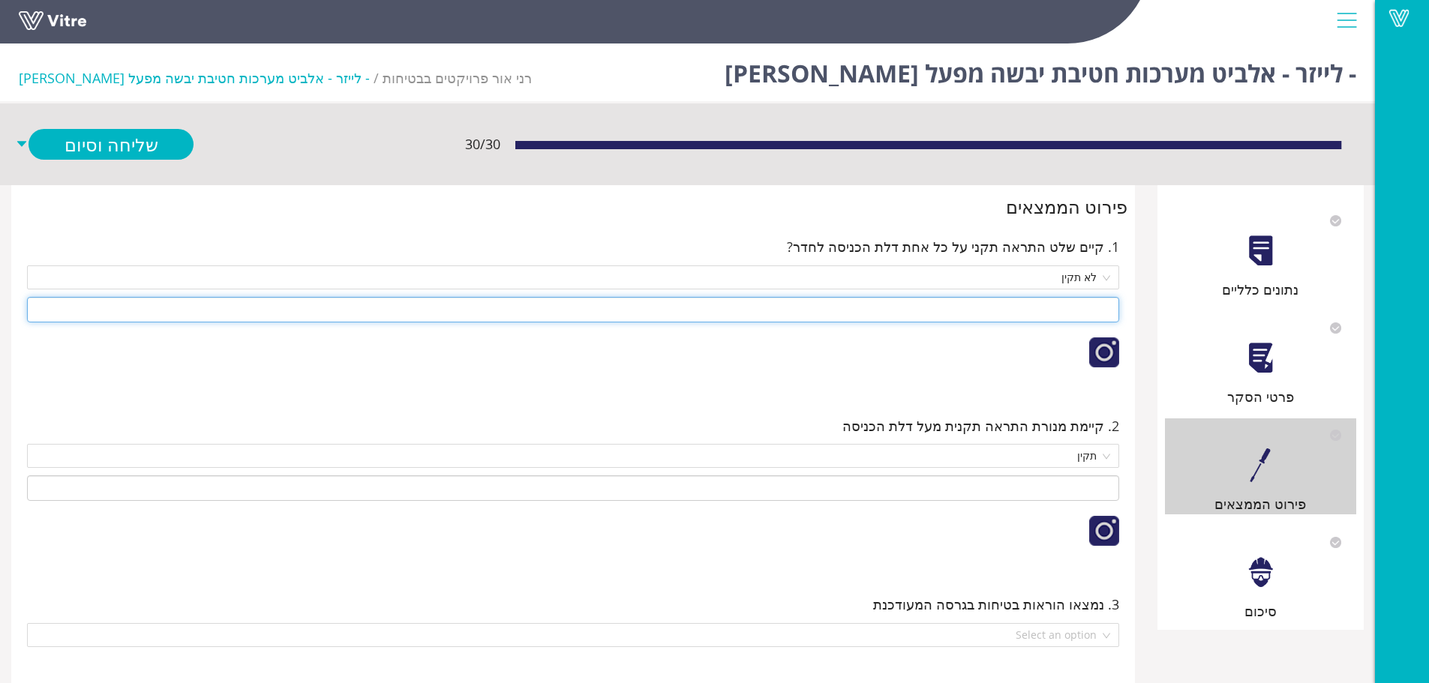
click at [982, 305] on input at bounding box center [573, 309] width 1092 height 25
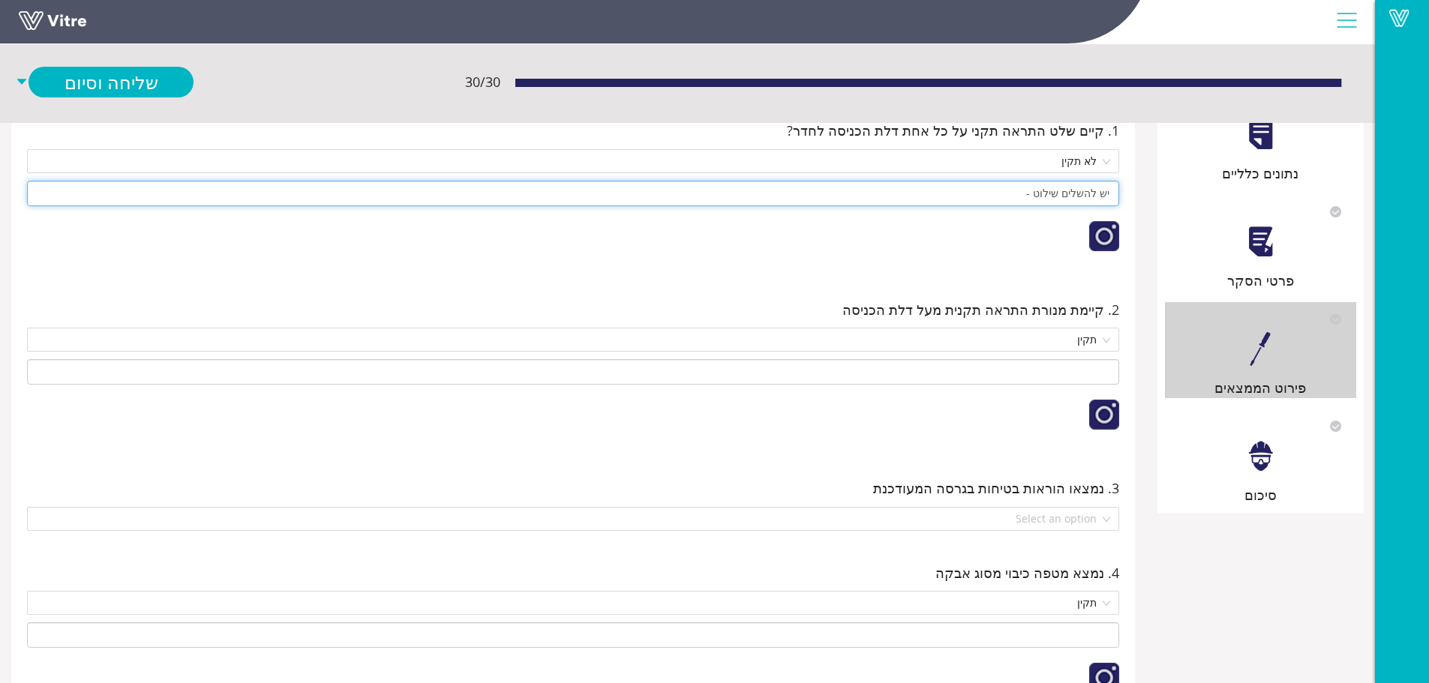
scroll to position [150, 0]
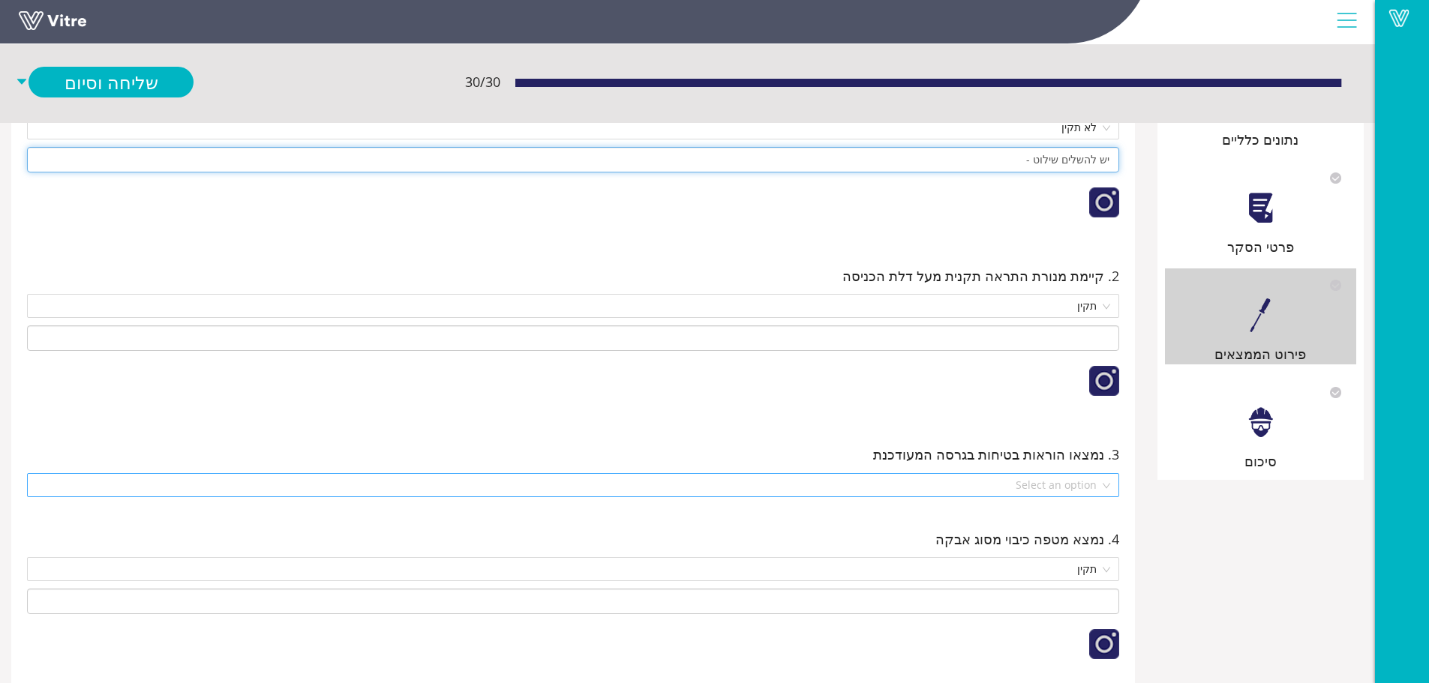
type input "יש להשלים שילוט -"
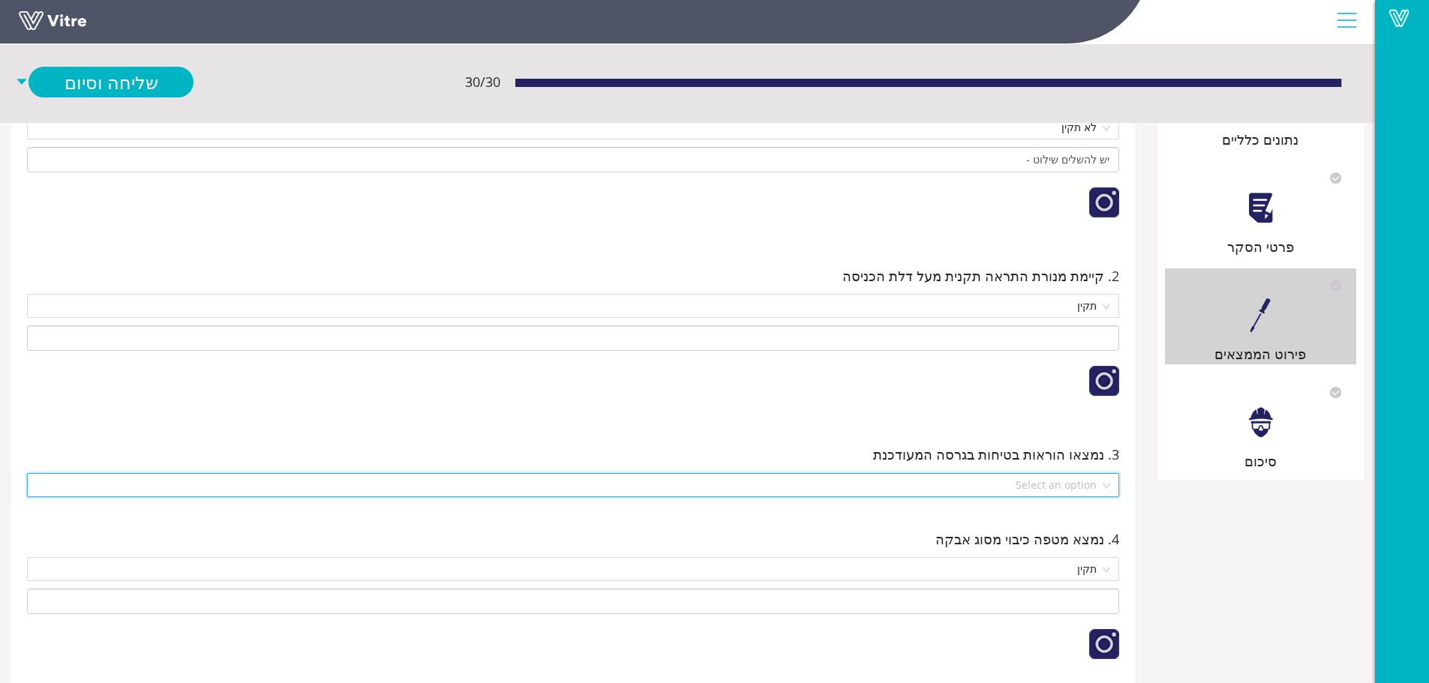
click at [1007, 485] on input "search" at bounding box center [567, 485] width 1063 height 22
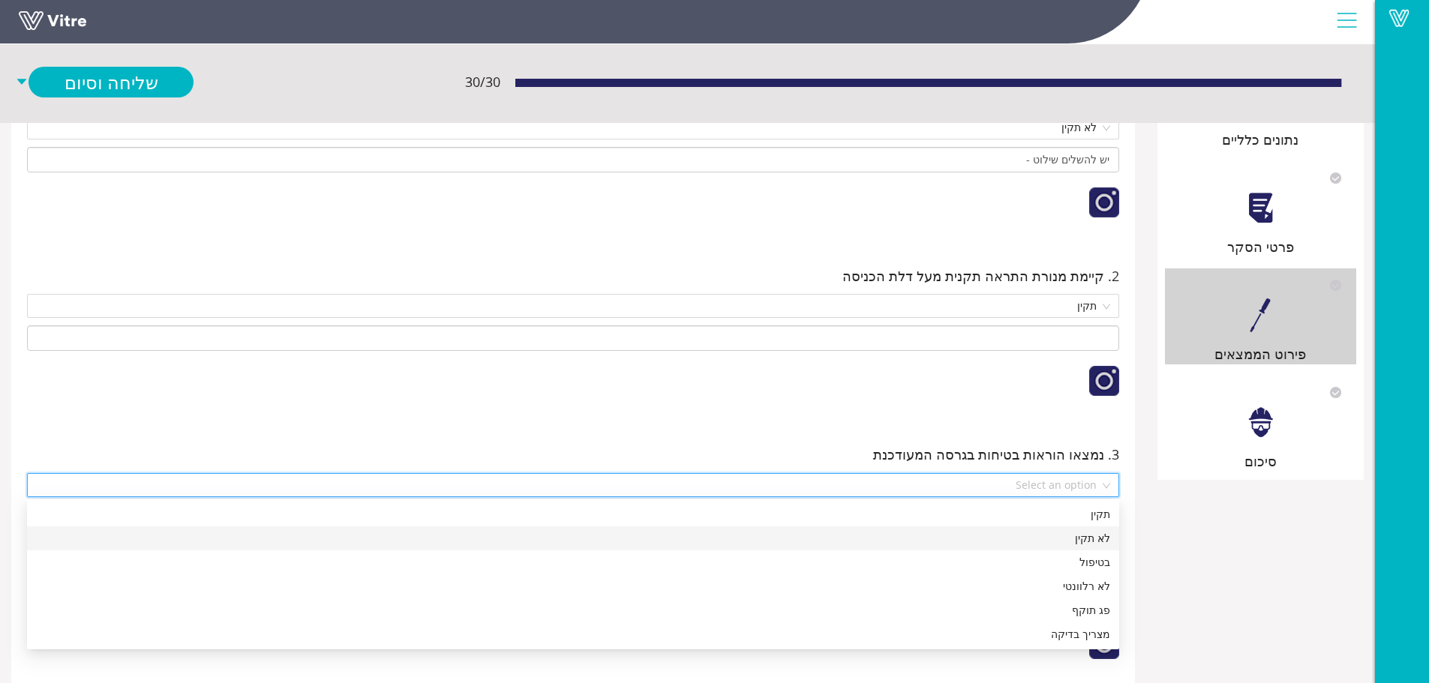
click at [1008, 532] on div "לא תקין" at bounding box center [573, 538] width 1074 height 16
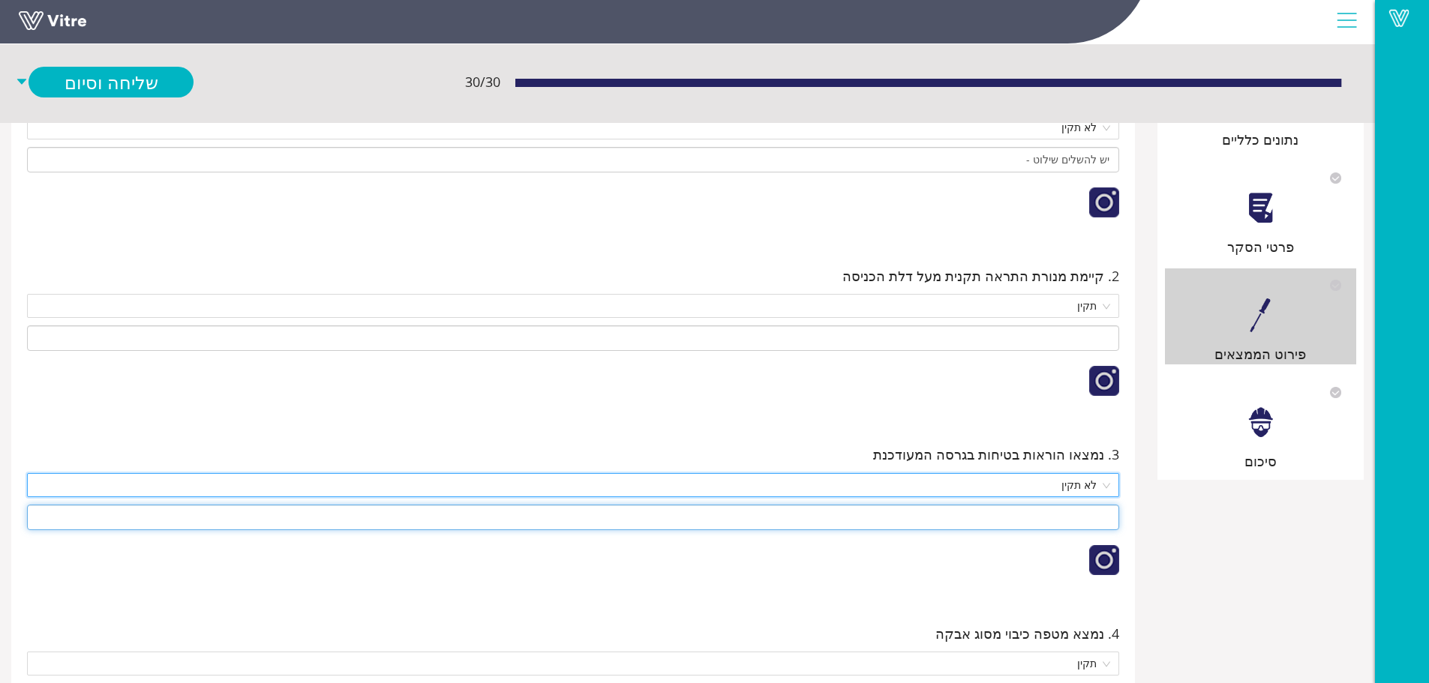
click at [1012, 515] on input at bounding box center [573, 517] width 1092 height 25
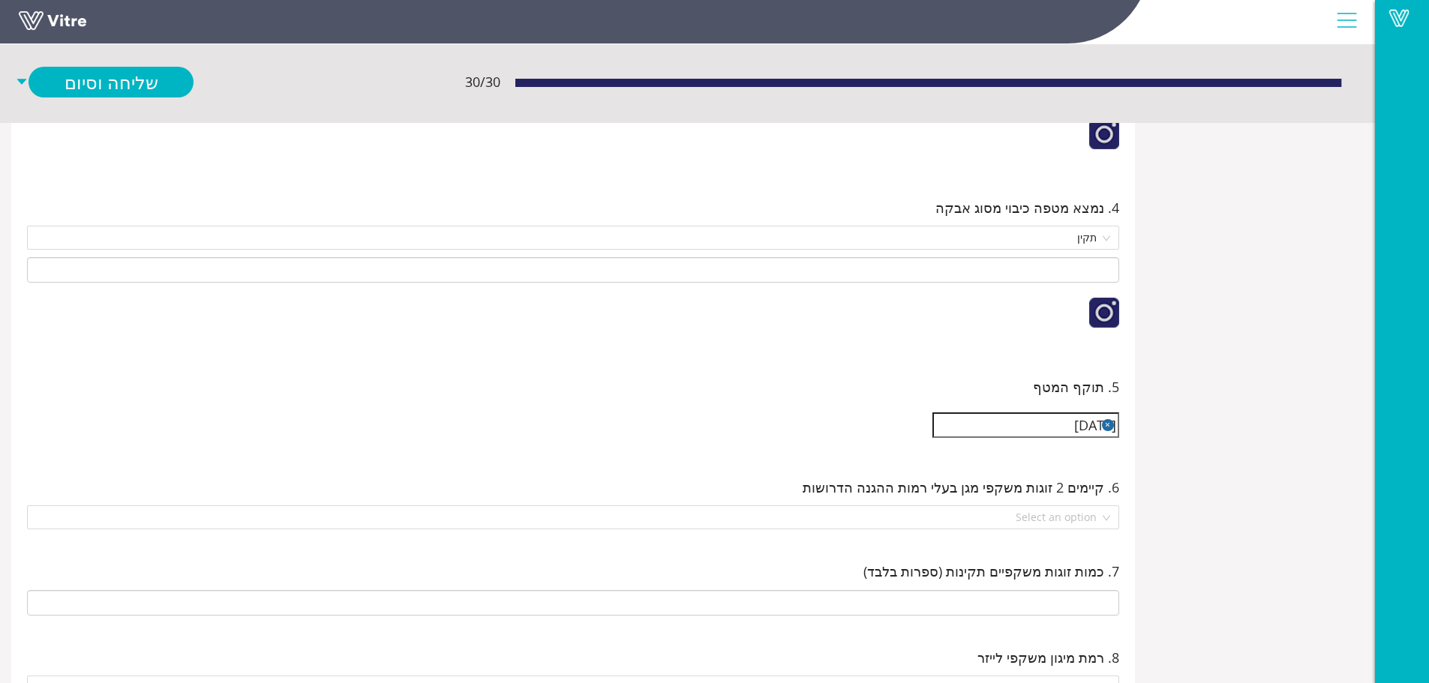
scroll to position [600, 0]
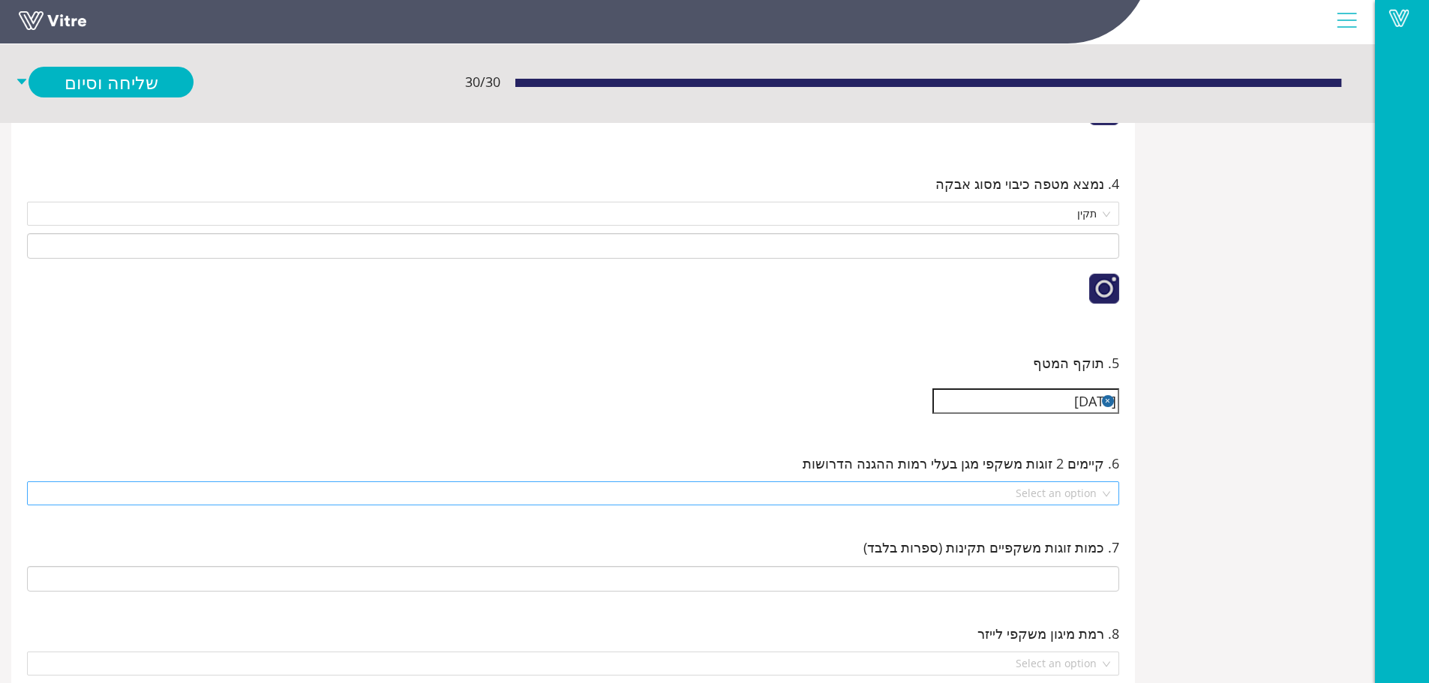
type input "יש לכתוב נספח בטיחות למערכת ולתלות בסמוך לעמדת מפעיל"
click at [1018, 490] on input "search" at bounding box center [567, 493] width 1063 height 22
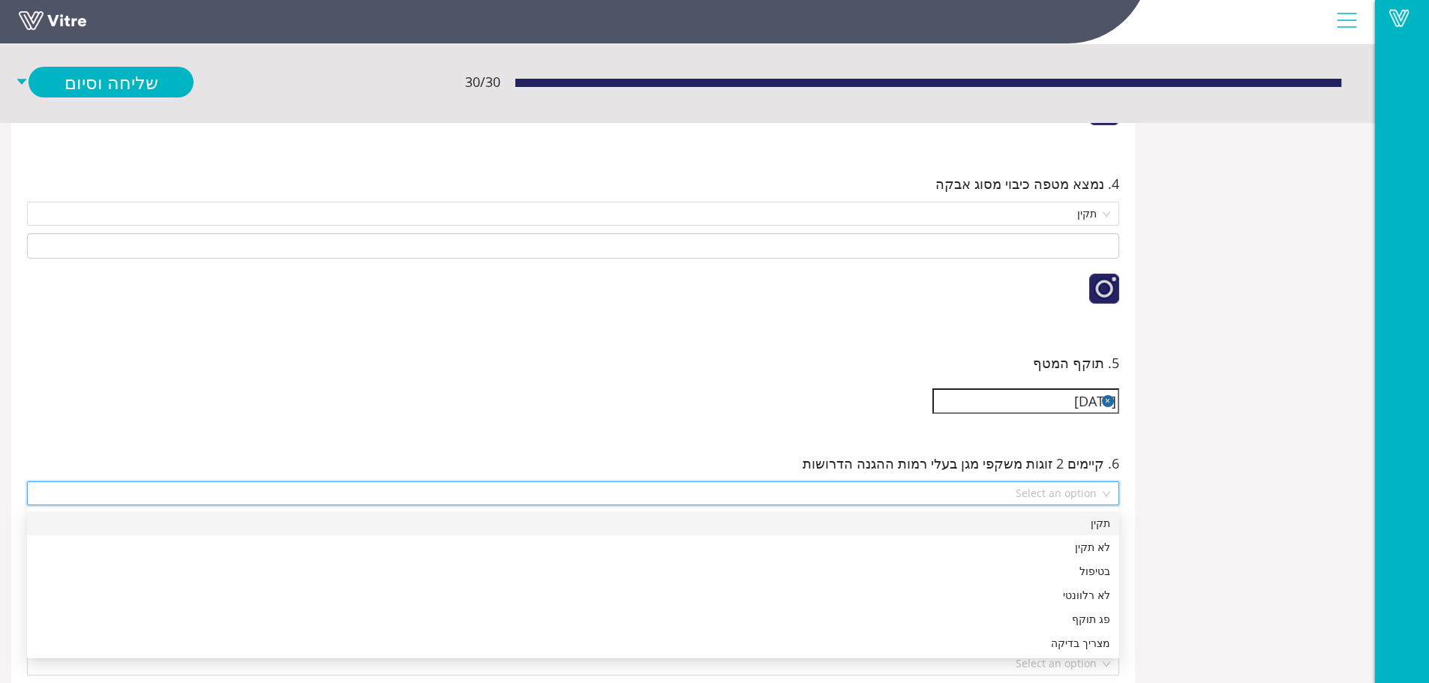
click at [989, 436] on div "5. תוקף המטף [DATE]" at bounding box center [573, 387] width 1108 height 101
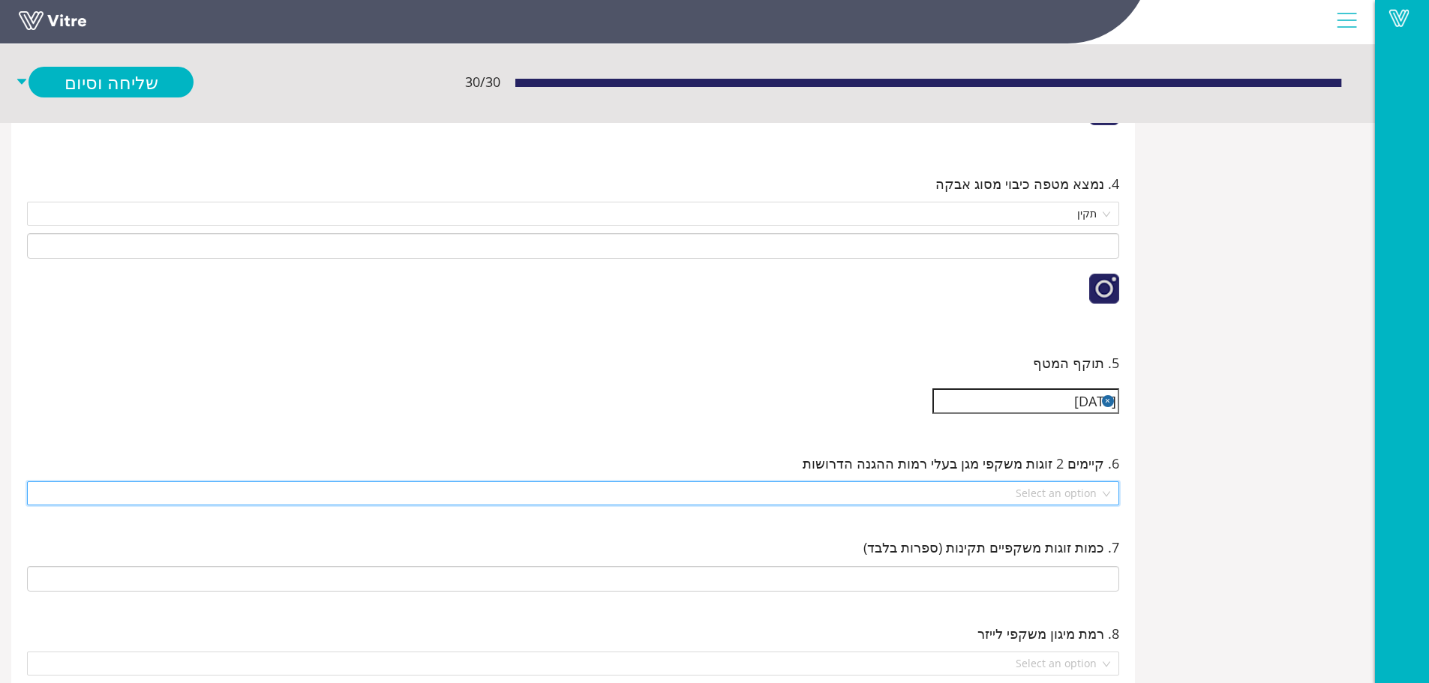
click at [936, 491] on input "search" at bounding box center [567, 493] width 1063 height 22
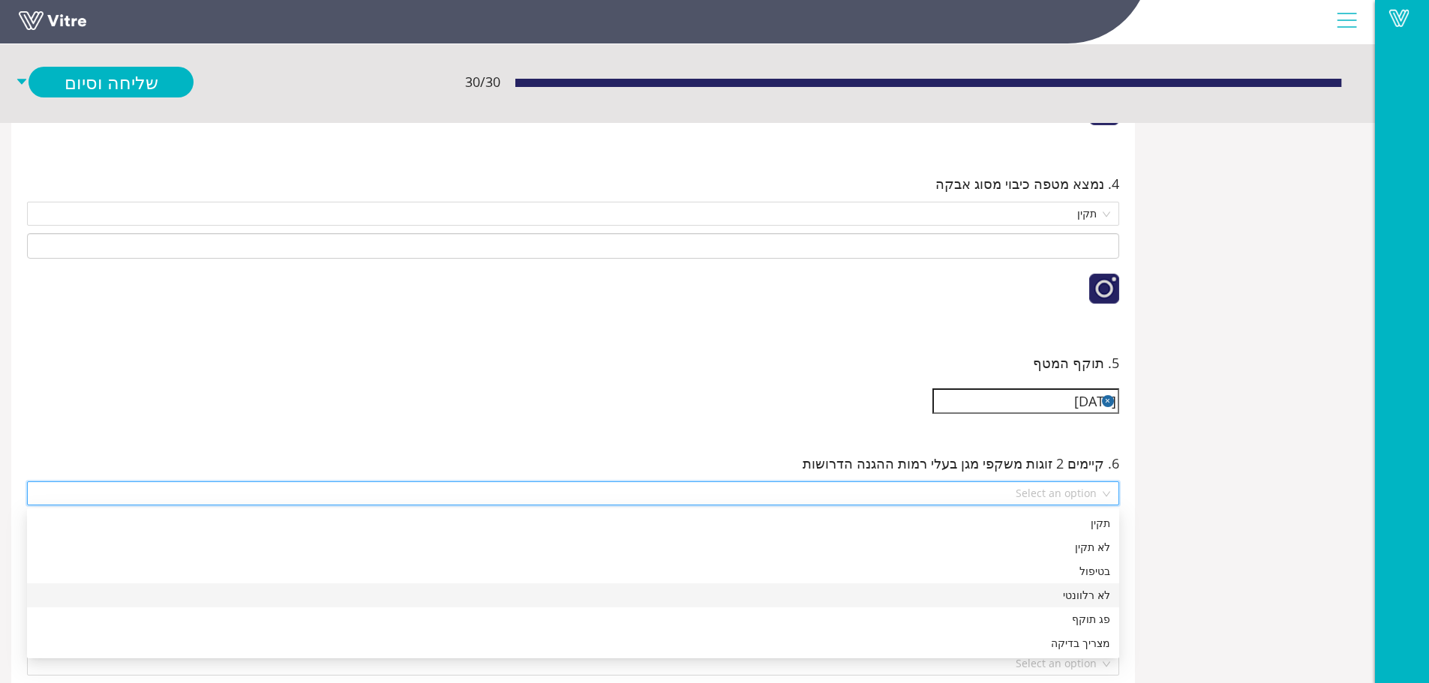
click at [963, 596] on div "לא רלוונטי" at bounding box center [573, 595] width 1074 height 16
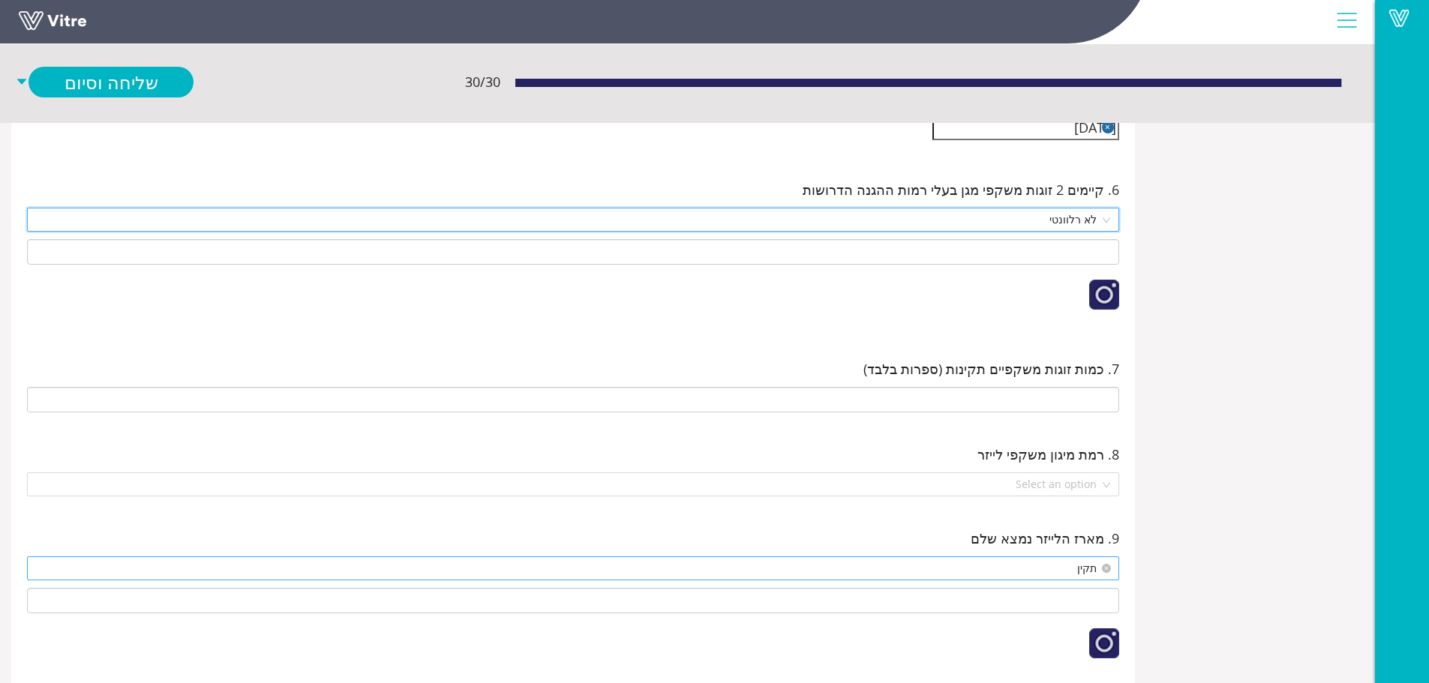
scroll to position [900, 0]
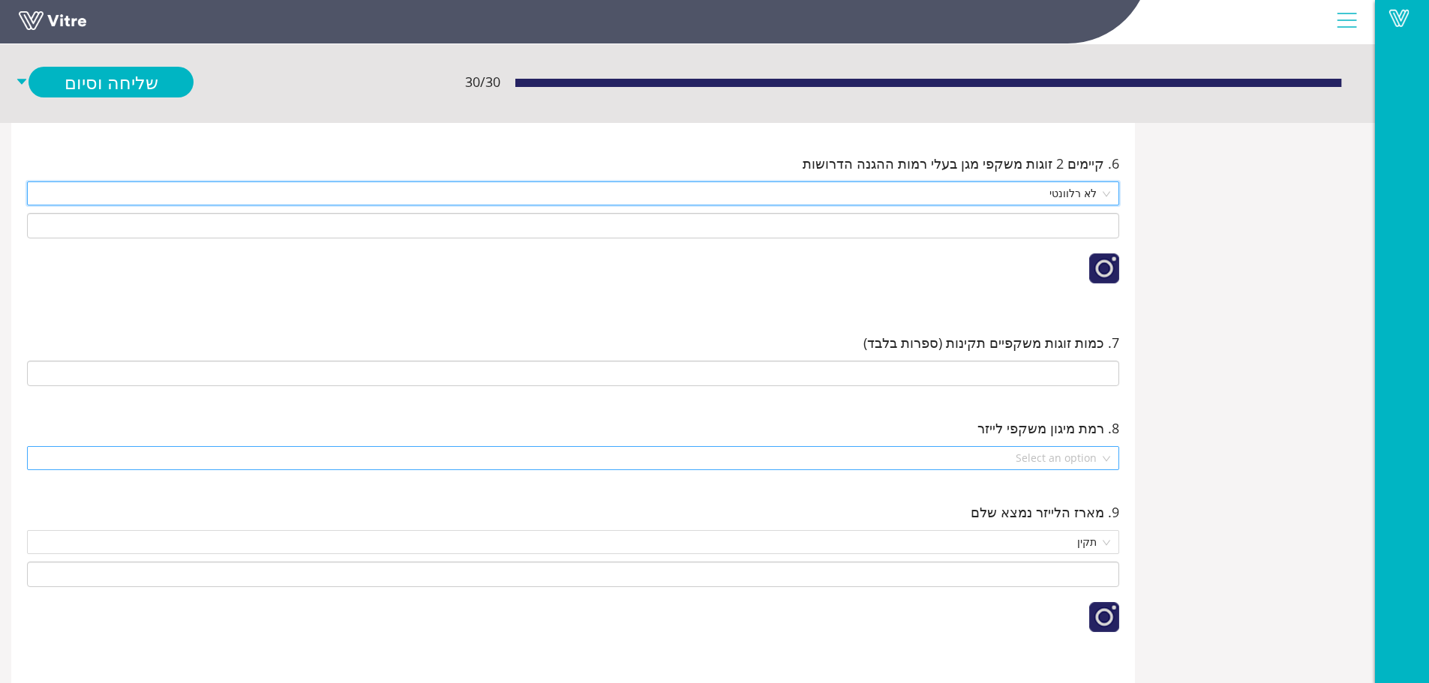
click at [1002, 456] on input "search" at bounding box center [567, 458] width 1063 height 22
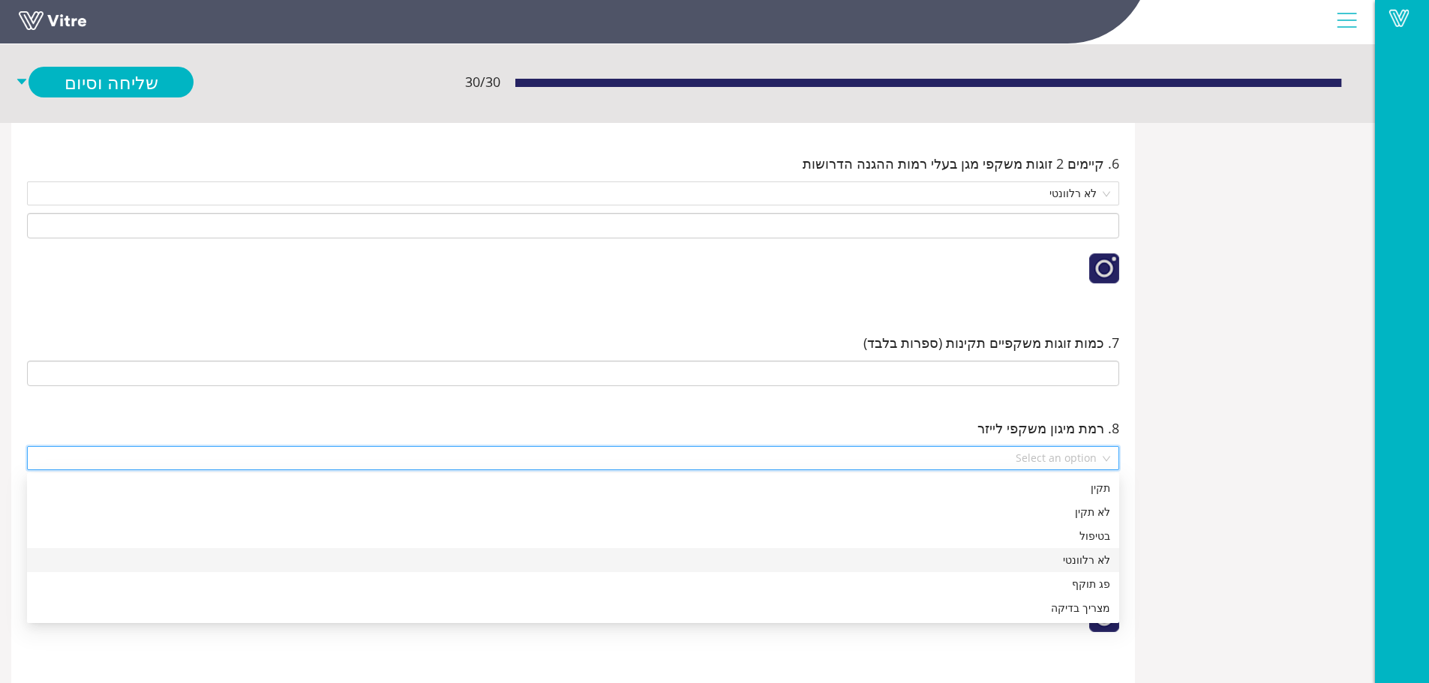
click at [1015, 562] on div "לא רלוונטי" at bounding box center [573, 560] width 1074 height 16
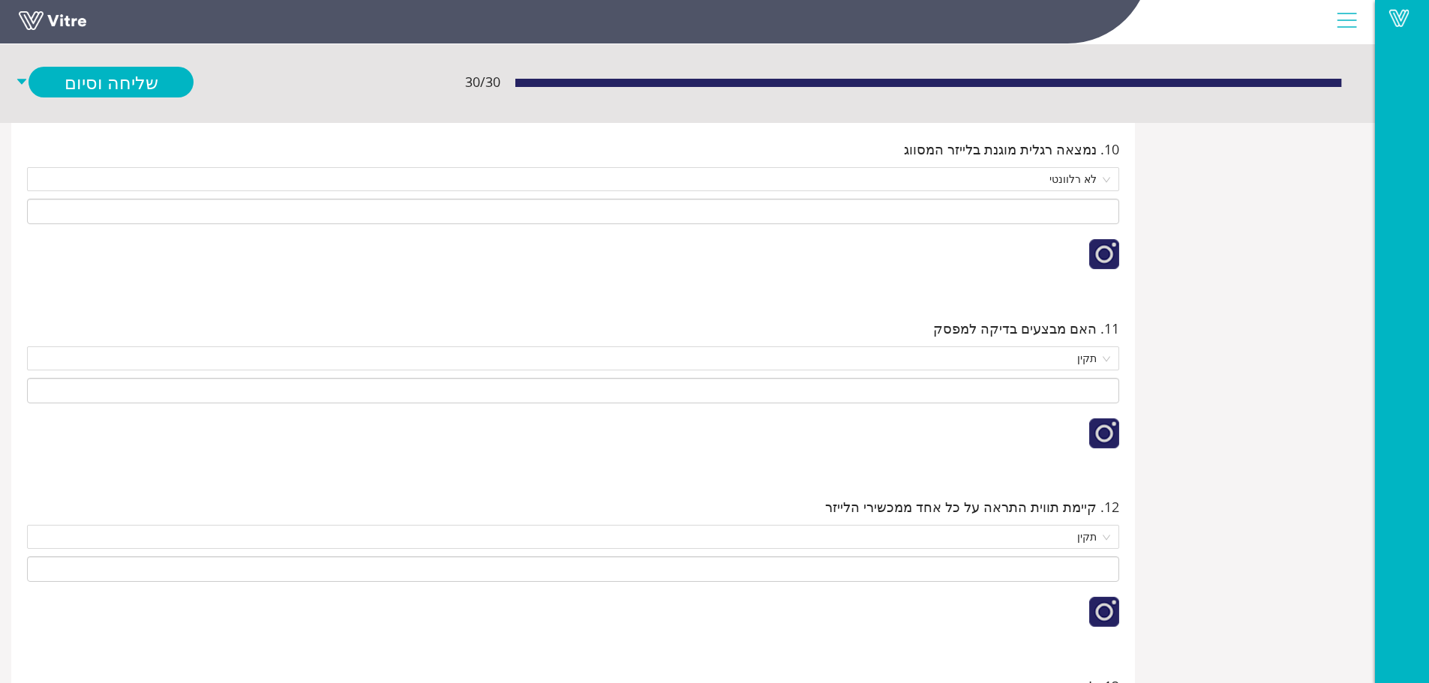
scroll to position [1575, 0]
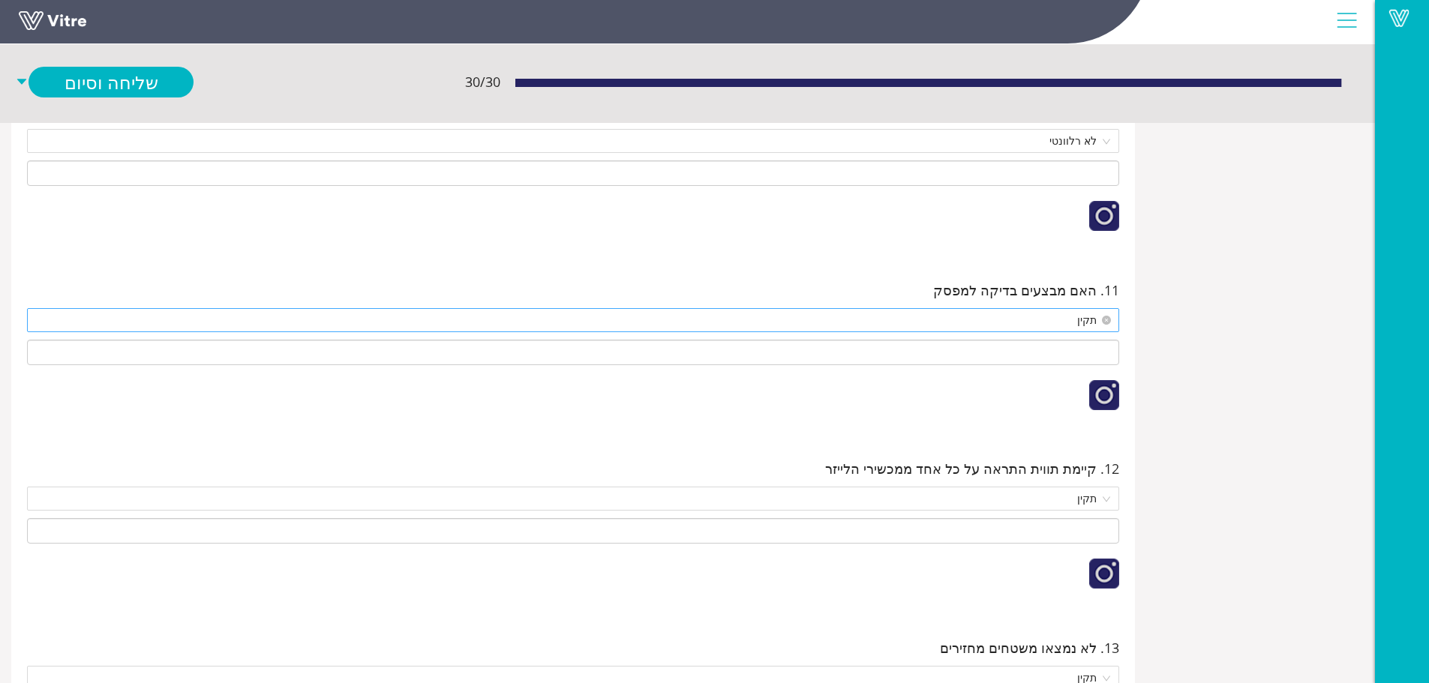
click at [1036, 323] on span "תקין" at bounding box center [573, 320] width 1074 height 22
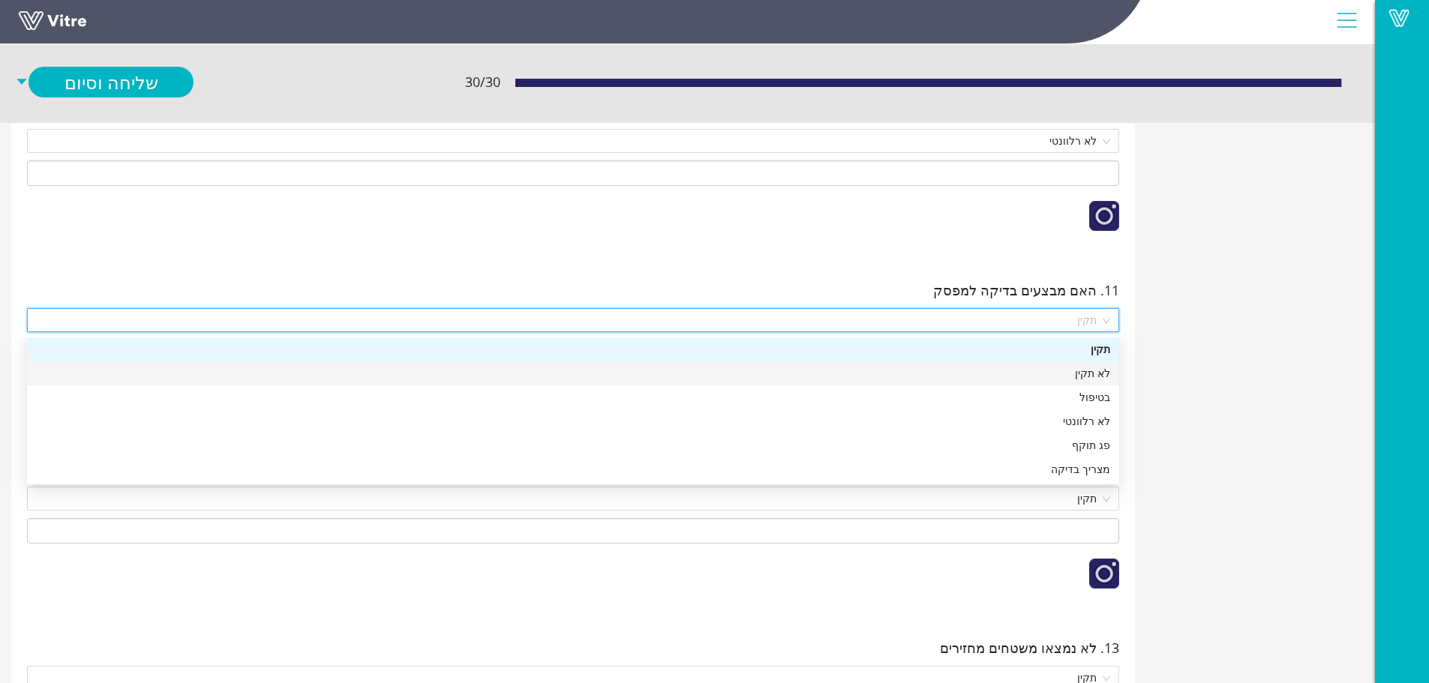
click at [1039, 371] on div "לא תקין" at bounding box center [573, 373] width 1074 height 16
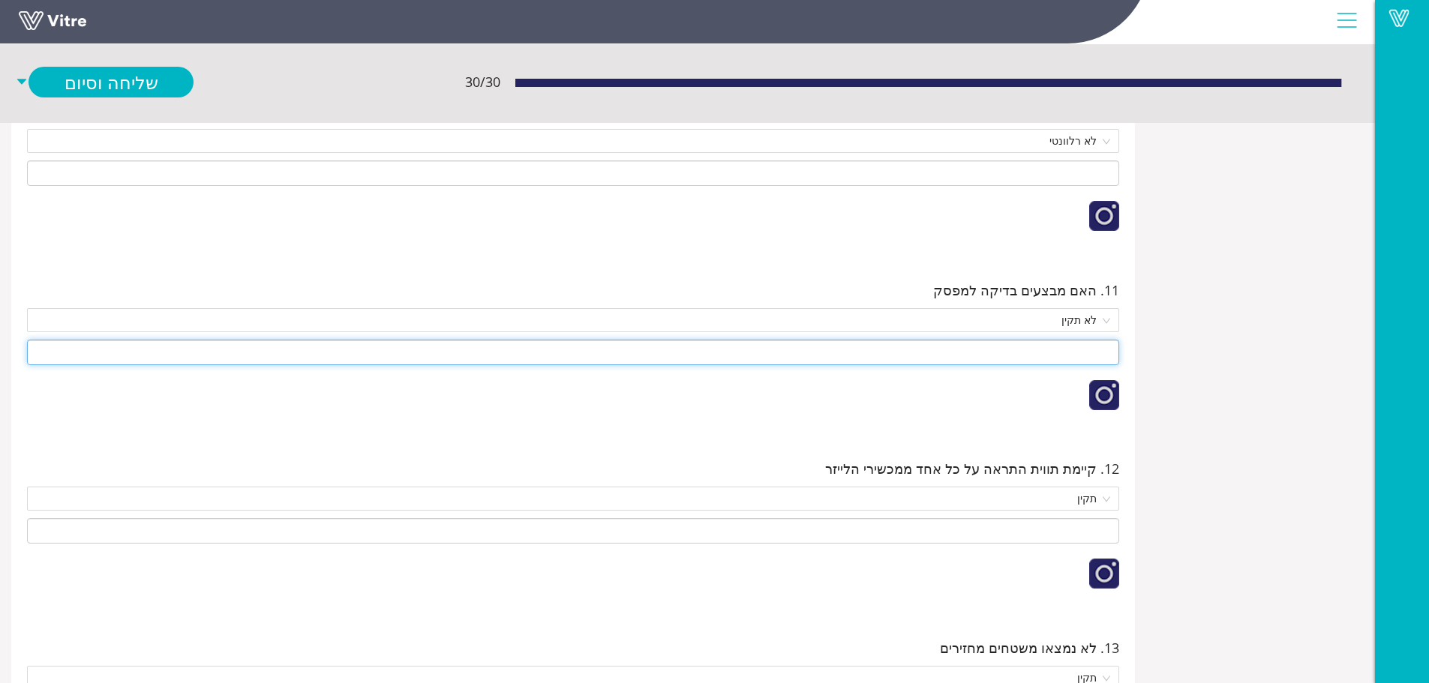
click at [1028, 346] on input at bounding box center [573, 352] width 1092 height 25
click at [1032, 343] on input at bounding box center [573, 352] width 1092 height 25
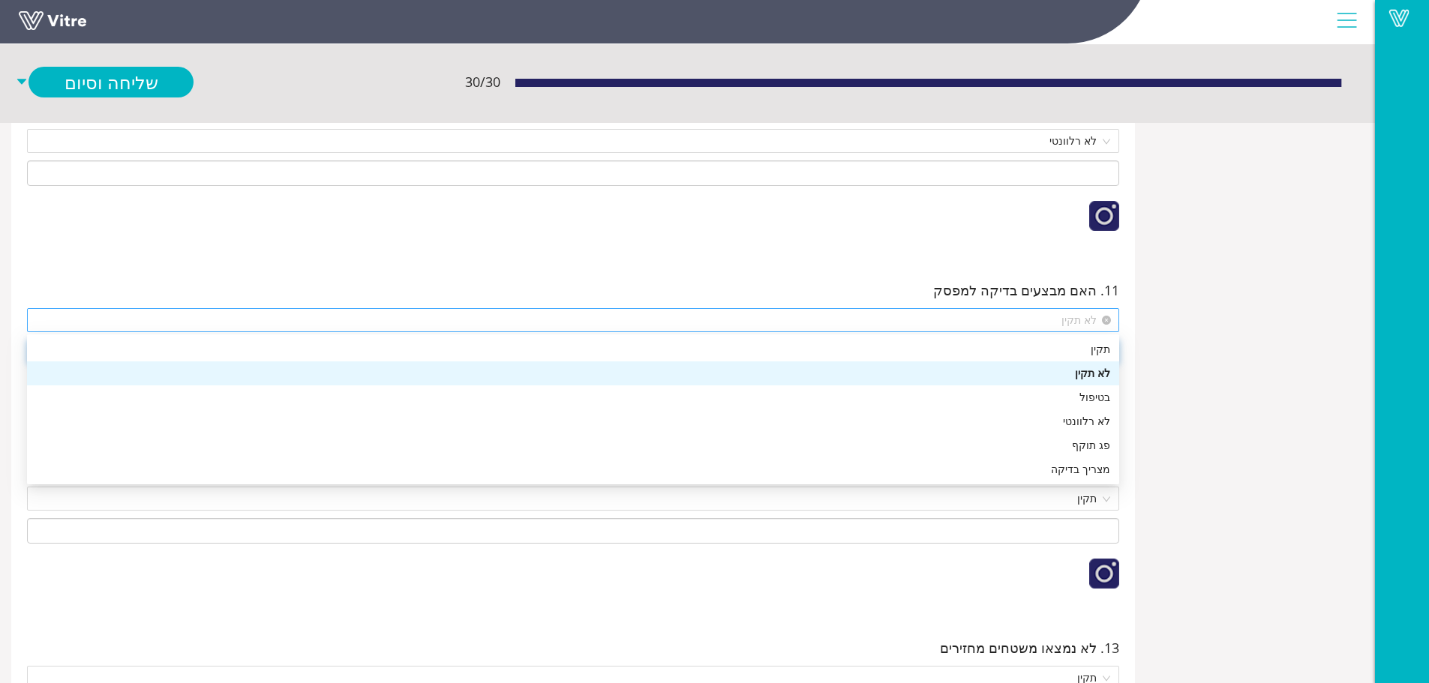
click at [1043, 315] on span "לא תקין" at bounding box center [573, 320] width 1074 height 22
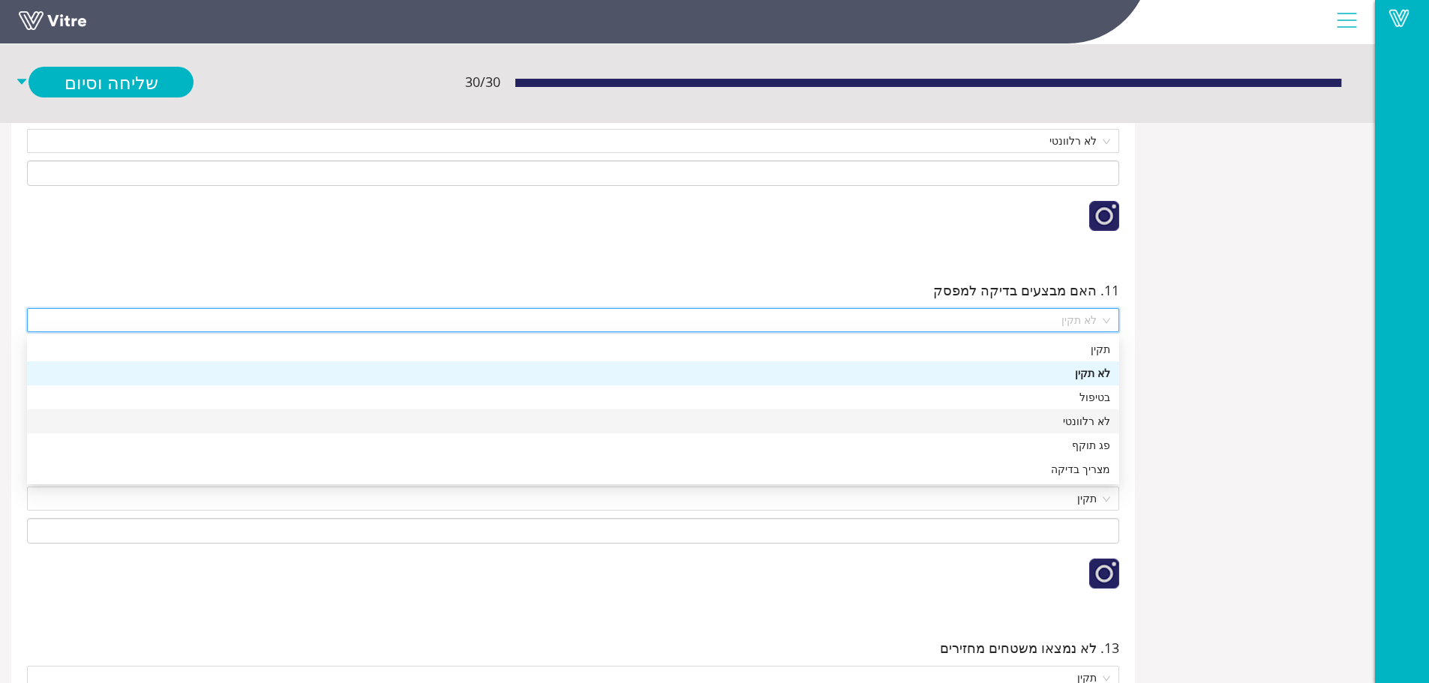
click at [1038, 420] on div "לא רלוונטי" at bounding box center [573, 421] width 1074 height 16
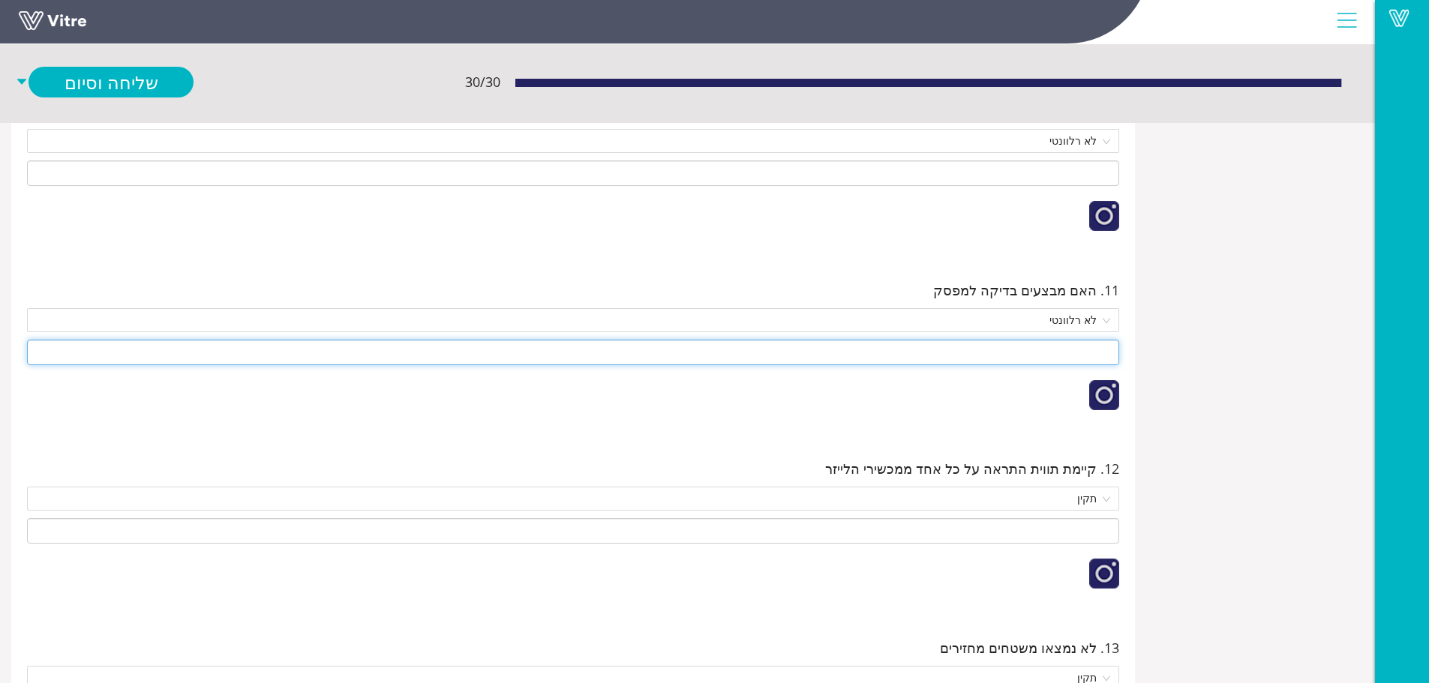
click at [1027, 356] on input at bounding box center [573, 352] width 1092 height 25
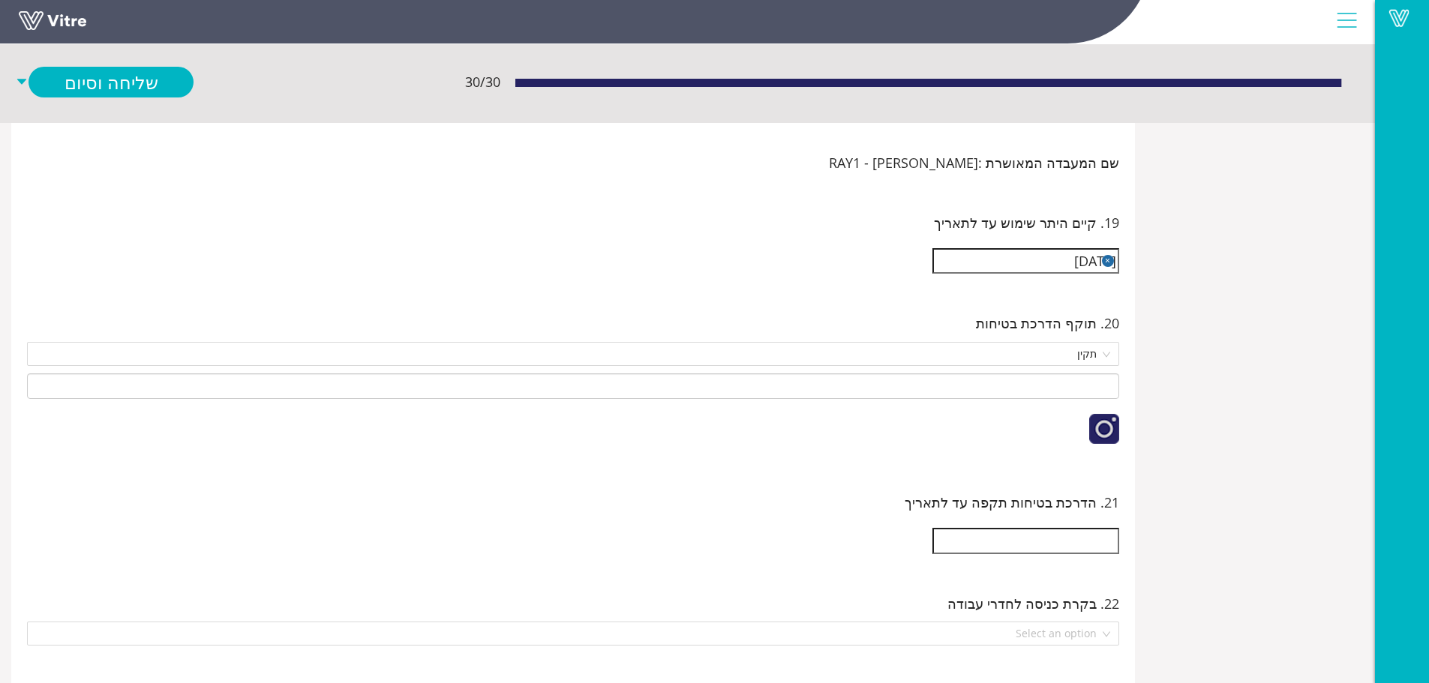
scroll to position [3000, 0]
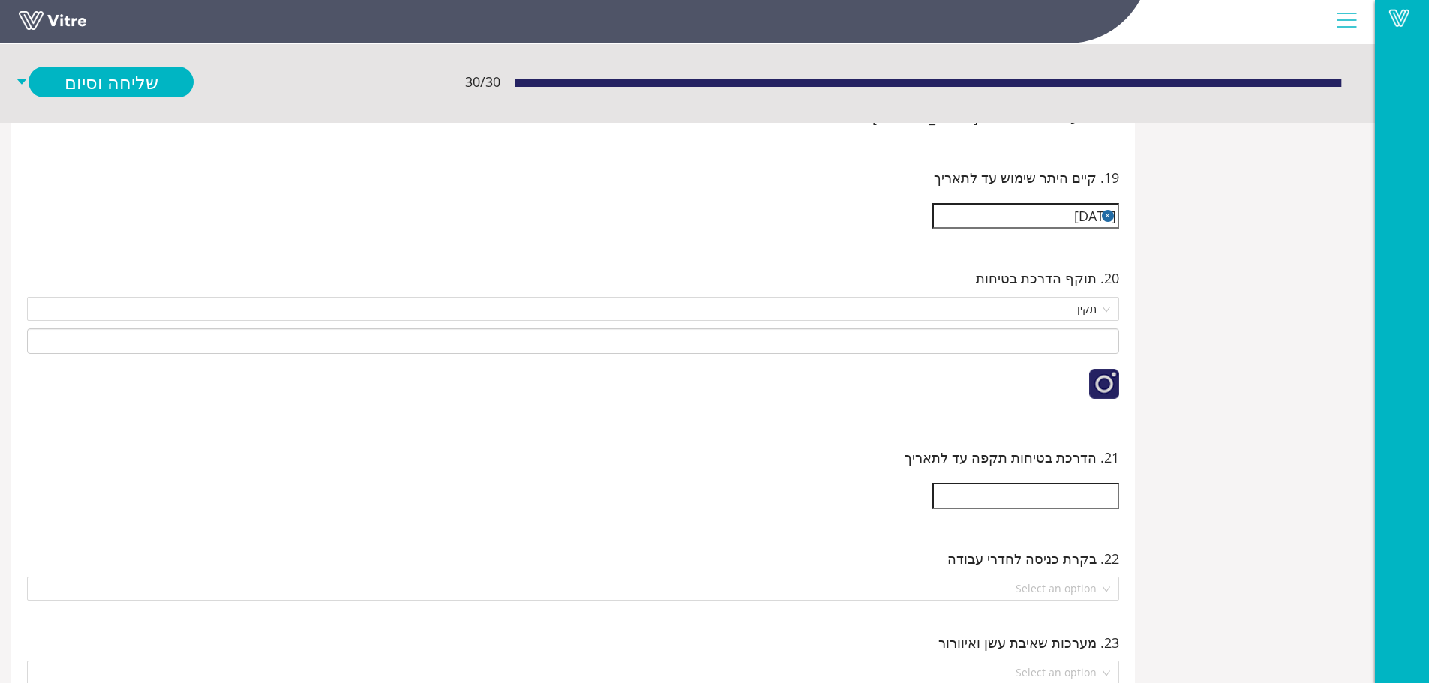
type input "אין מפסק בטיחות"
drag, startPoint x: 1051, startPoint y: 496, endPoint x: 1058, endPoint y: 492, distance: 7.7
click at [1058, 492] on input "text" at bounding box center [1025, 495] width 187 height 25
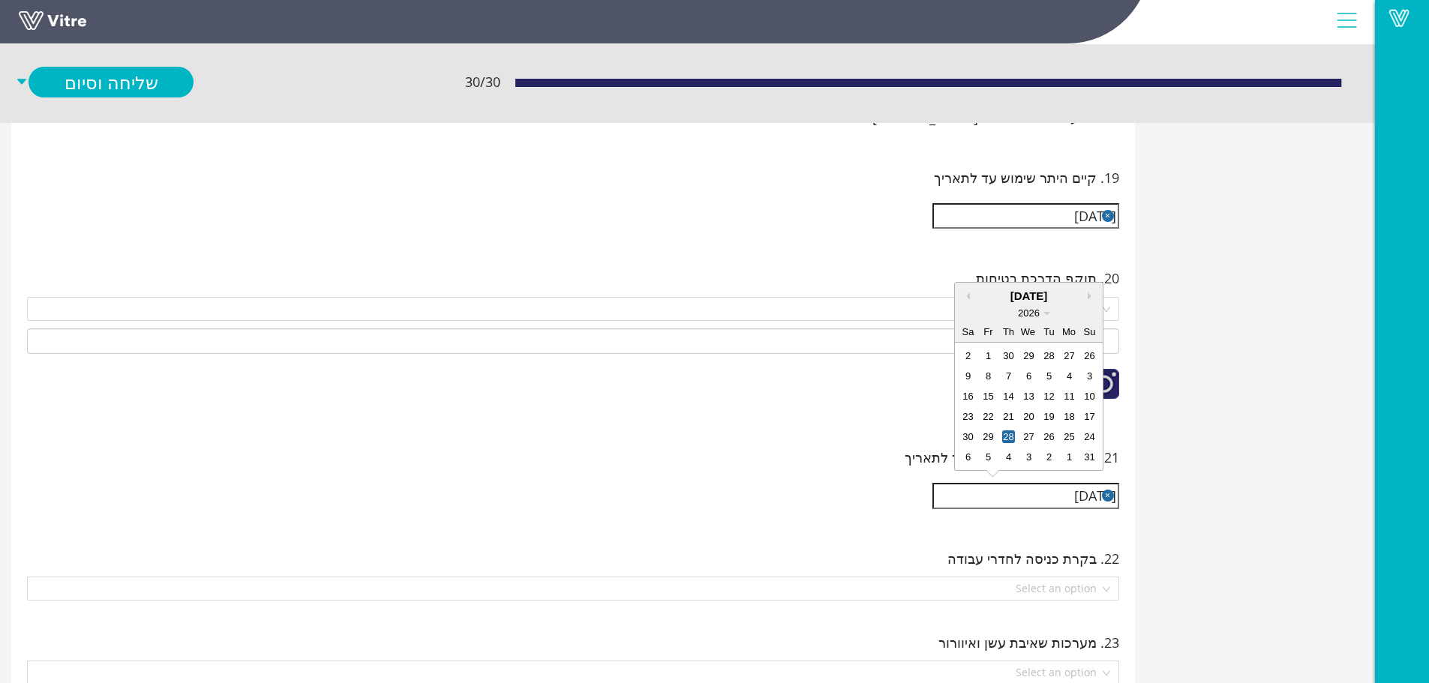
type input "[DATE]"
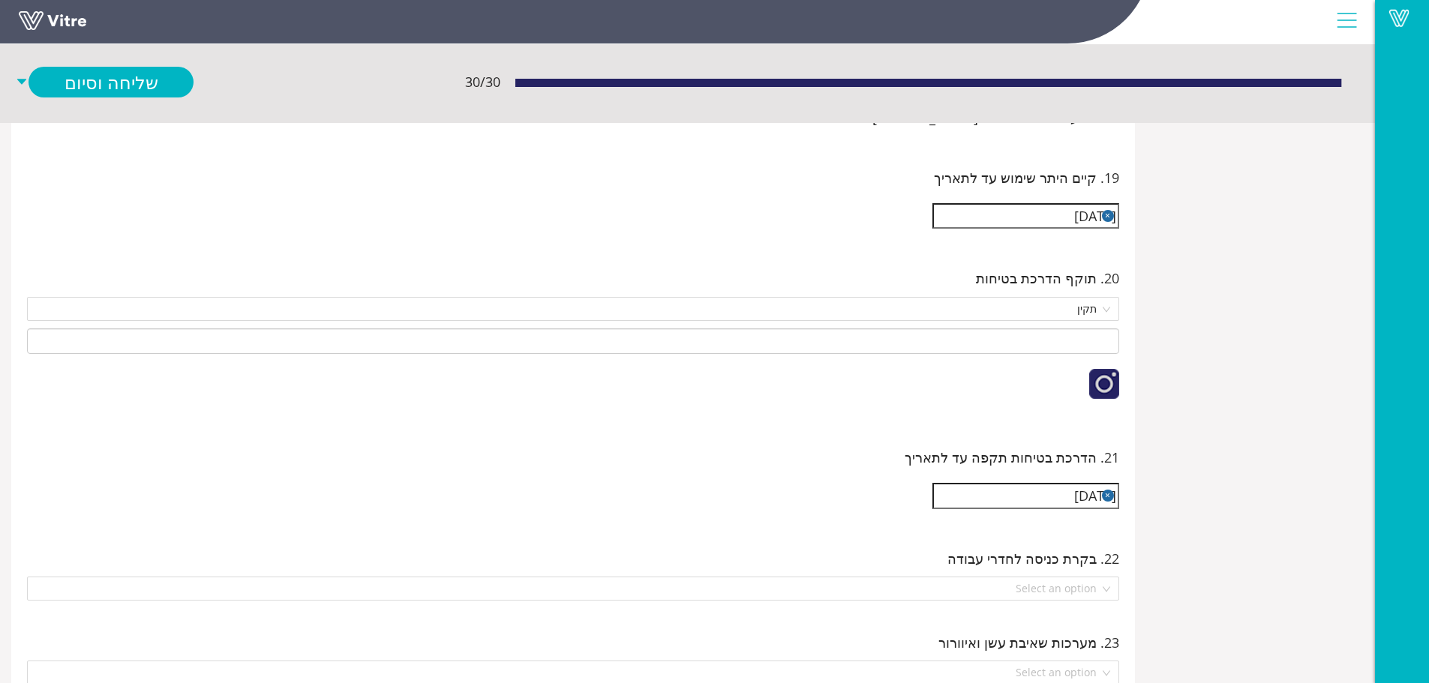
scroll to position [3062, 0]
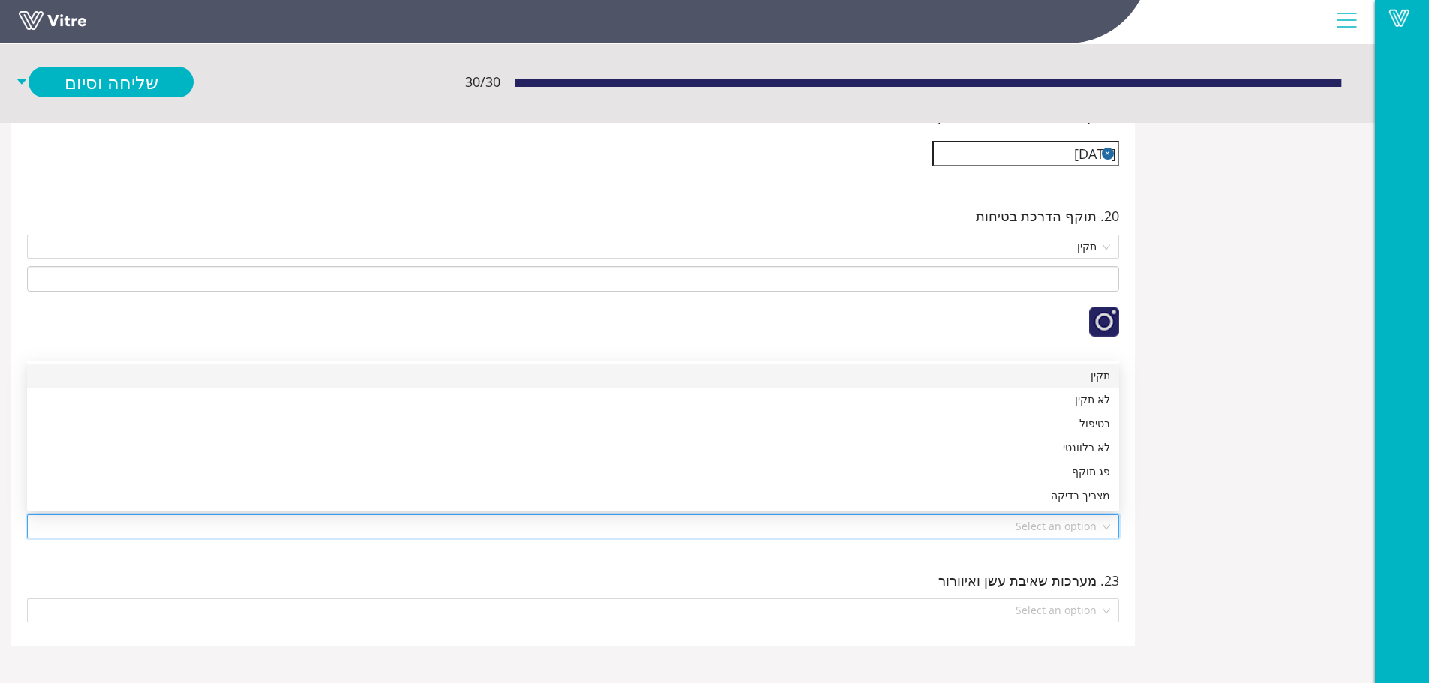
click at [1050, 520] on input "search" at bounding box center [567, 526] width 1063 height 22
click at [1041, 372] on div "תקין" at bounding box center [573, 375] width 1074 height 16
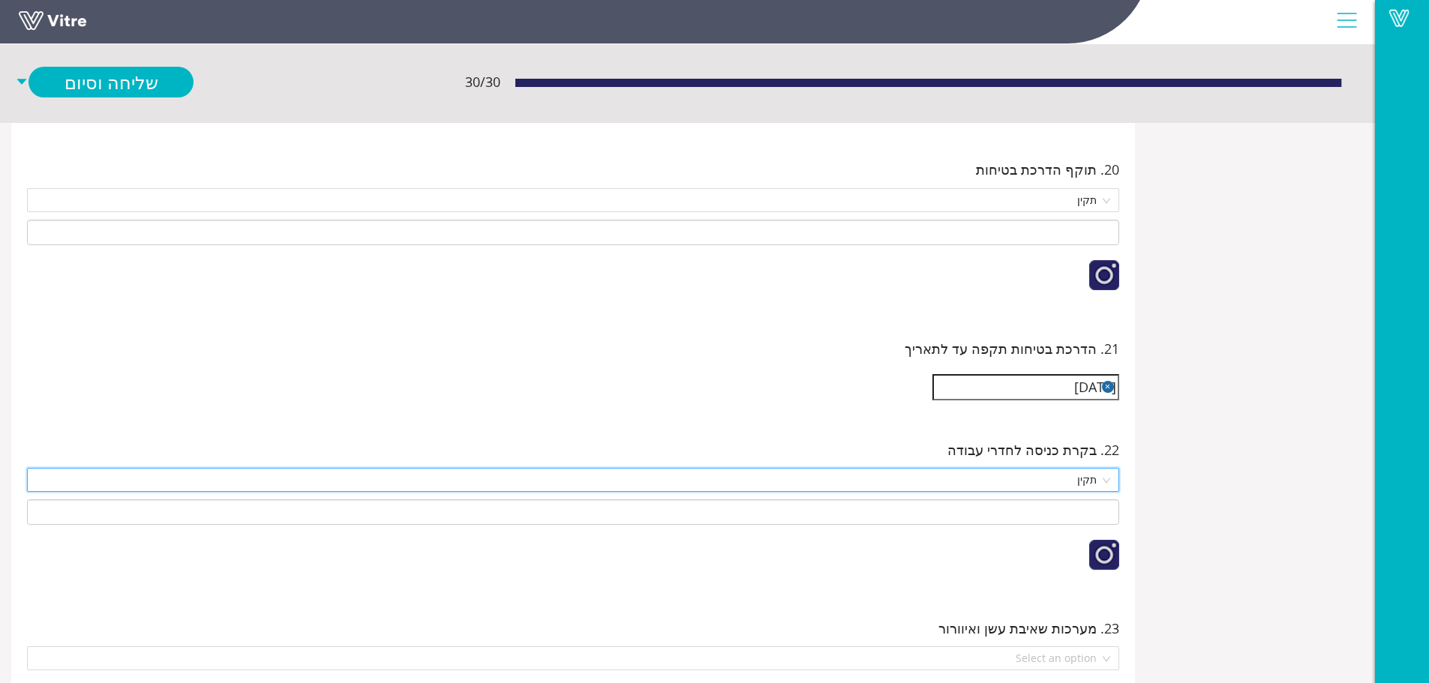
scroll to position [3157, 0]
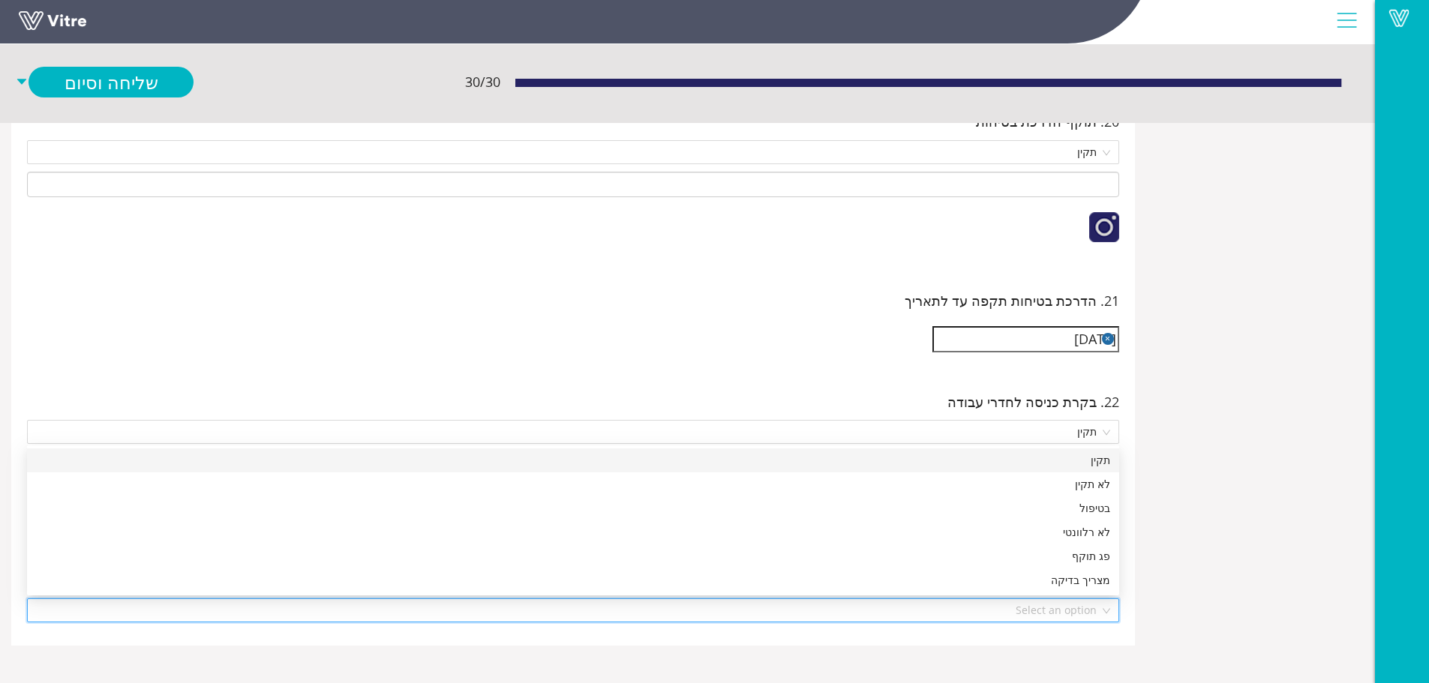
click at [1028, 607] on input "search" at bounding box center [567, 610] width 1063 height 22
click at [1024, 454] on div "תקין" at bounding box center [573, 460] width 1074 height 16
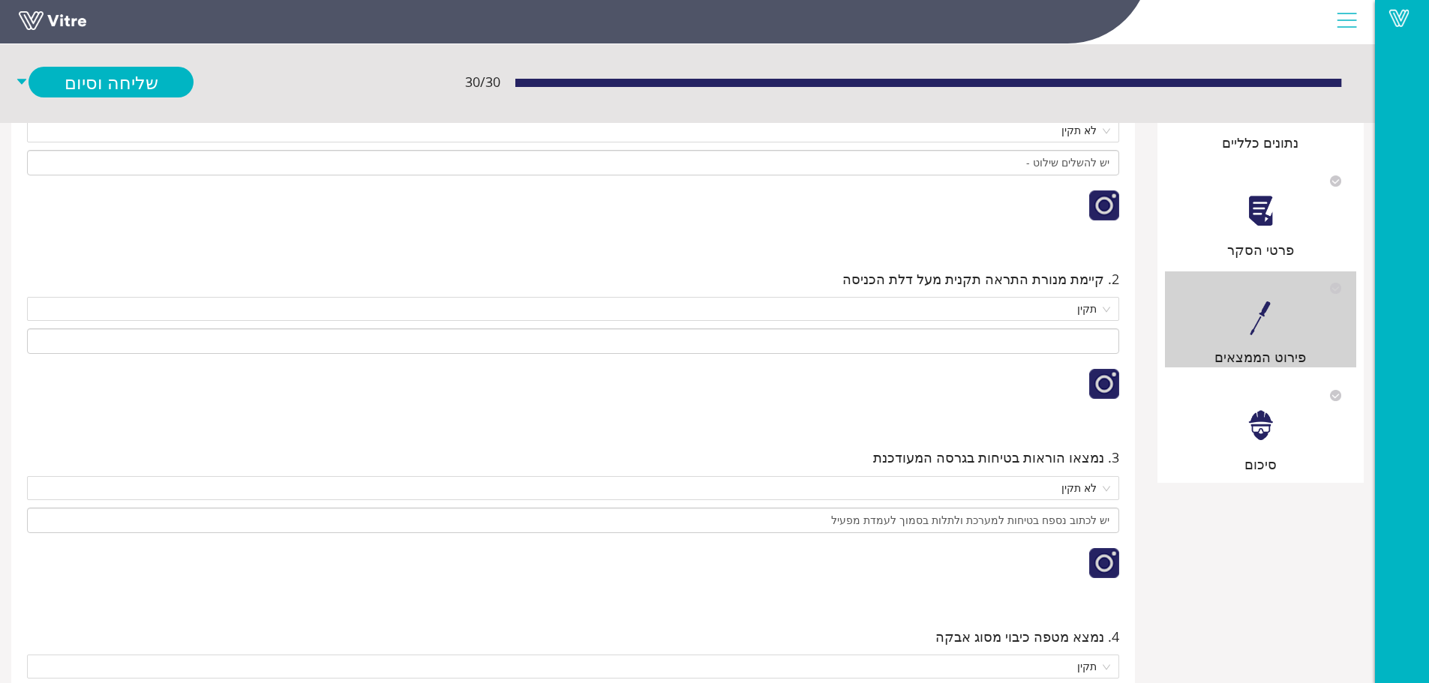
scroll to position [0, 0]
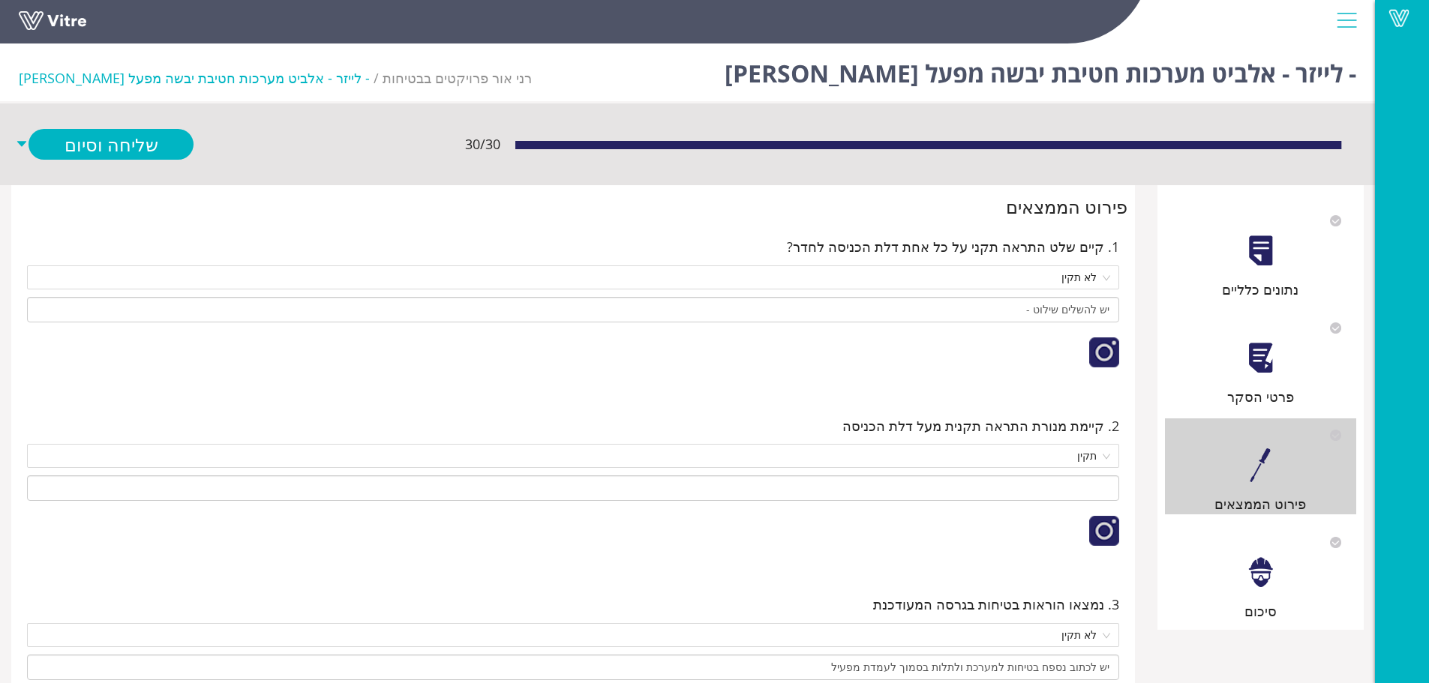
click at [1273, 565] on div at bounding box center [1260, 573] width 34 height 34
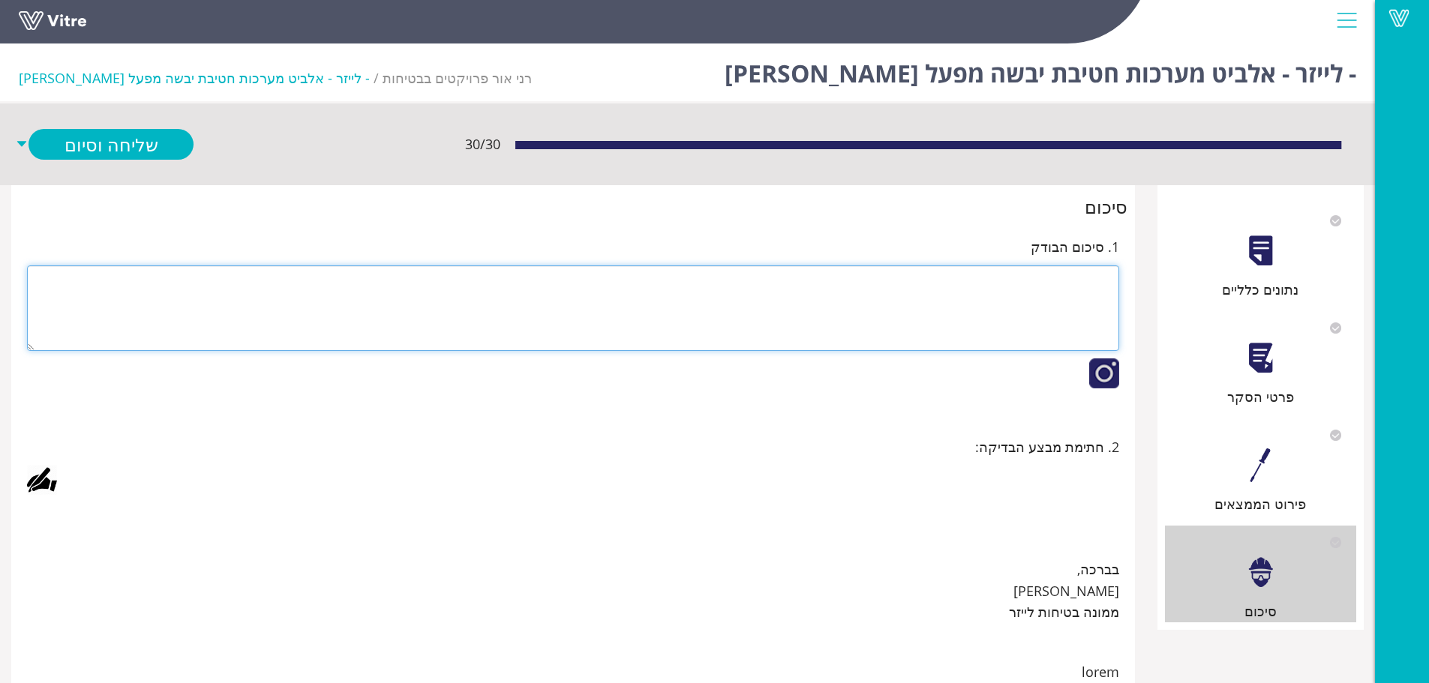
click at [948, 275] on textarea at bounding box center [573, 307] width 1092 height 85
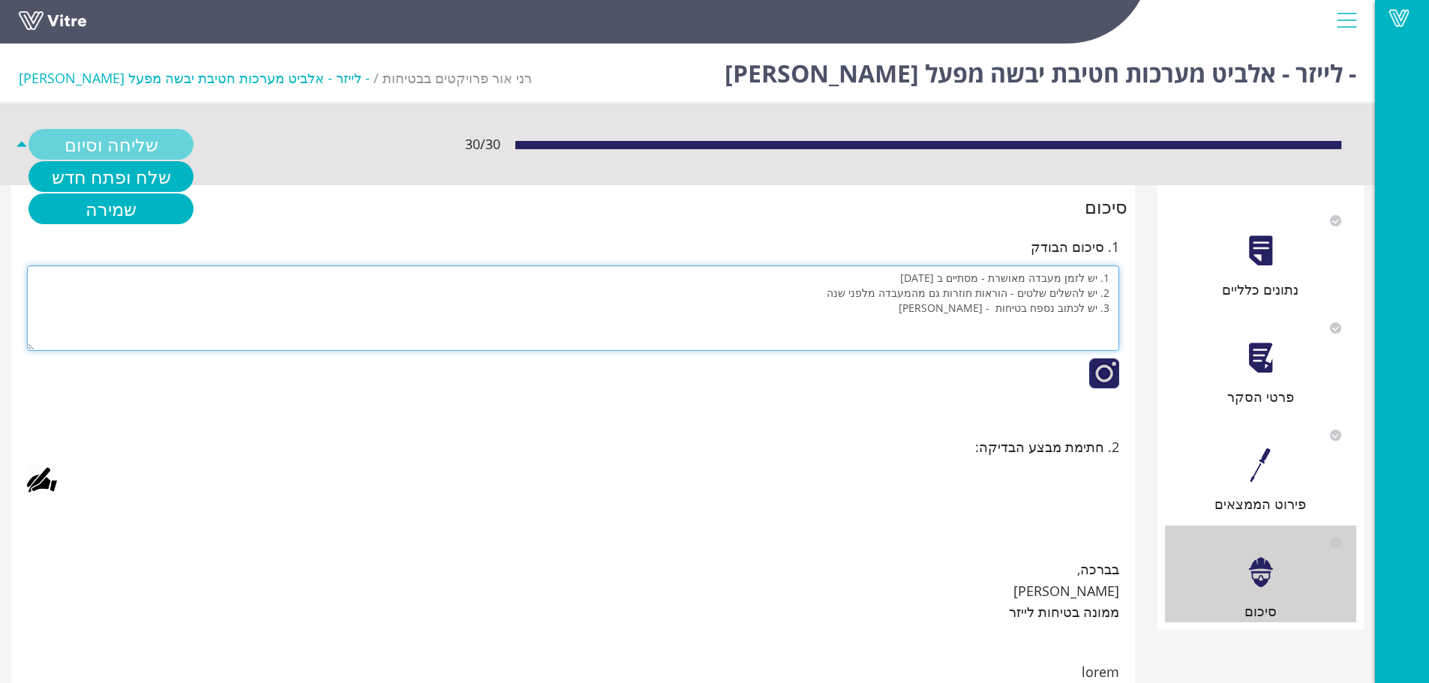
type textarea "1. יש לזמן מעבדה מאושרת - מסתיים ב [DATE] 2. יש להשלים שלטים - הוראות חוזרות גם…"
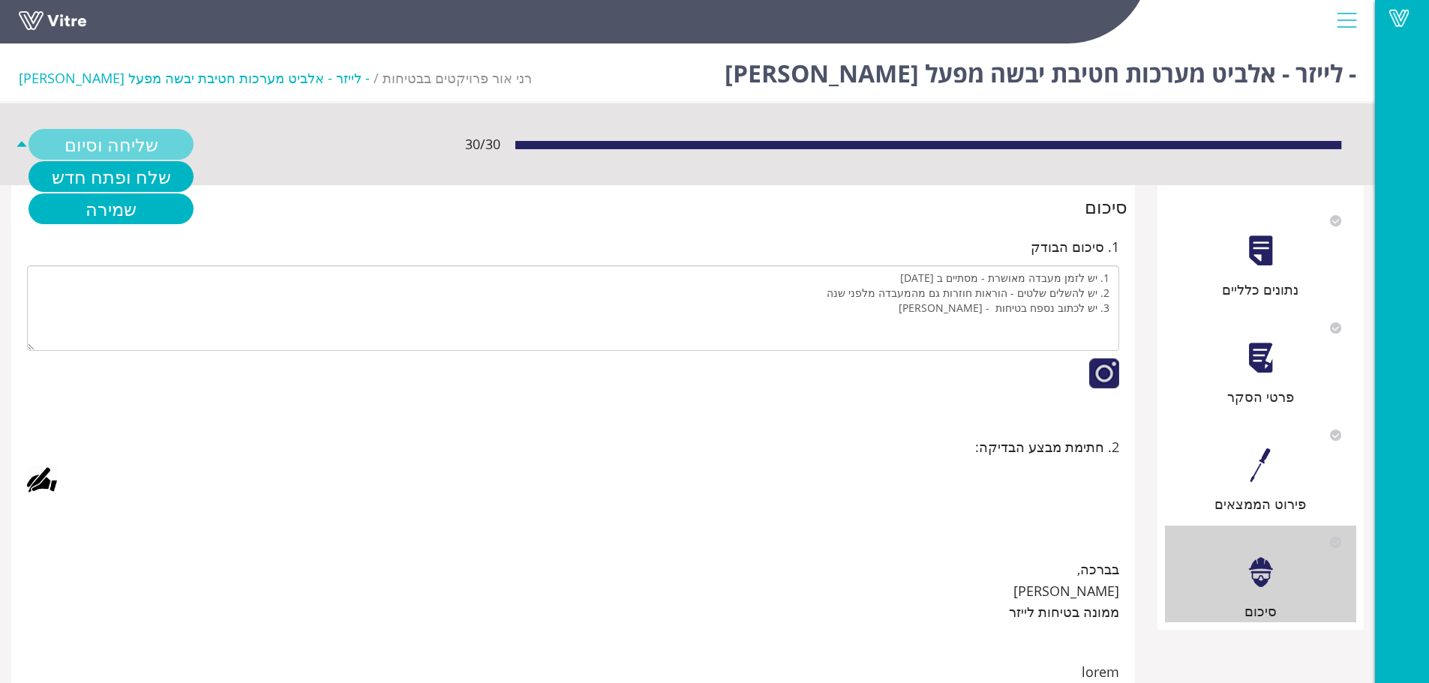
click at [122, 136] on link "שליחה וסיום" at bounding box center [110, 144] width 165 height 31
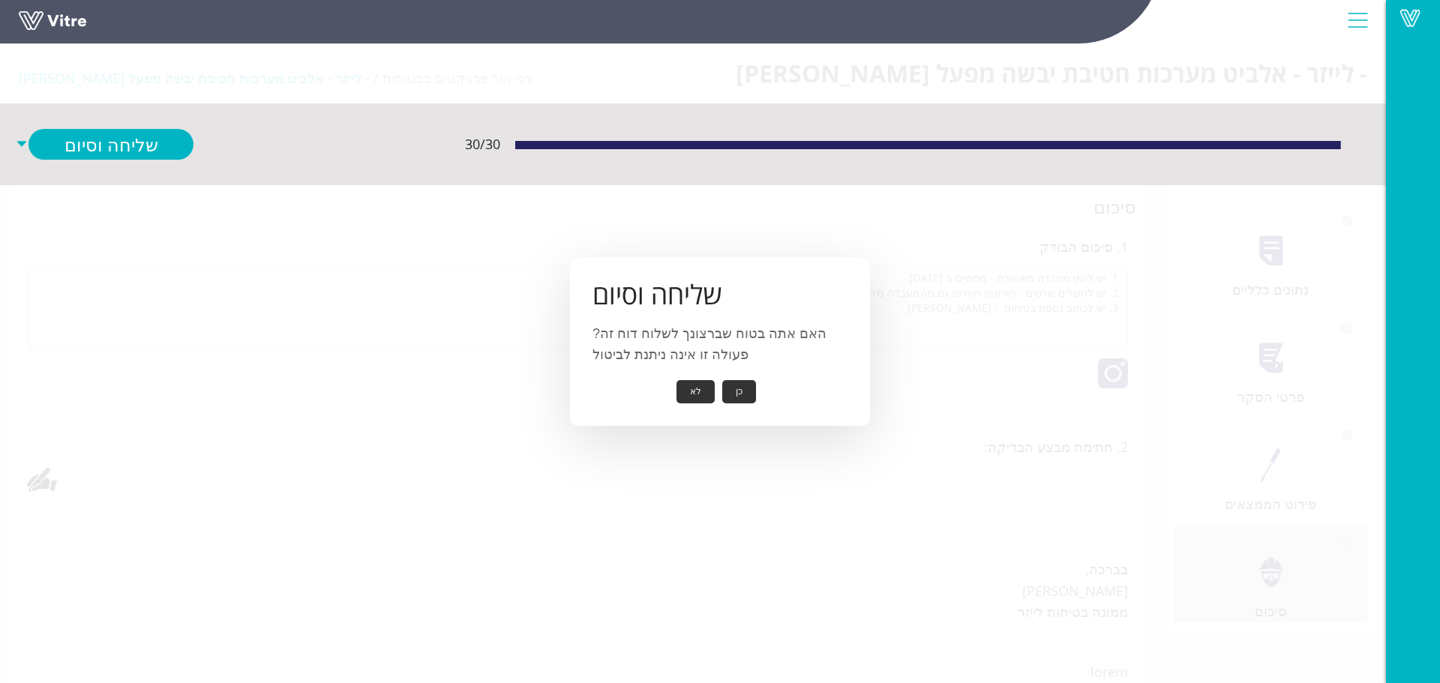
click at [735, 388] on button "כן" at bounding box center [739, 391] width 34 height 23
